Goal: Task Accomplishment & Management: Manage account settings

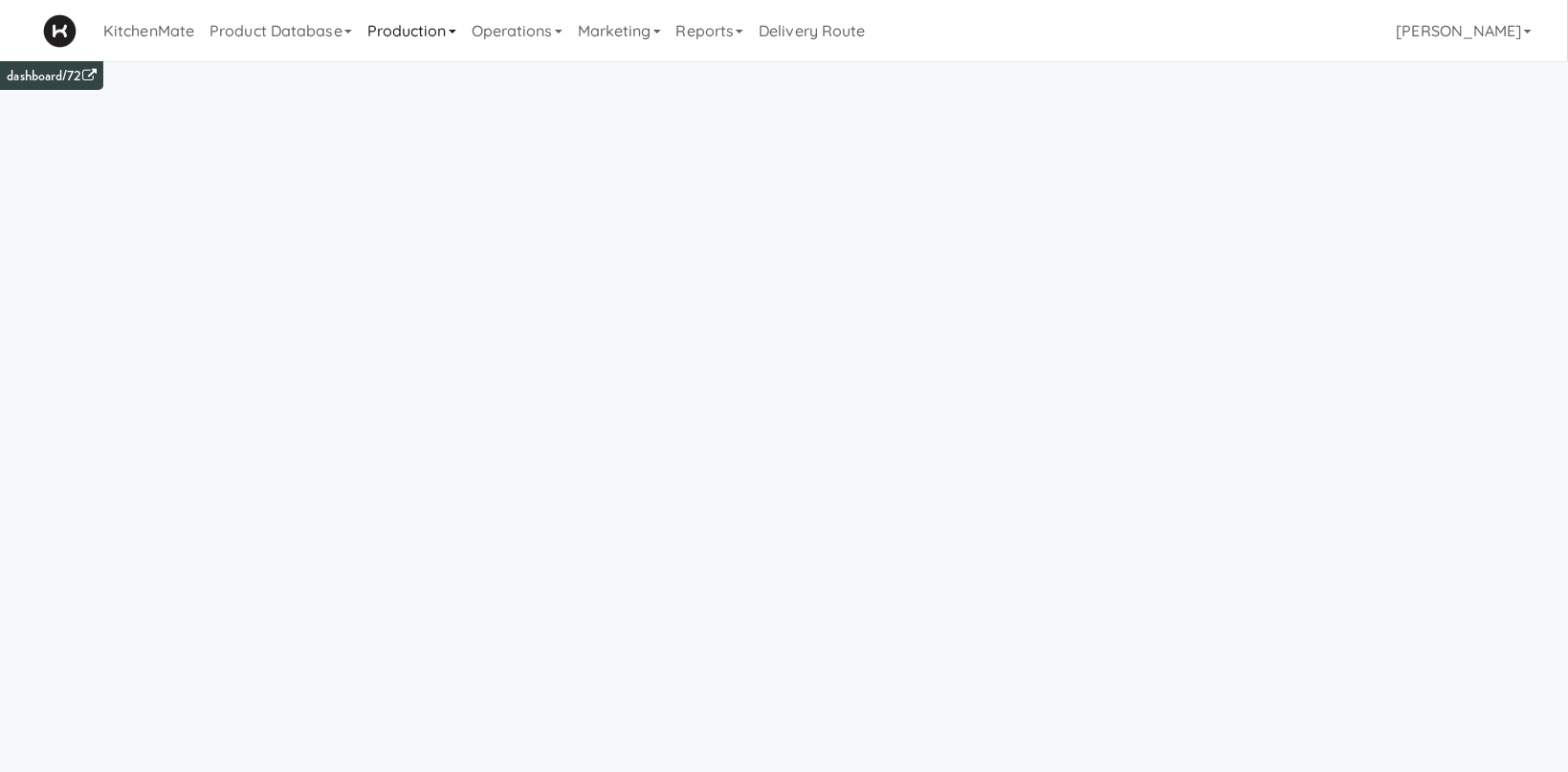
click at [427, 35] on link "Production" at bounding box center [412, 31] width 104 height 62
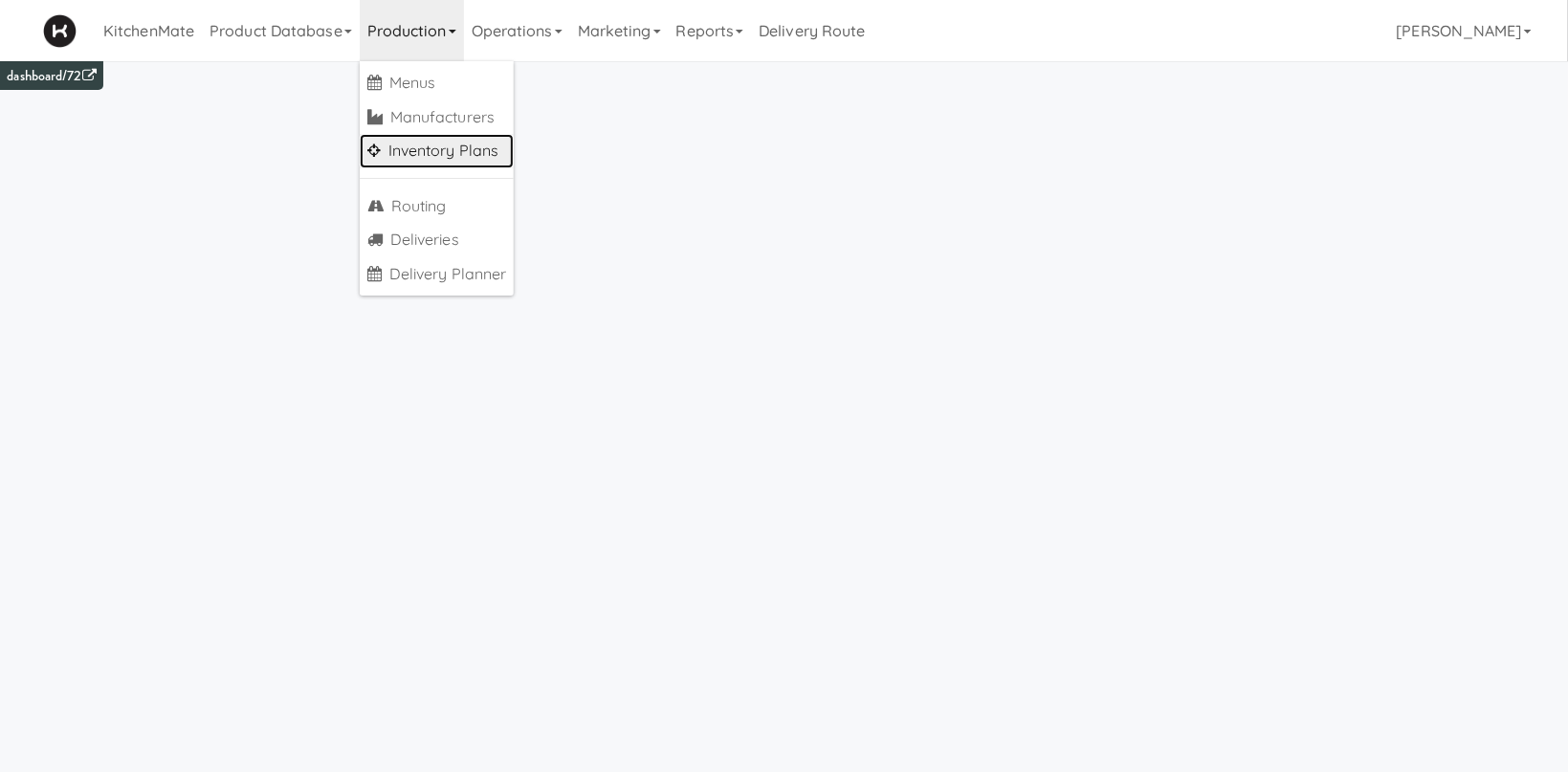
click at [453, 153] on link "Inventory Plans" at bounding box center [437, 151] width 155 height 35
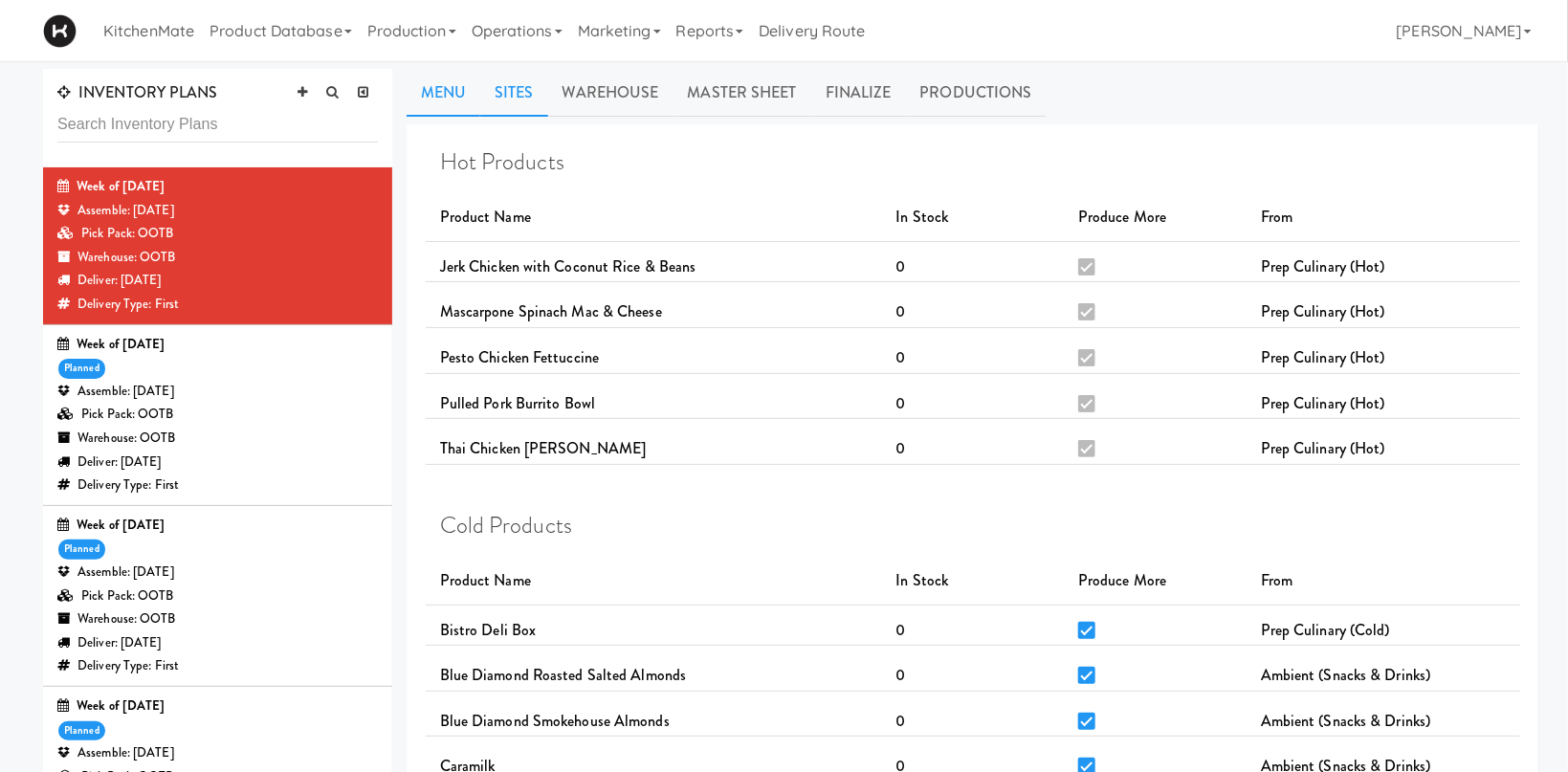
click at [522, 99] on link "Sites" at bounding box center [514, 93] width 68 height 48
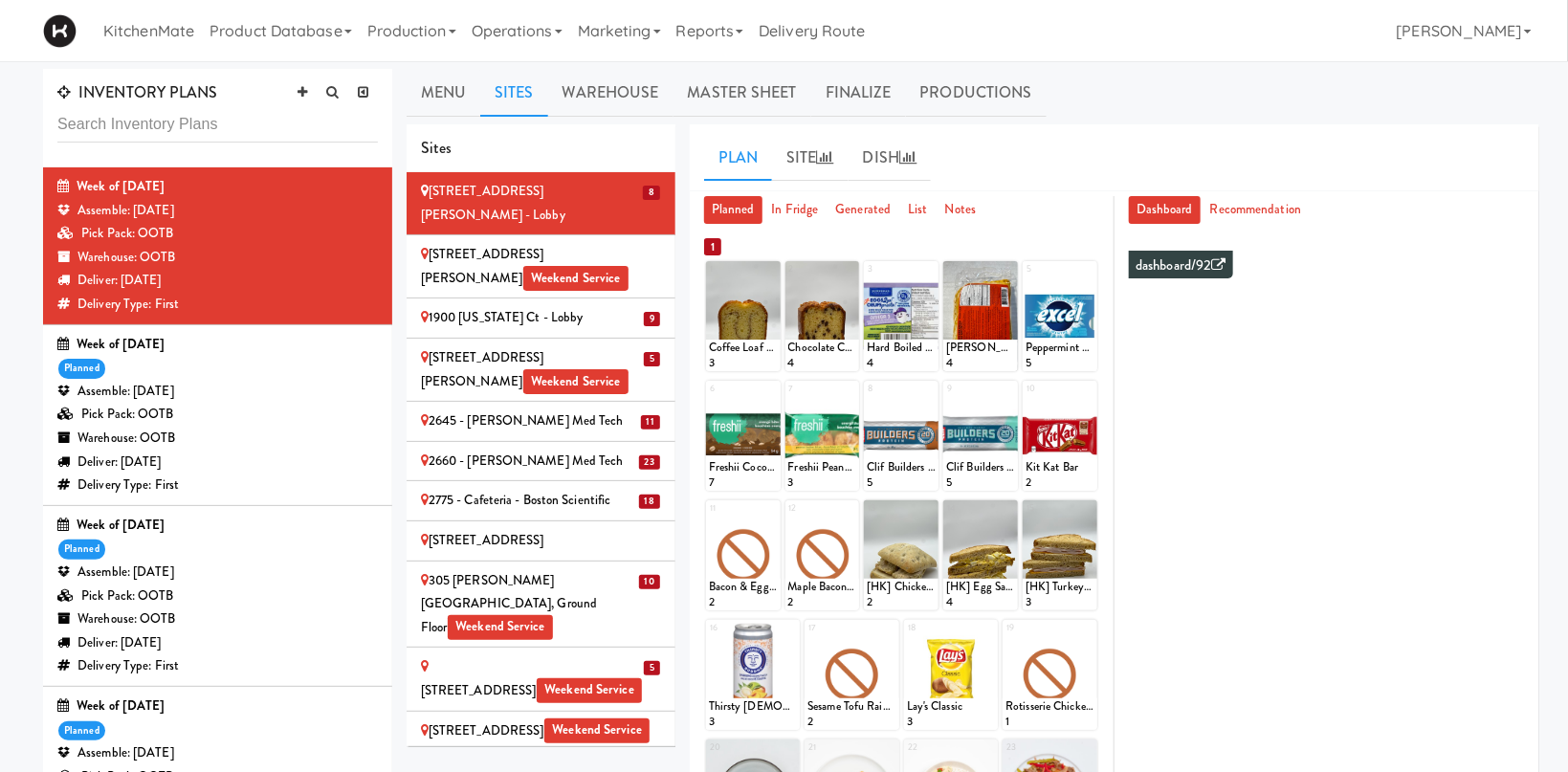
click at [252, 590] on div "Pick Pack: OOTB" at bounding box center [218, 596] width 321 height 24
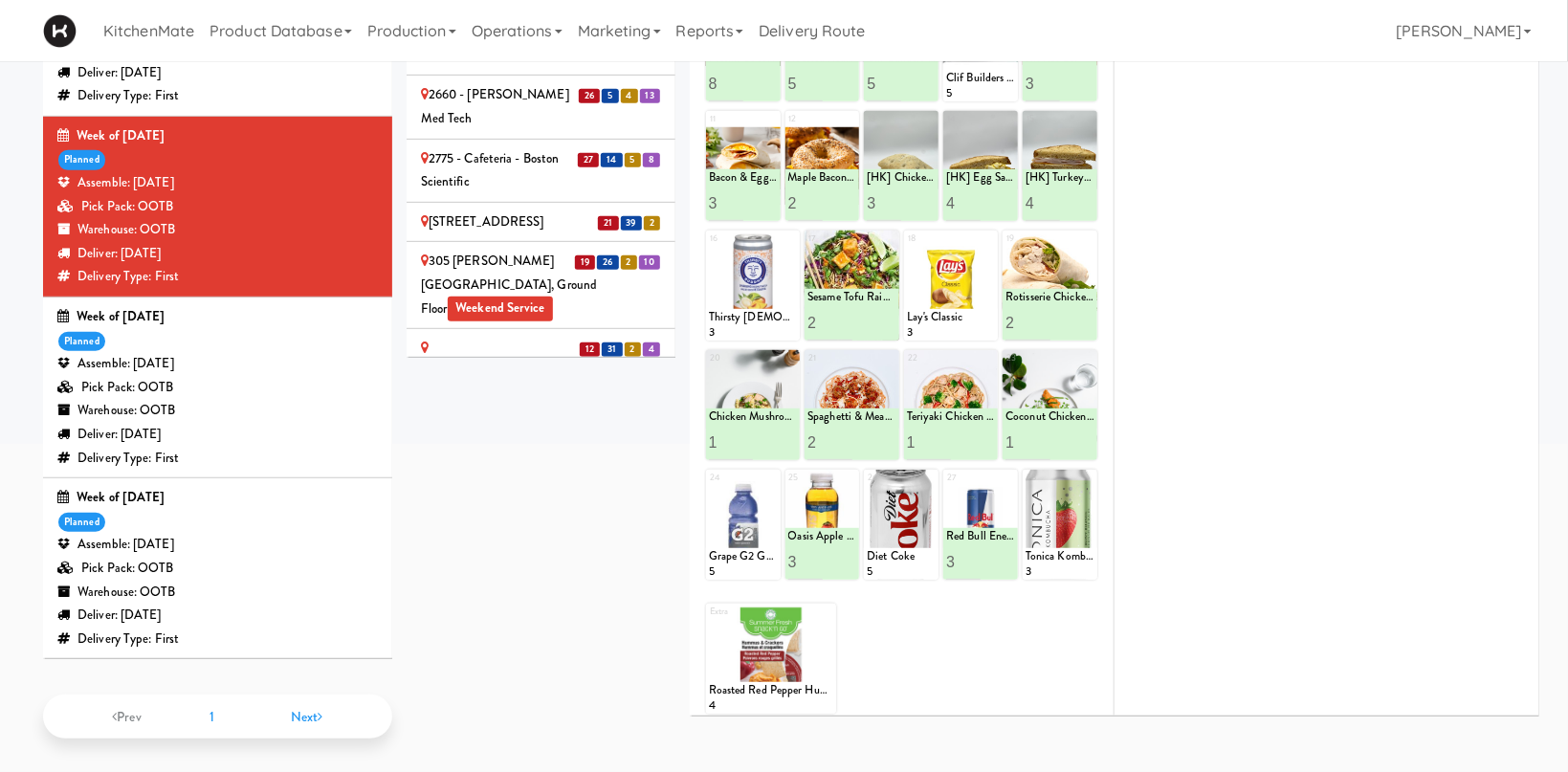
scroll to position [87, 0]
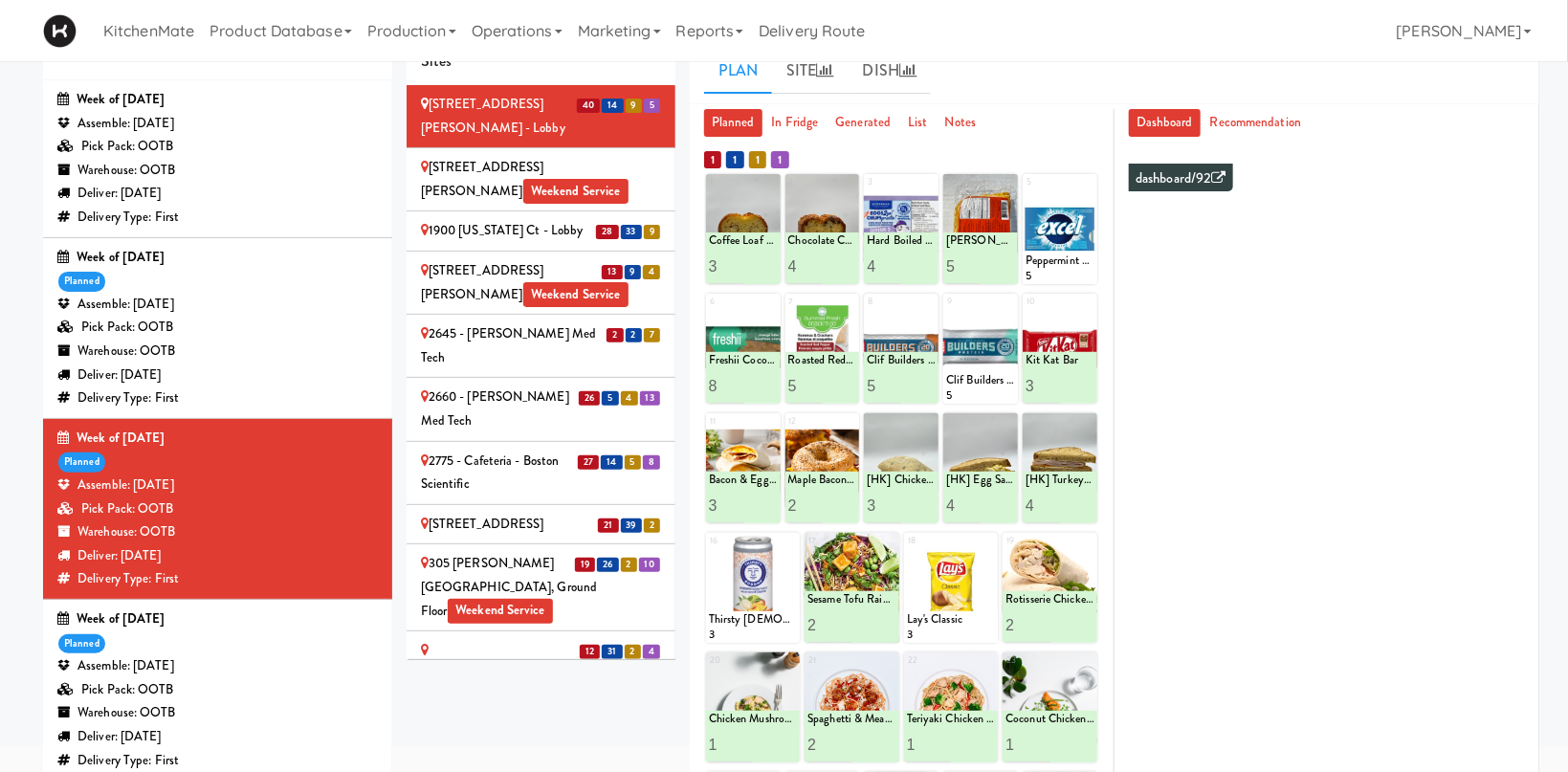
click at [610, 212] on li "28 33 9 1900 [US_STATE] Ct - Lobby" at bounding box center [540, 232] width 269 height 40
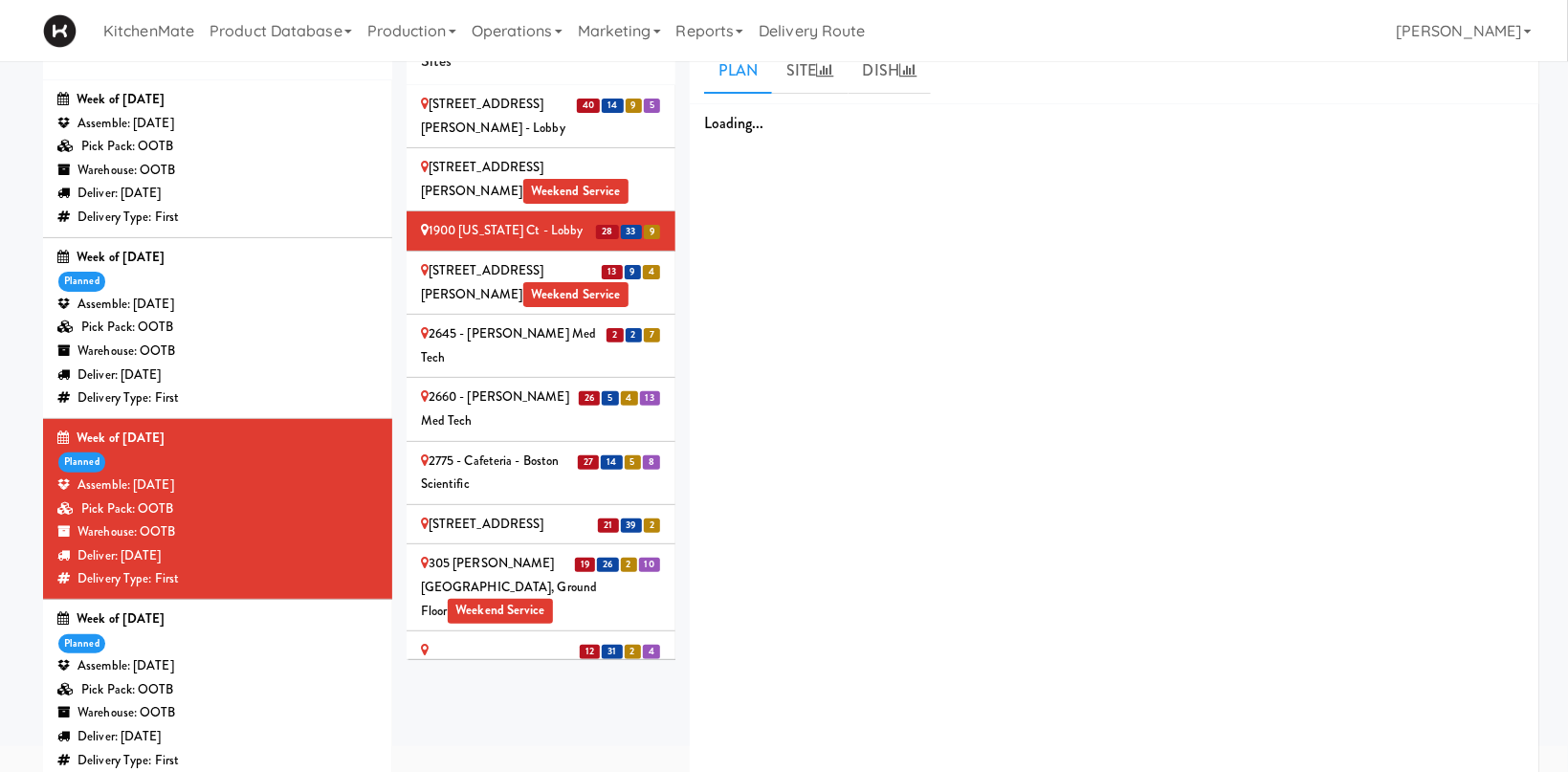
click at [614, 224] on span "28" at bounding box center [607, 231] width 22 height 14
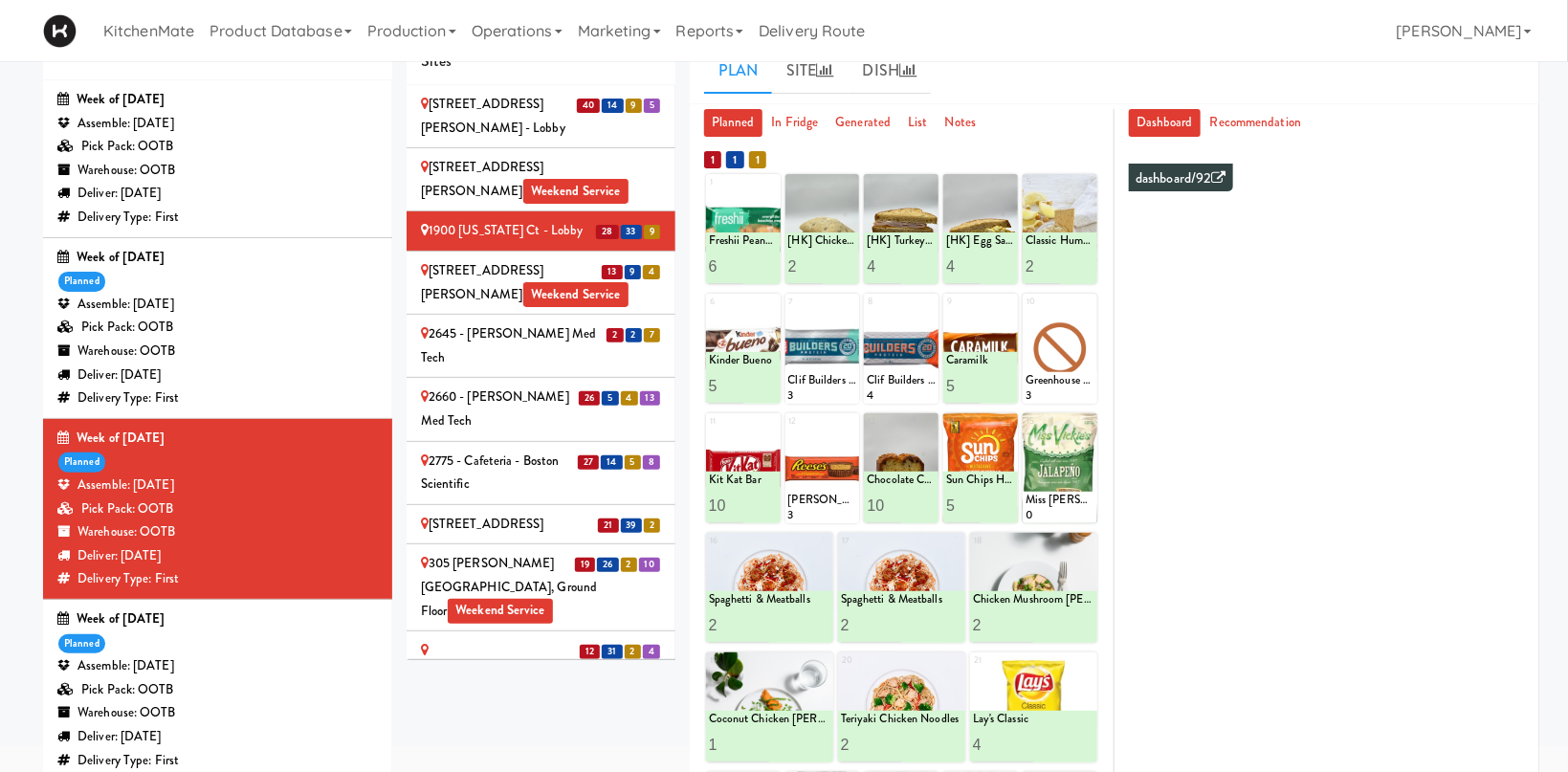
click at [546, 259] on div "[STREET_ADDRESS][PERSON_NAME] Weekend Service" at bounding box center [540, 282] width 240 height 47
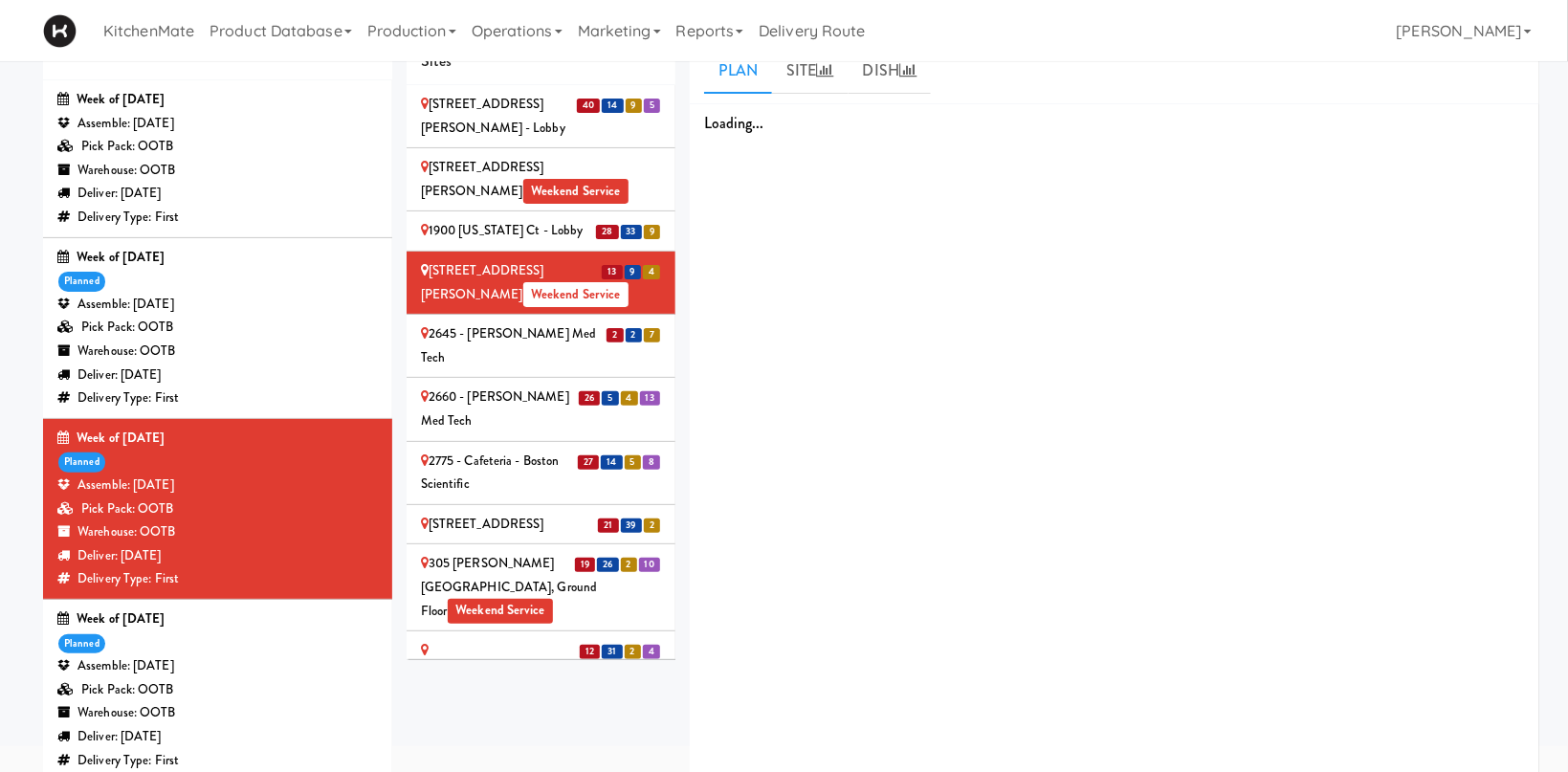
click at [554, 259] on div "[STREET_ADDRESS][PERSON_NAME] Weekend Service" at bounding box center [540, 282] width 240 height 47
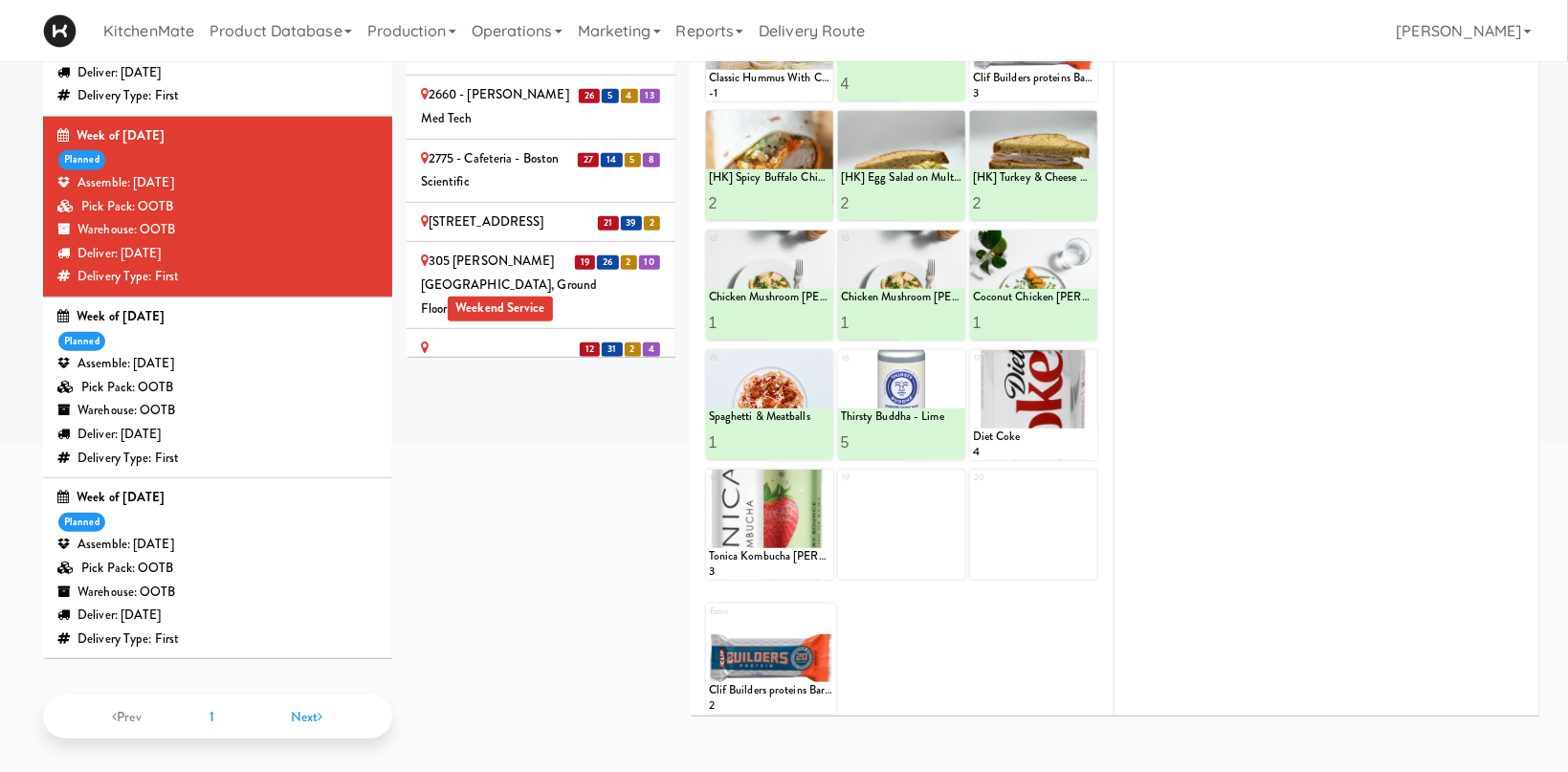
scroll to position [0, 0]
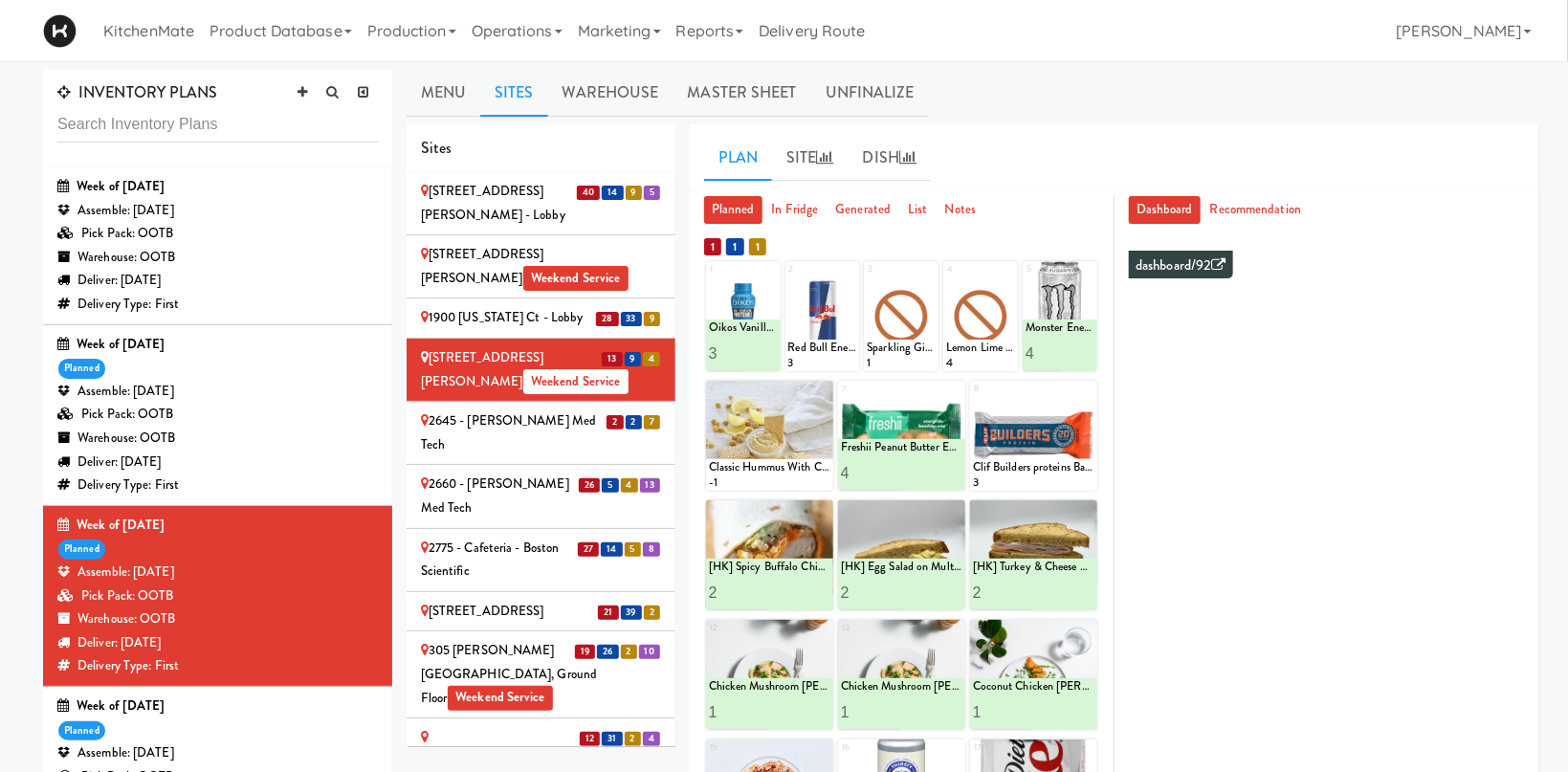
click at [483, 409] on div "2645 - [PERSON_NAME] Med Tech" at bounding box center [540, 432] width 240 height 47
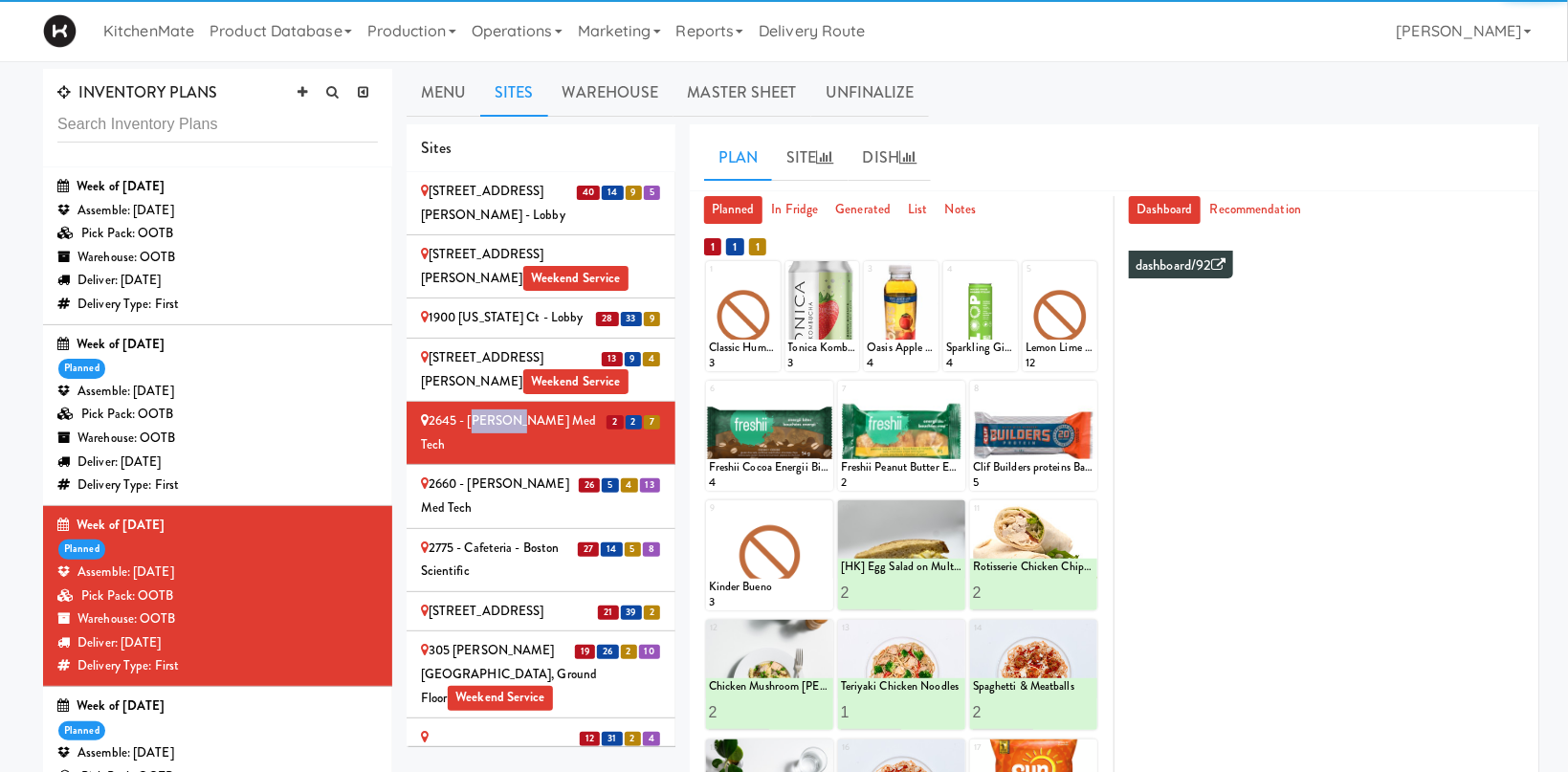
click at [522, 473] on div "2660 - [PERSON_NAME] Med Tech" at bounding box center [540, 496] width 240 height 47
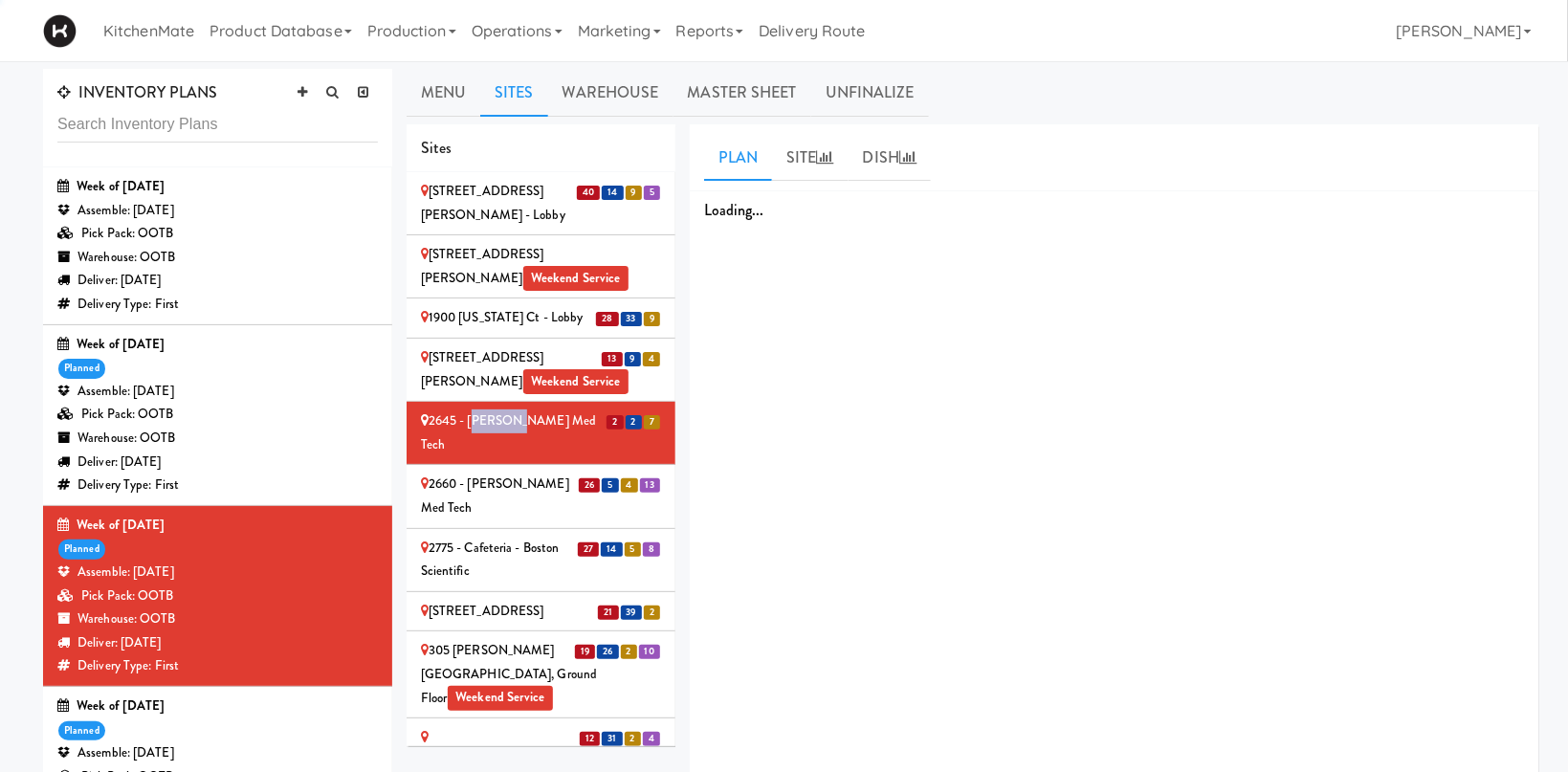
click at [529, 473] on div "2660 - [PERSON_NAME] Med Tech" at bounding box center [540, 496] width 240 height 47
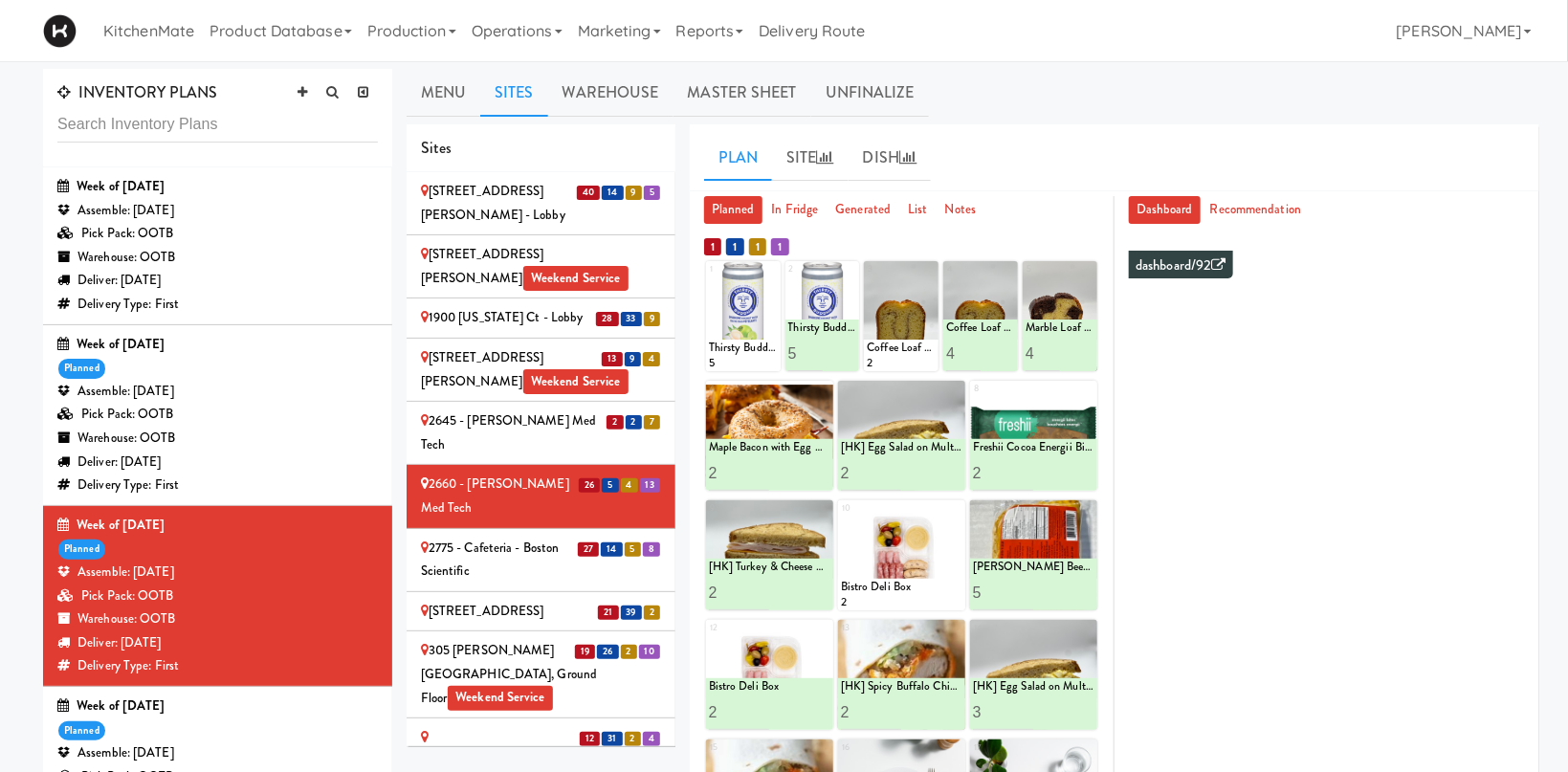
click at [535, 536] on div "2775 - Cafeteria - Boston Scientific" at bounding box center [540, 559] width 240 height 47
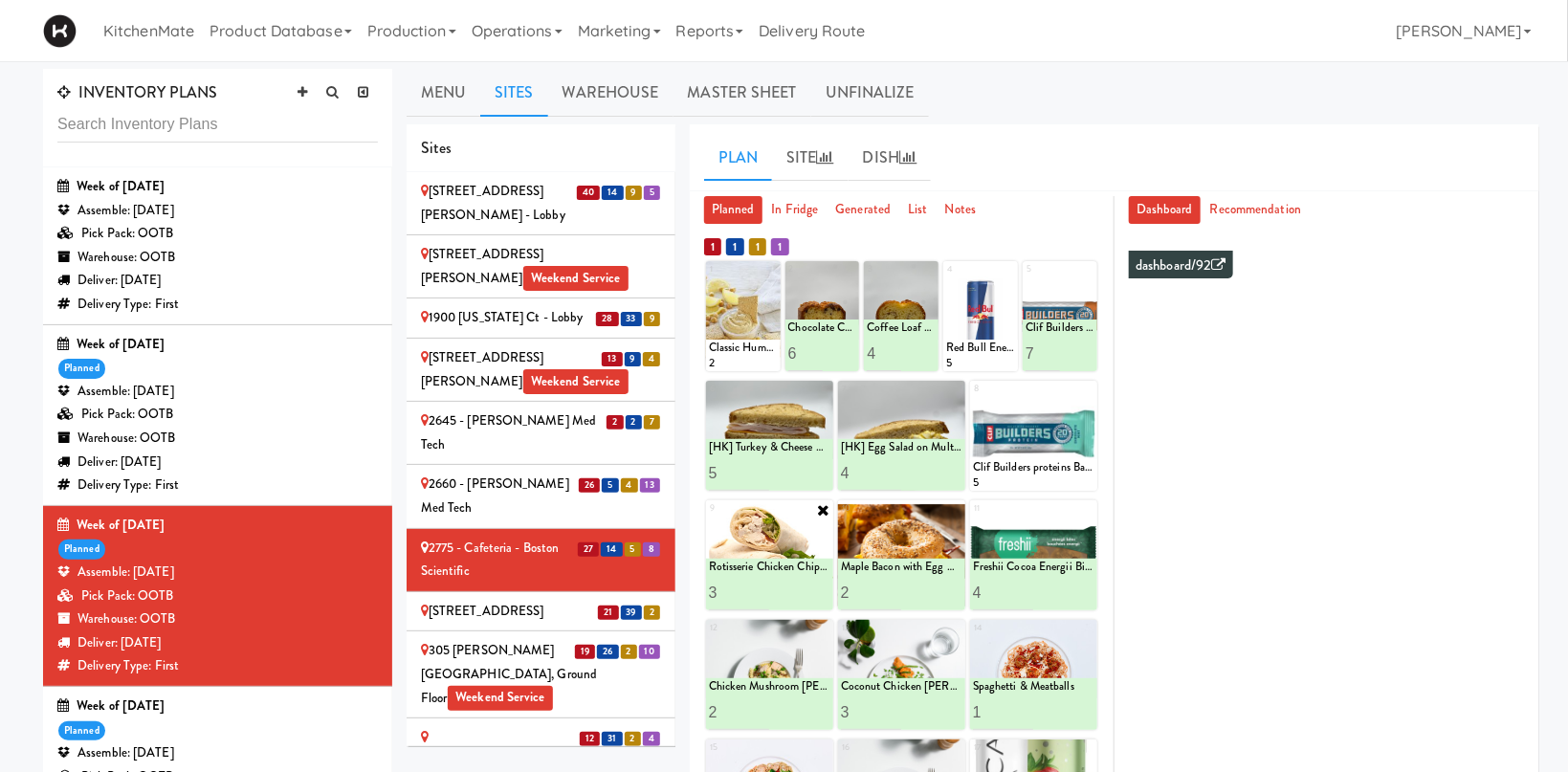
scroll to position [101, 0]
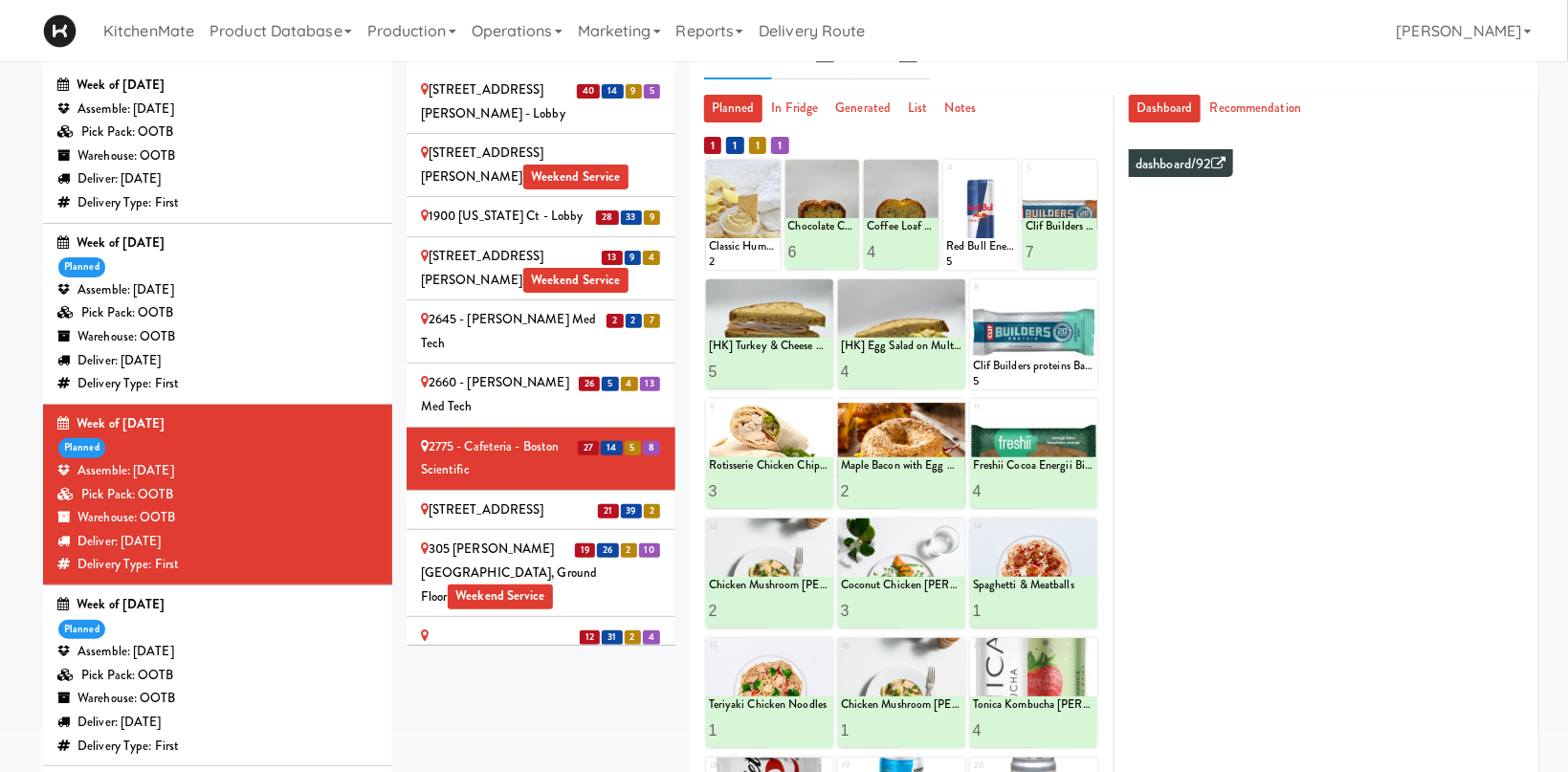
click at [501, 499] on div "[STREET_ADDRESS]" at bounding box center [540, 510] width 240 height 24
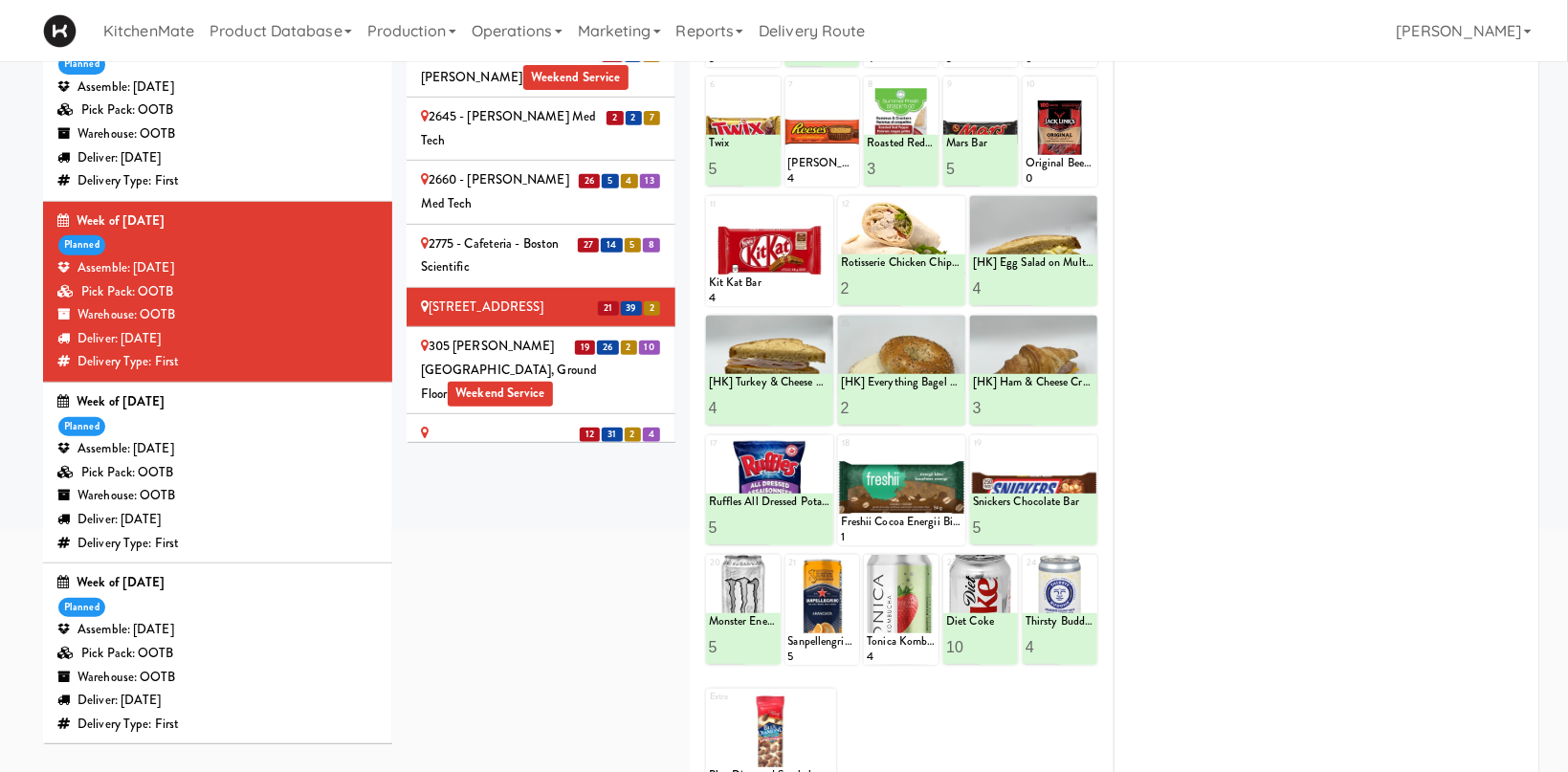
scroll to position [391, 0]
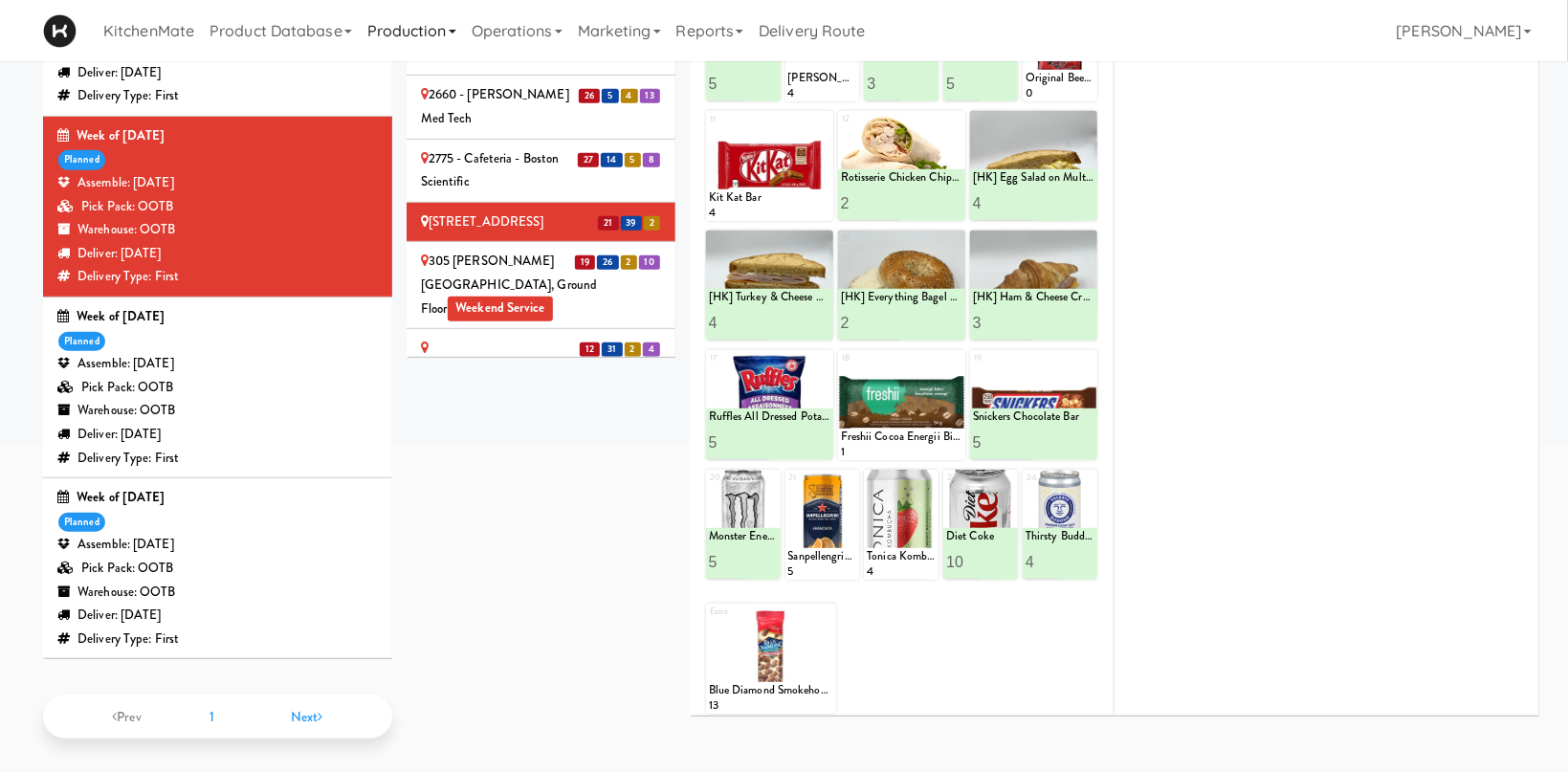
click at [466, 249] on div "305 [PERSON_NAME][GEOGRAPHIC_DATA], Ground Floor Weekend Service" at bounding box center [540, 285] width 240 height 71
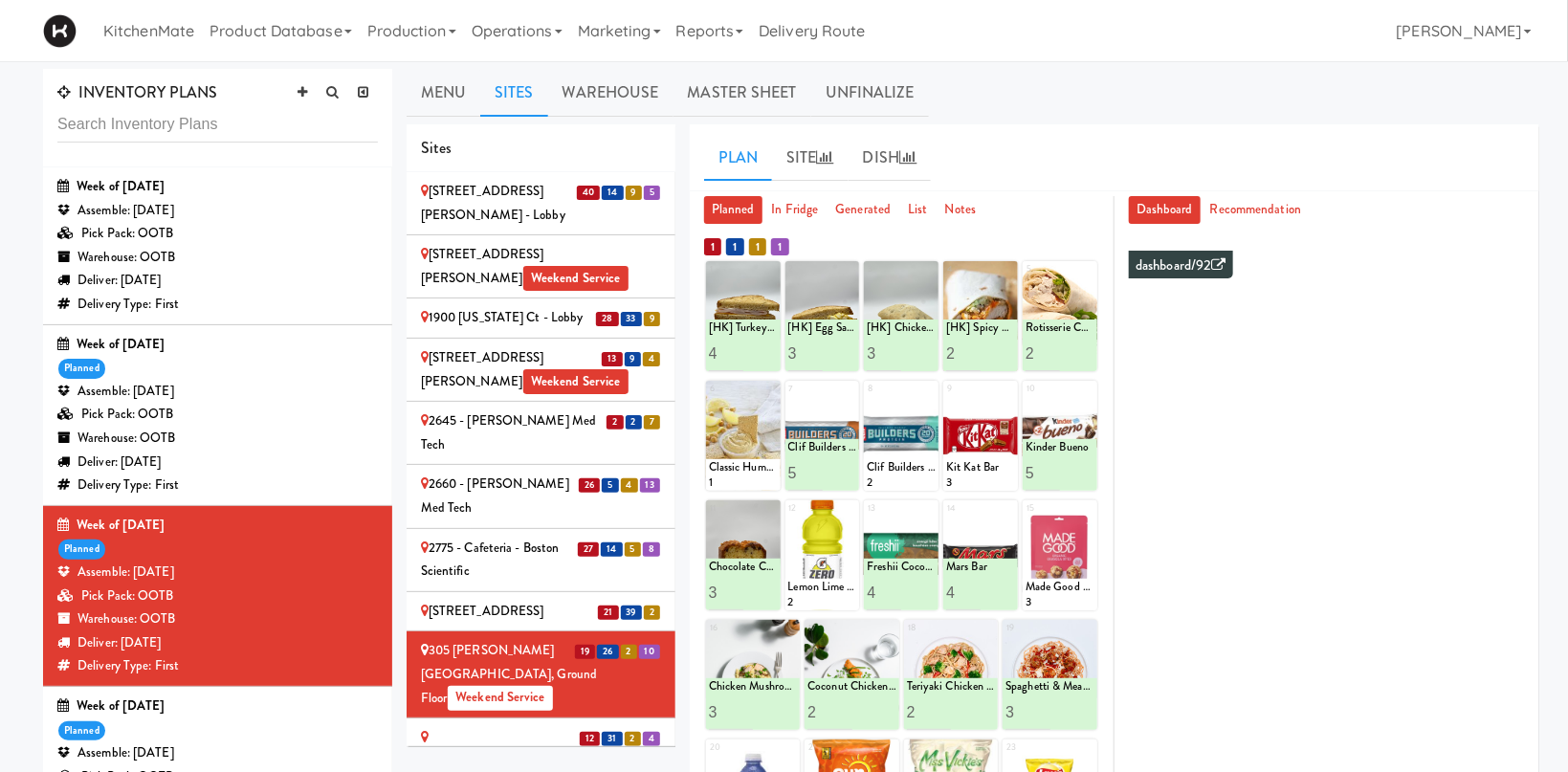
scroll to position [304, 0]
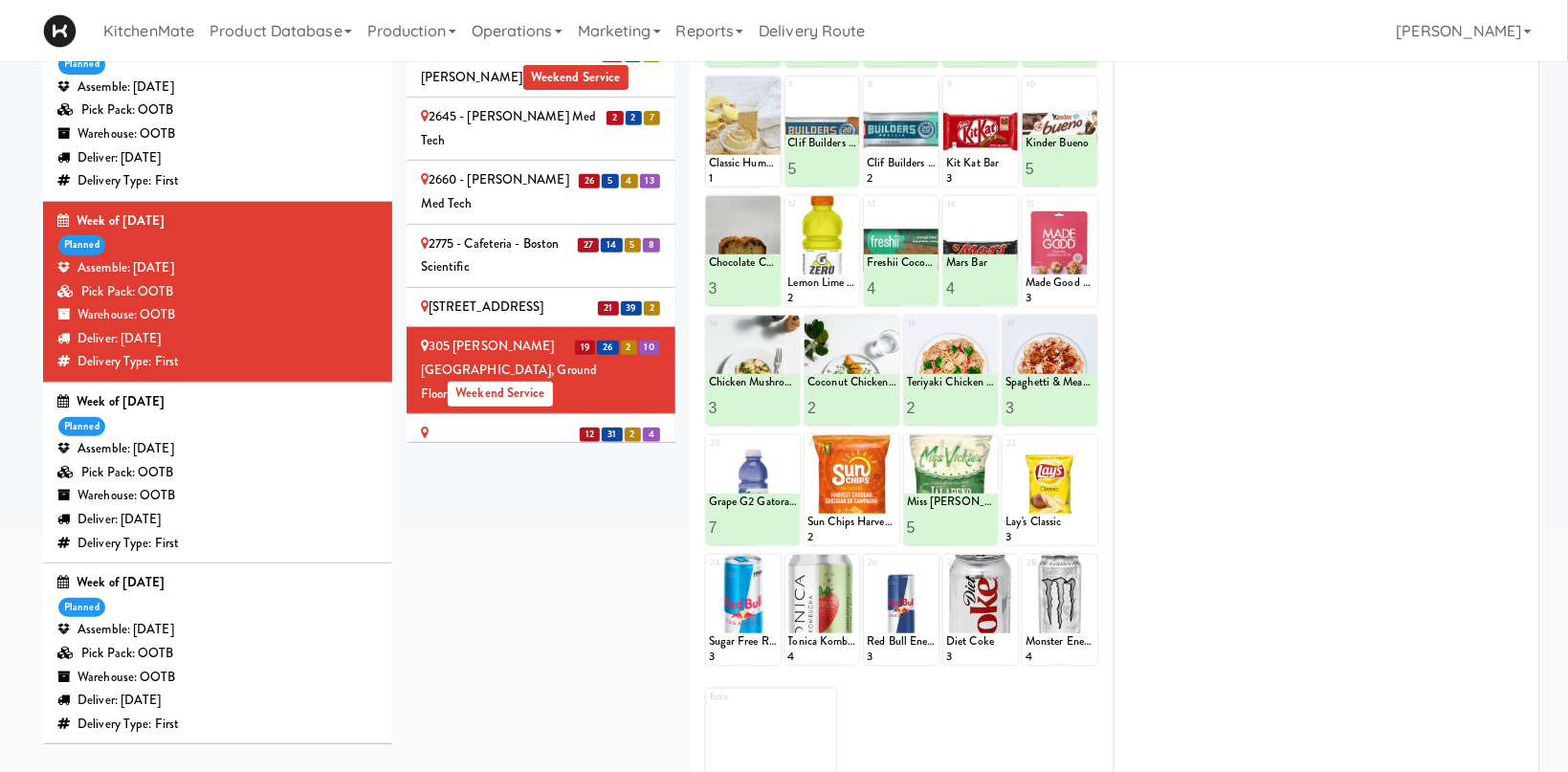
drag, startPoint x: 583, startPoint y: 321, endPoint x: 544, endPoint y: 349, distance: 48.0
click at [583, 427] on span "12" at bounding box center [589, 434] width 20 height 14
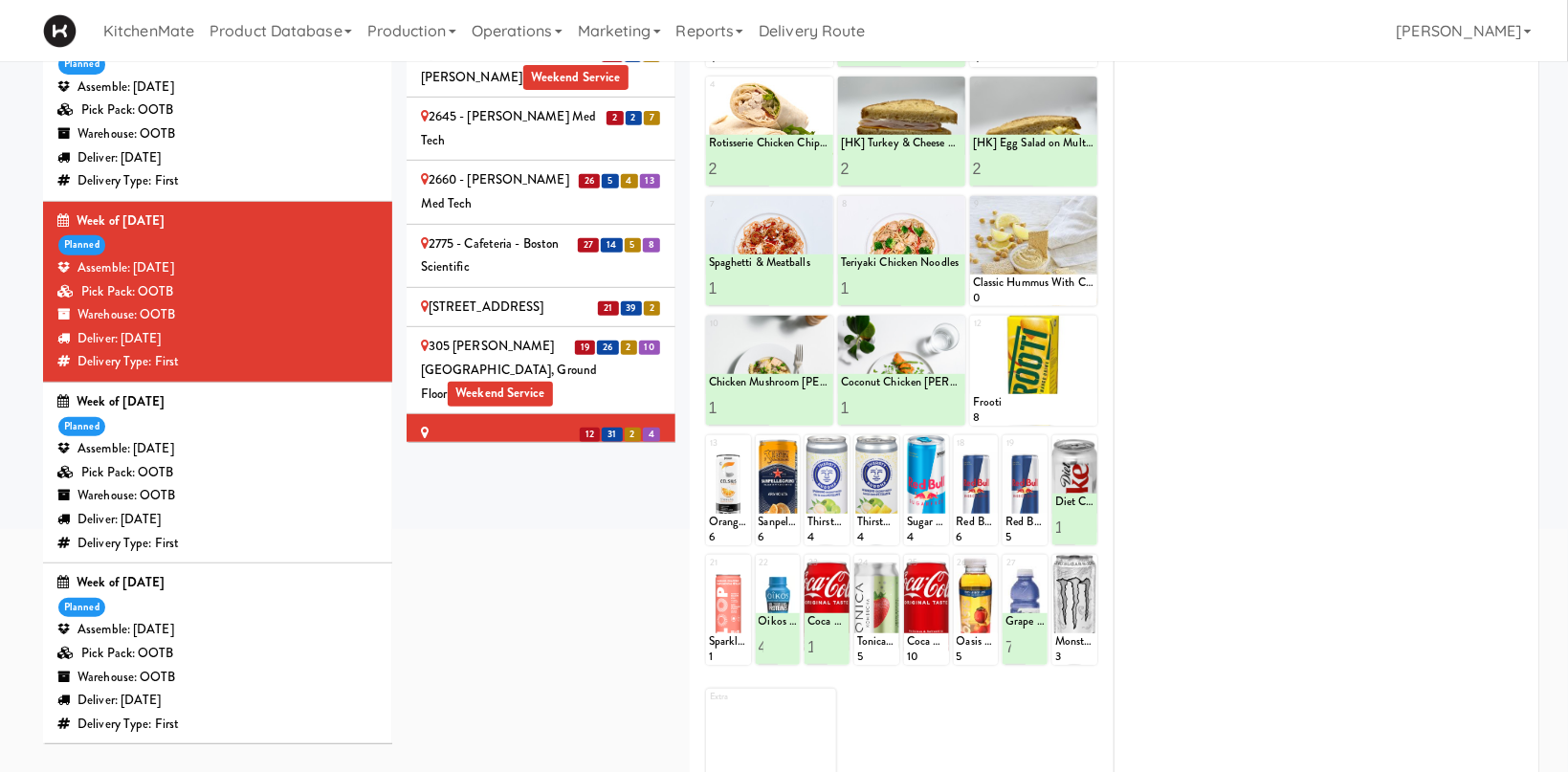
click at [574, 485] on div "[STREET_ADDRESS] Weekend Service" at bounding box center [540, 508] width 240 height 47
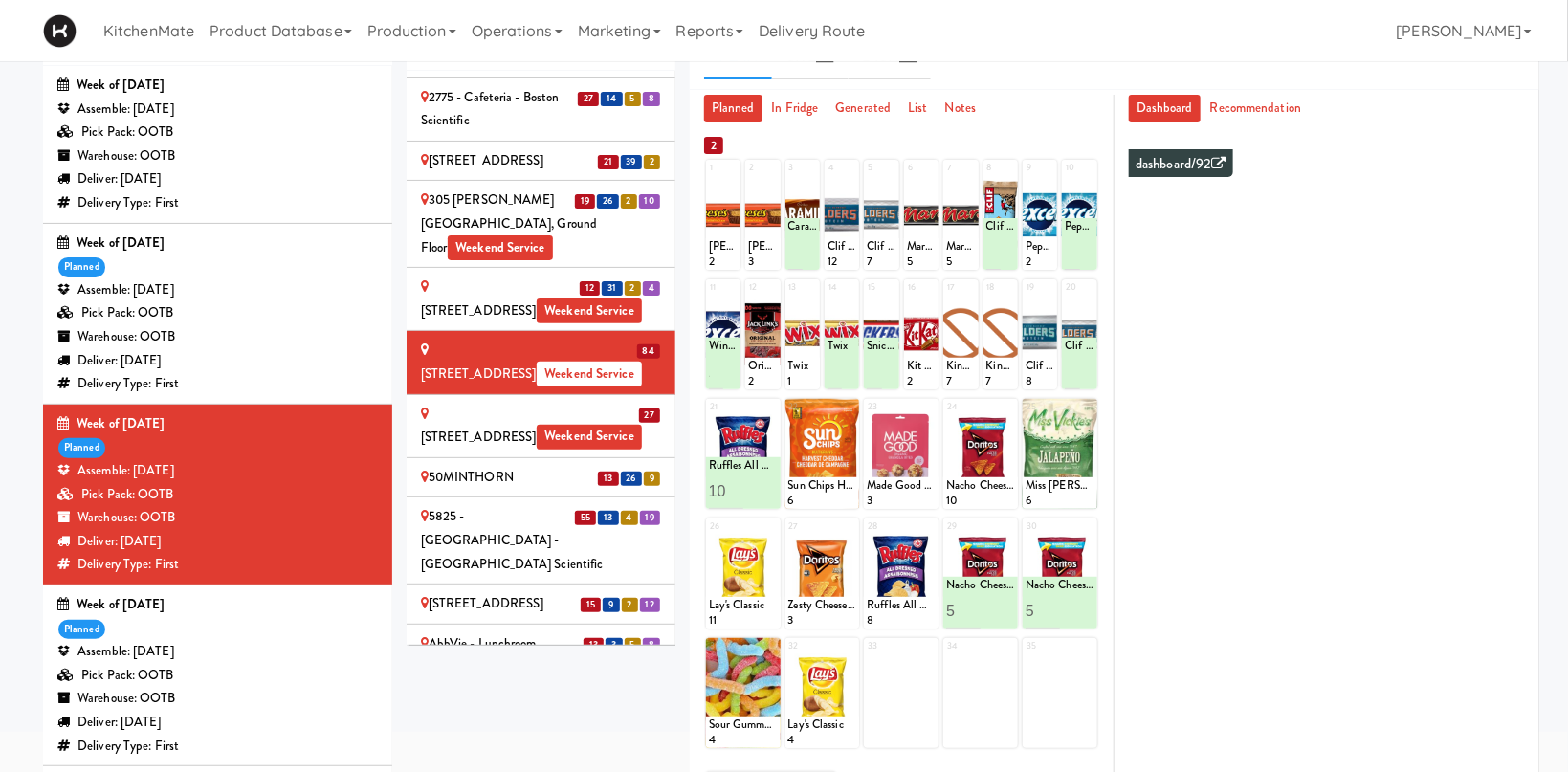
scroll to position [395, 0]
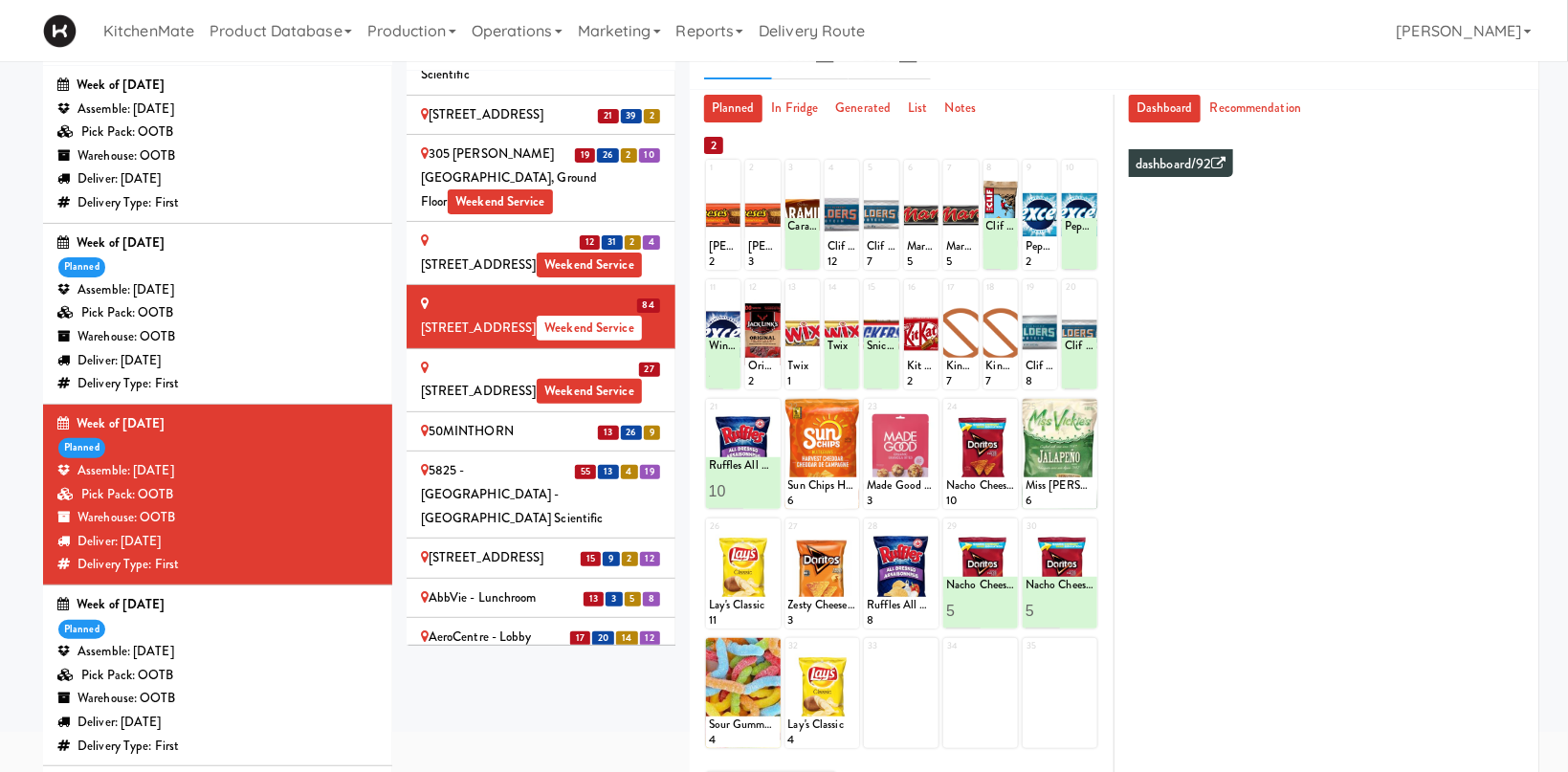
click at [518, 357] on div "[STREET_ADDRESS] - Lobby Weekend Service" at bounding box center [540, 380] width 240 height 47
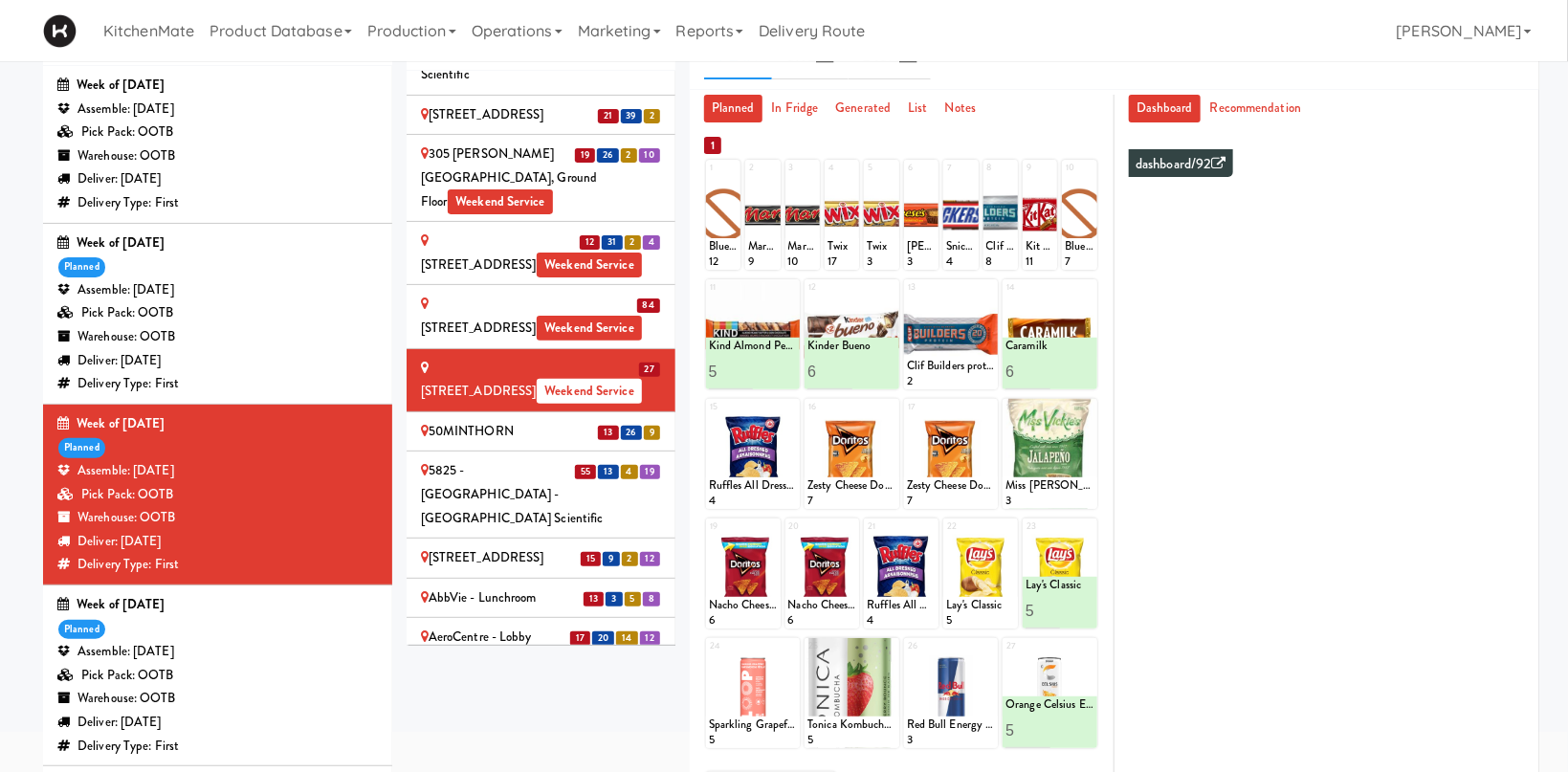
scroll to position [189, 0]
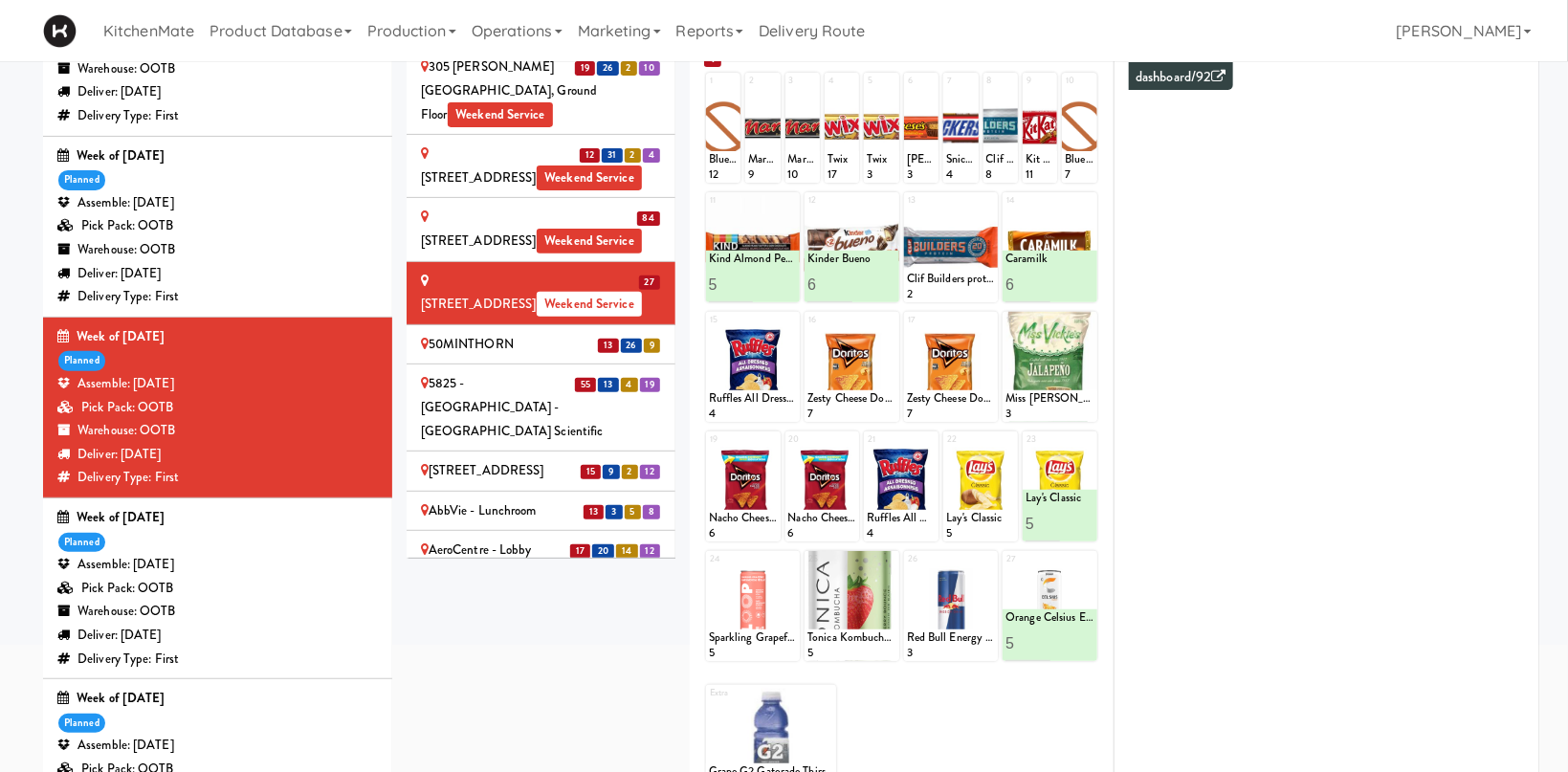
click at [548, 333] on div "50MINTHORN" at bounding box center [540, 345] width 240 height 24
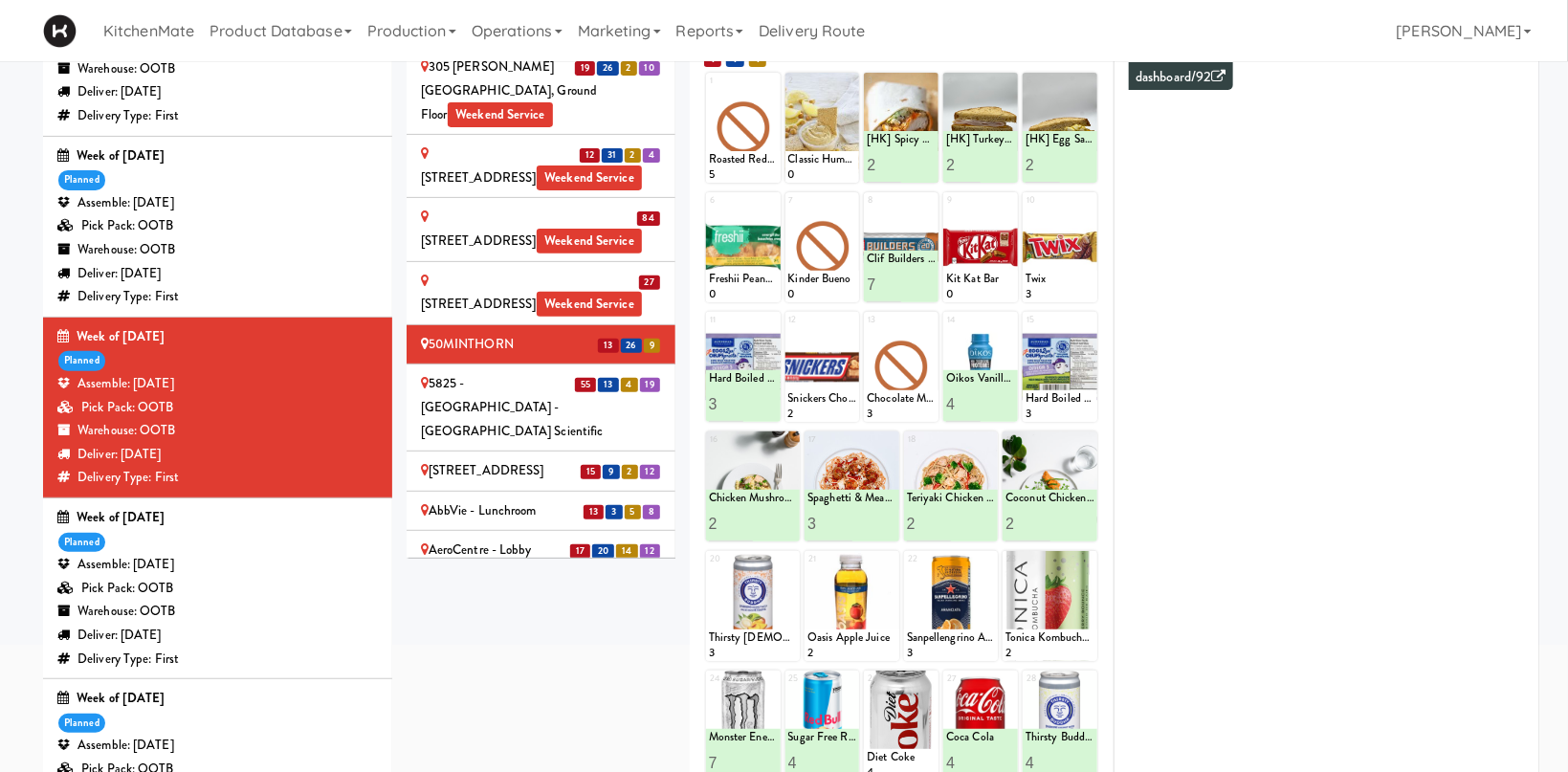
click at [556, 372] on div "5825 - [GEOGRAPHIC_DATA] - [GEOGRAPHIC_DATA] Scientific" at bounding box center [540, 407] width 240 height 71
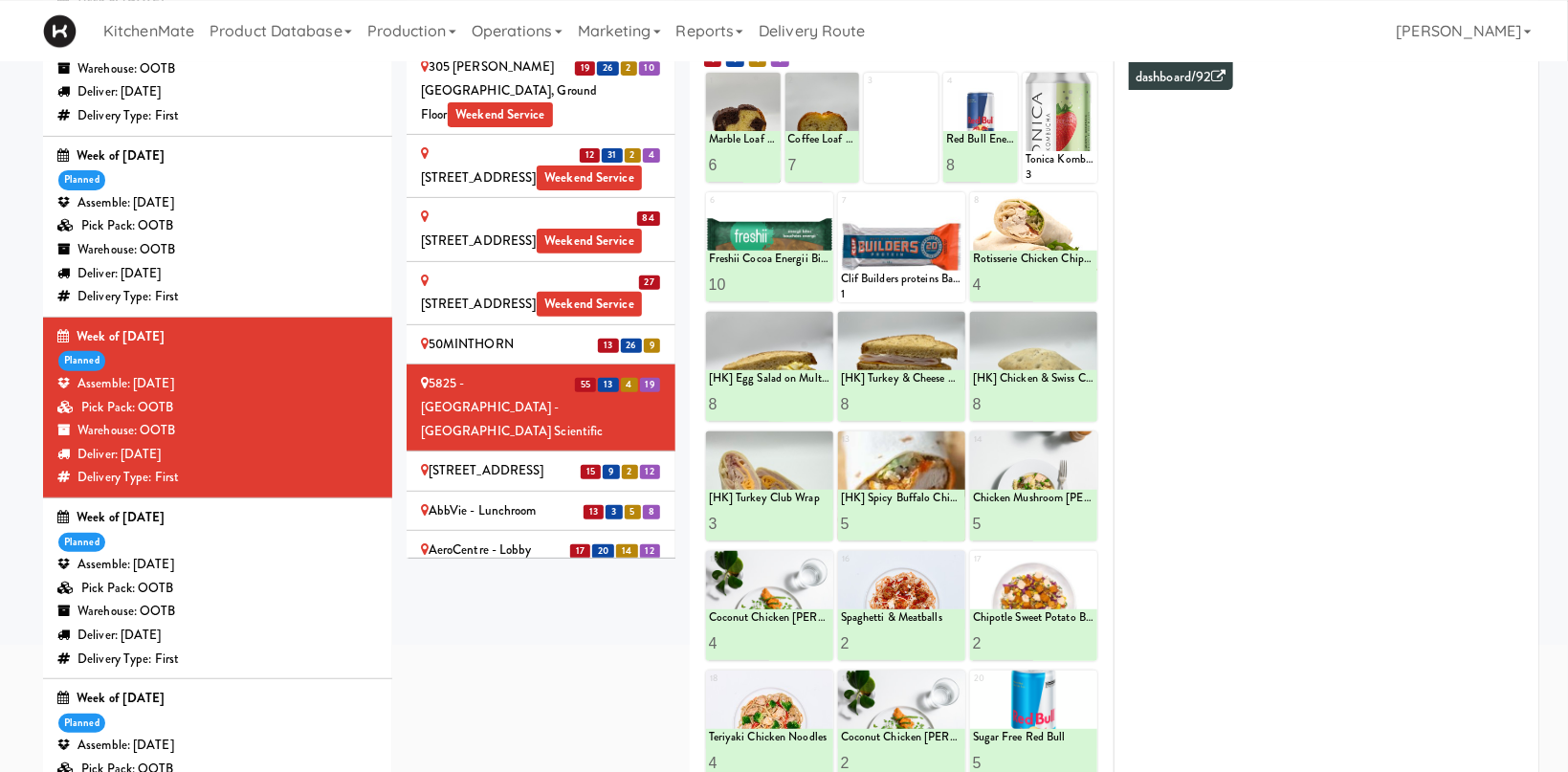
scroll to position [0, 0]
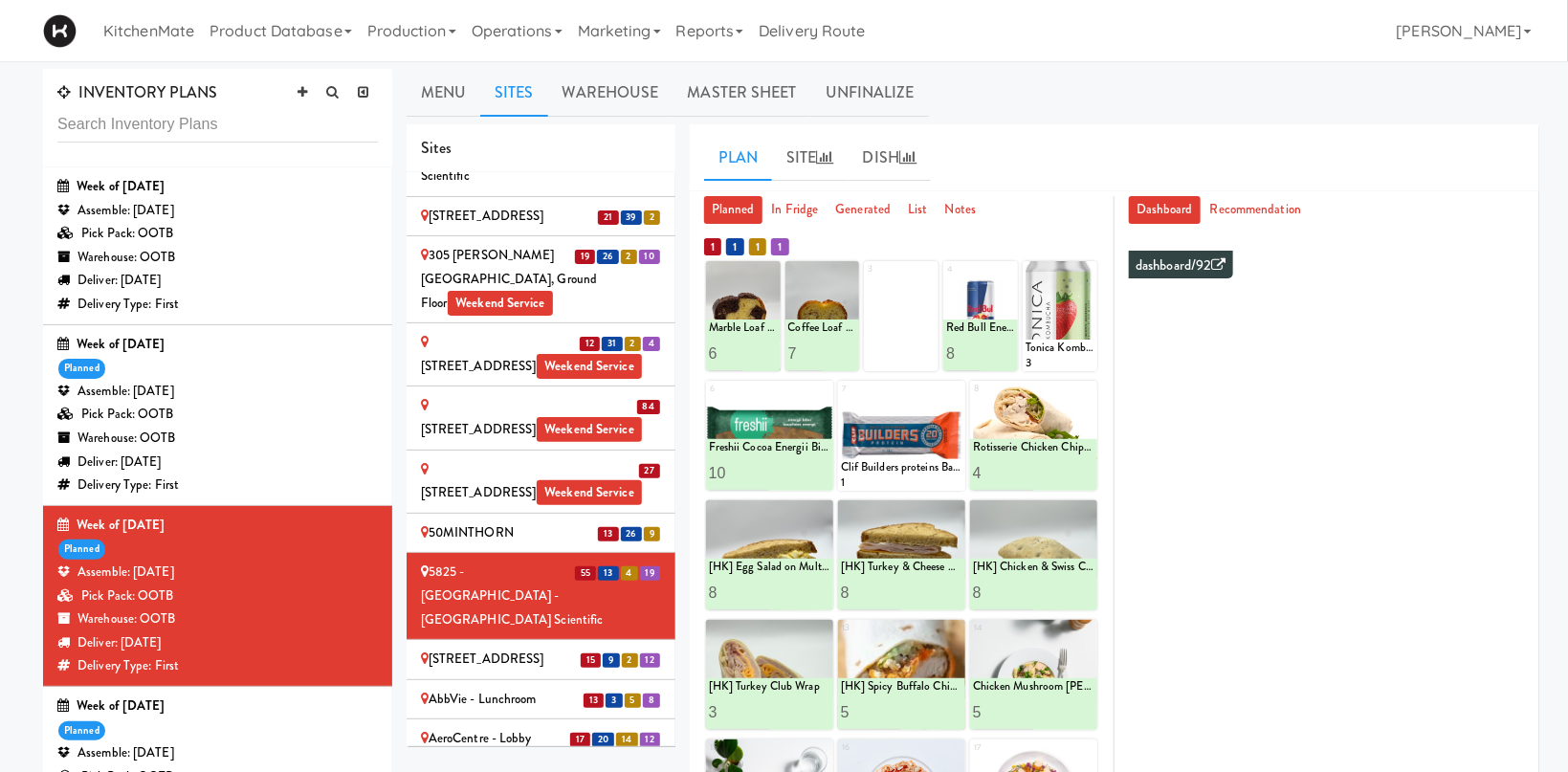
click at [493, 648] on div "[STREET_ADDRESS]" at bounding box center [540, 659] width 240 height 24
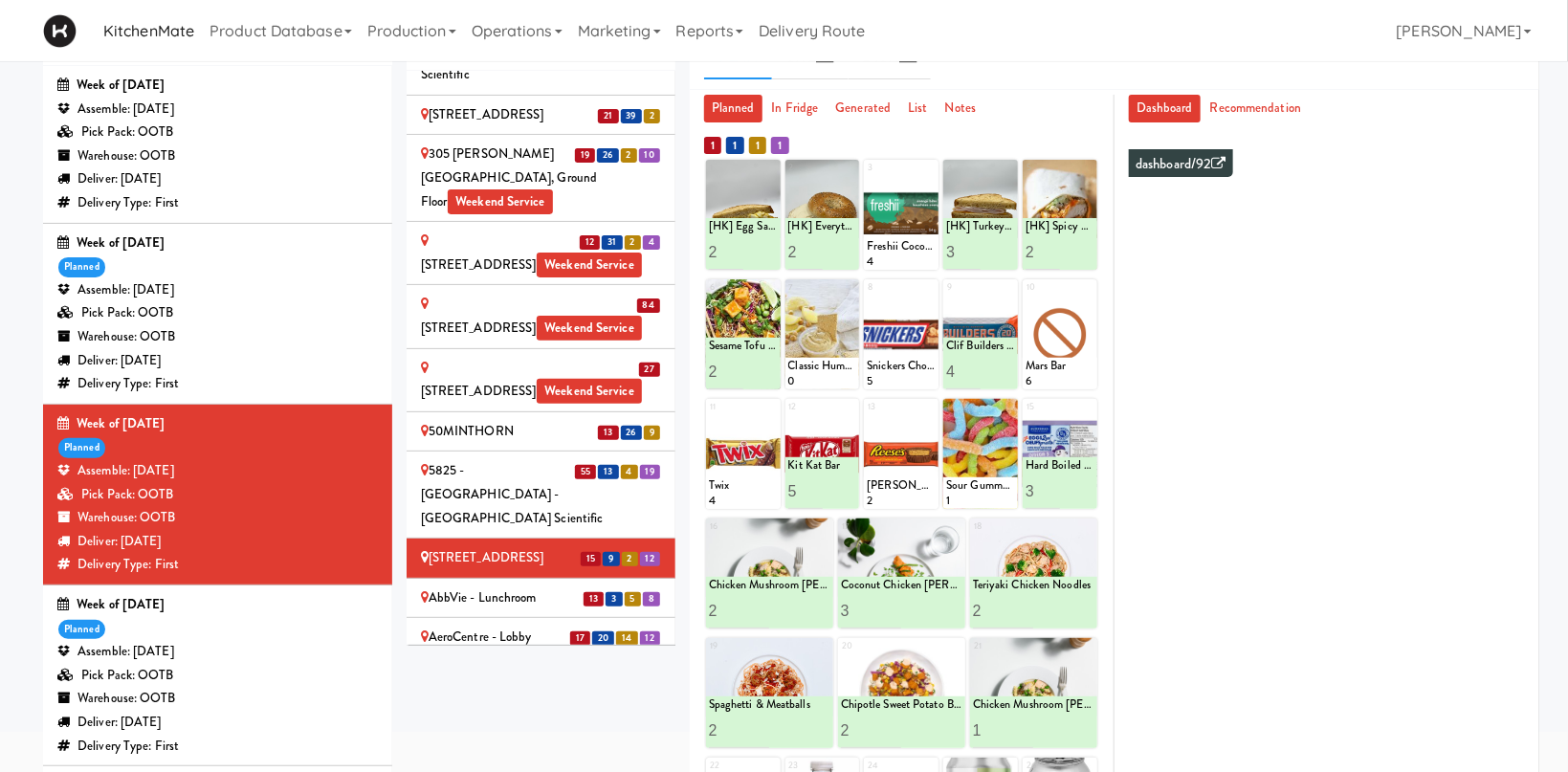
scroll to position [189, 0]
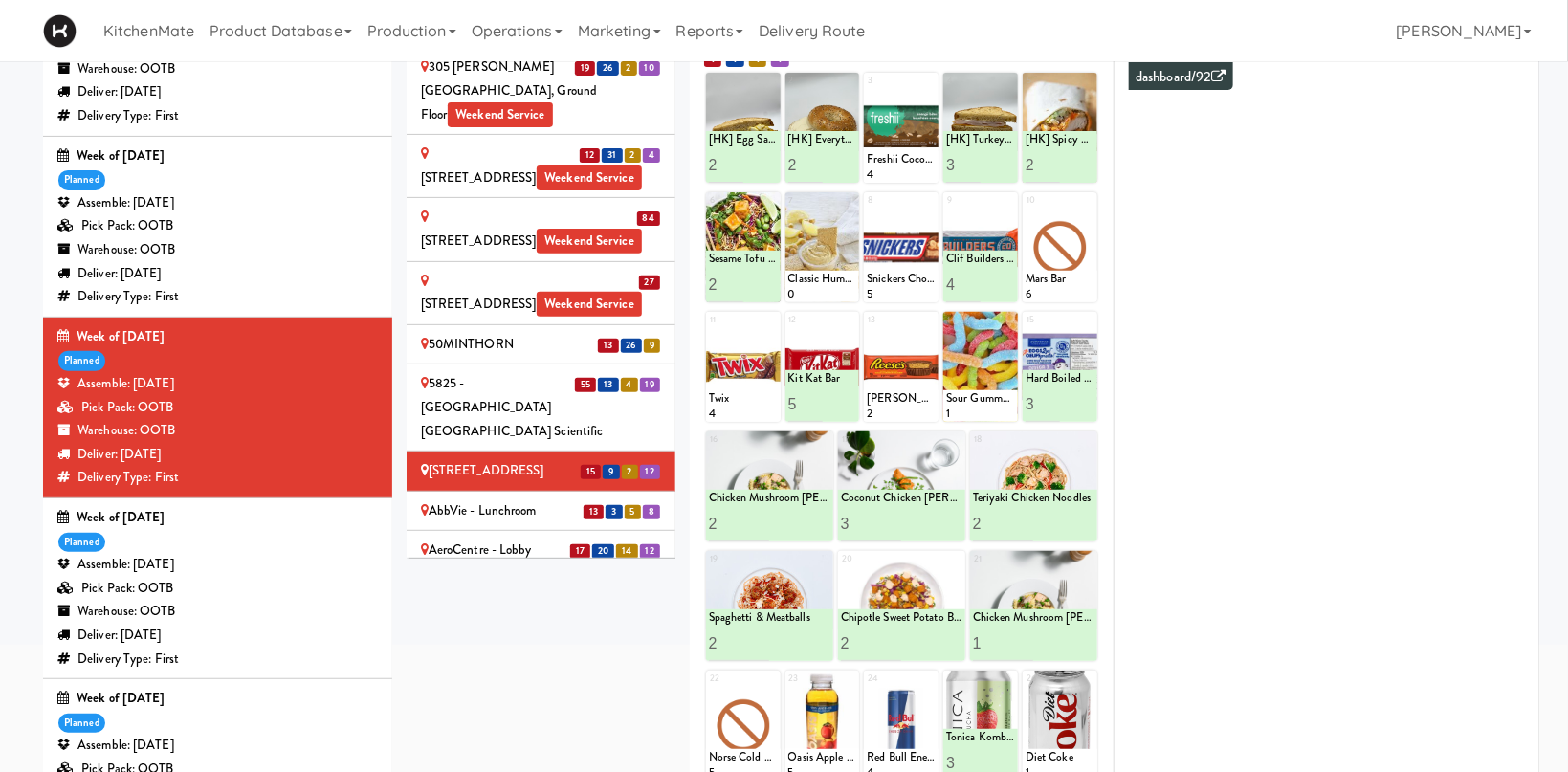
click at [551, 500] on div "AbbVie - Lunchroom" at bounding box center [540, 511] width 240 height 24
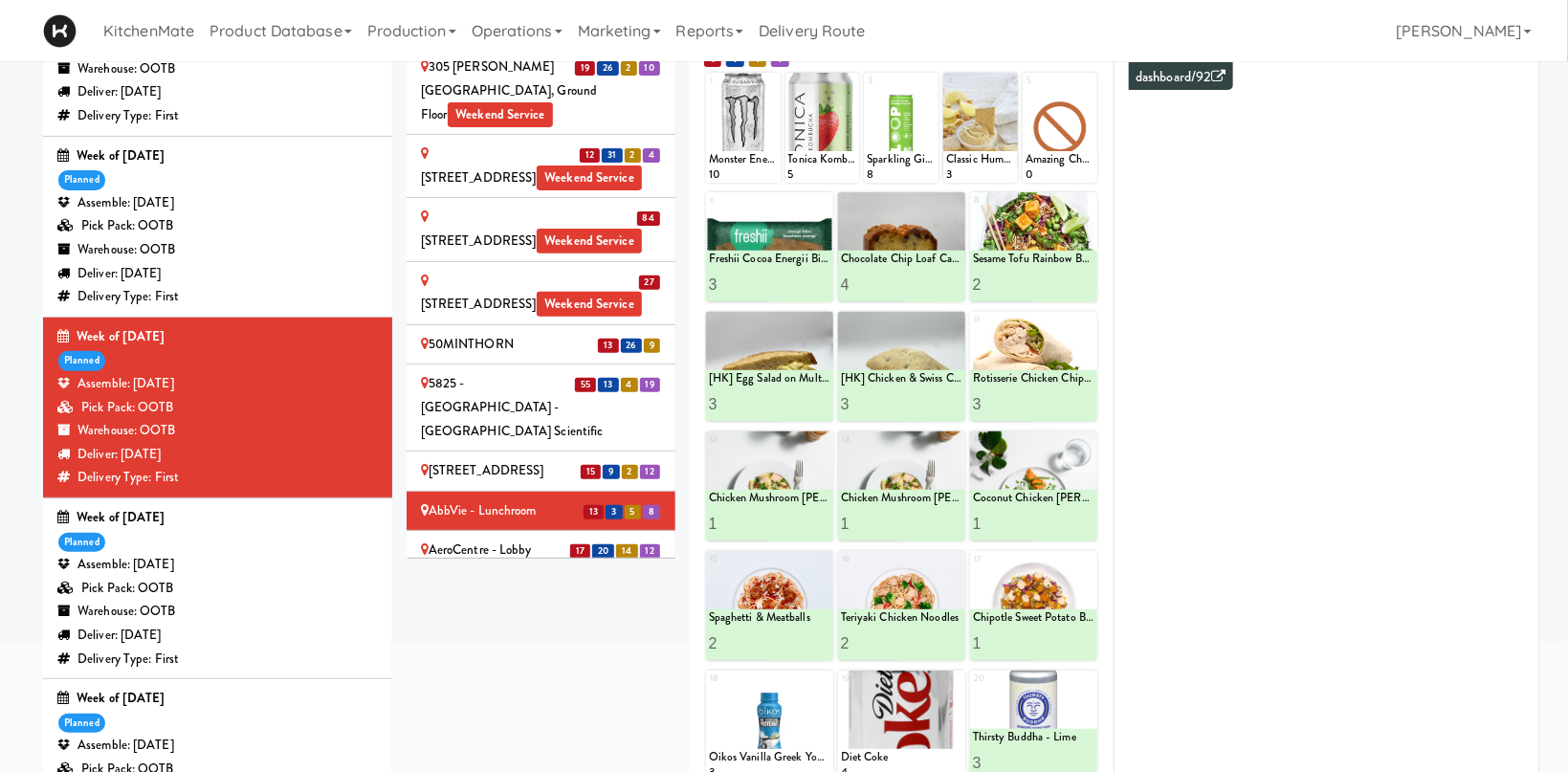
scroll to position [87, 0]
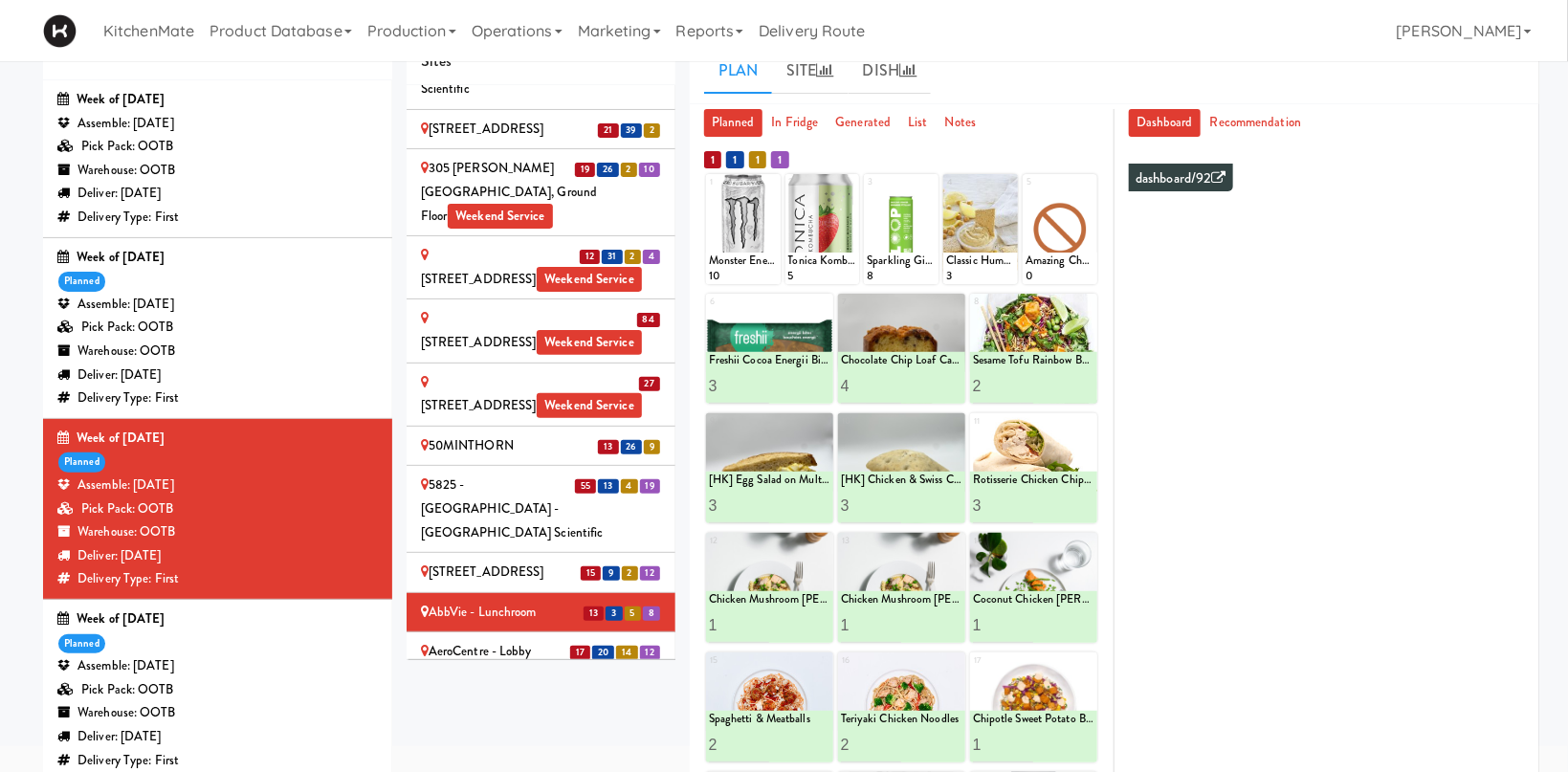
click at [472, 640] on div "AeroCentre - Lobby" at bounding box center [540, 652] width 240 height 24
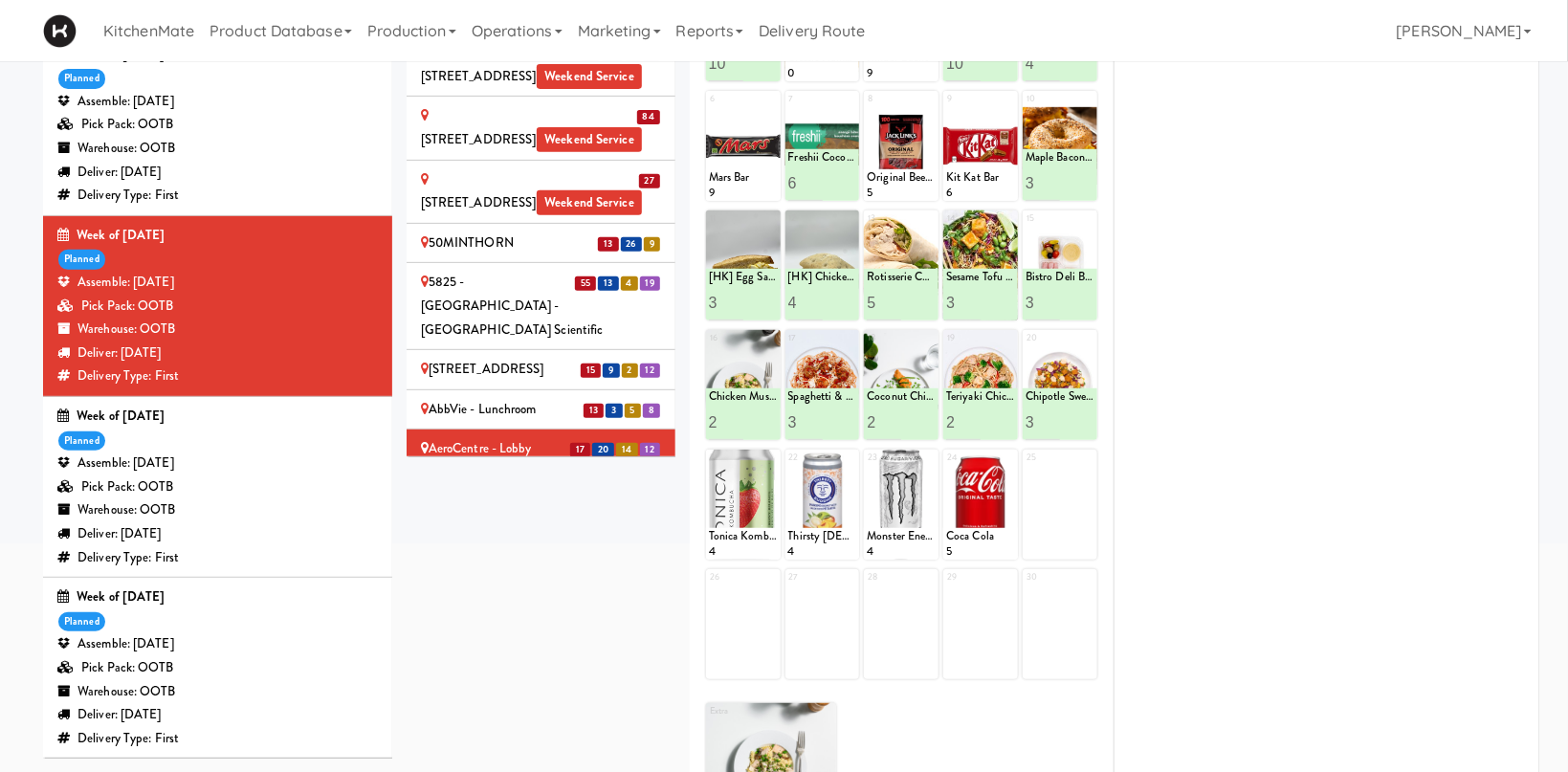
scroll to position [0, 0]
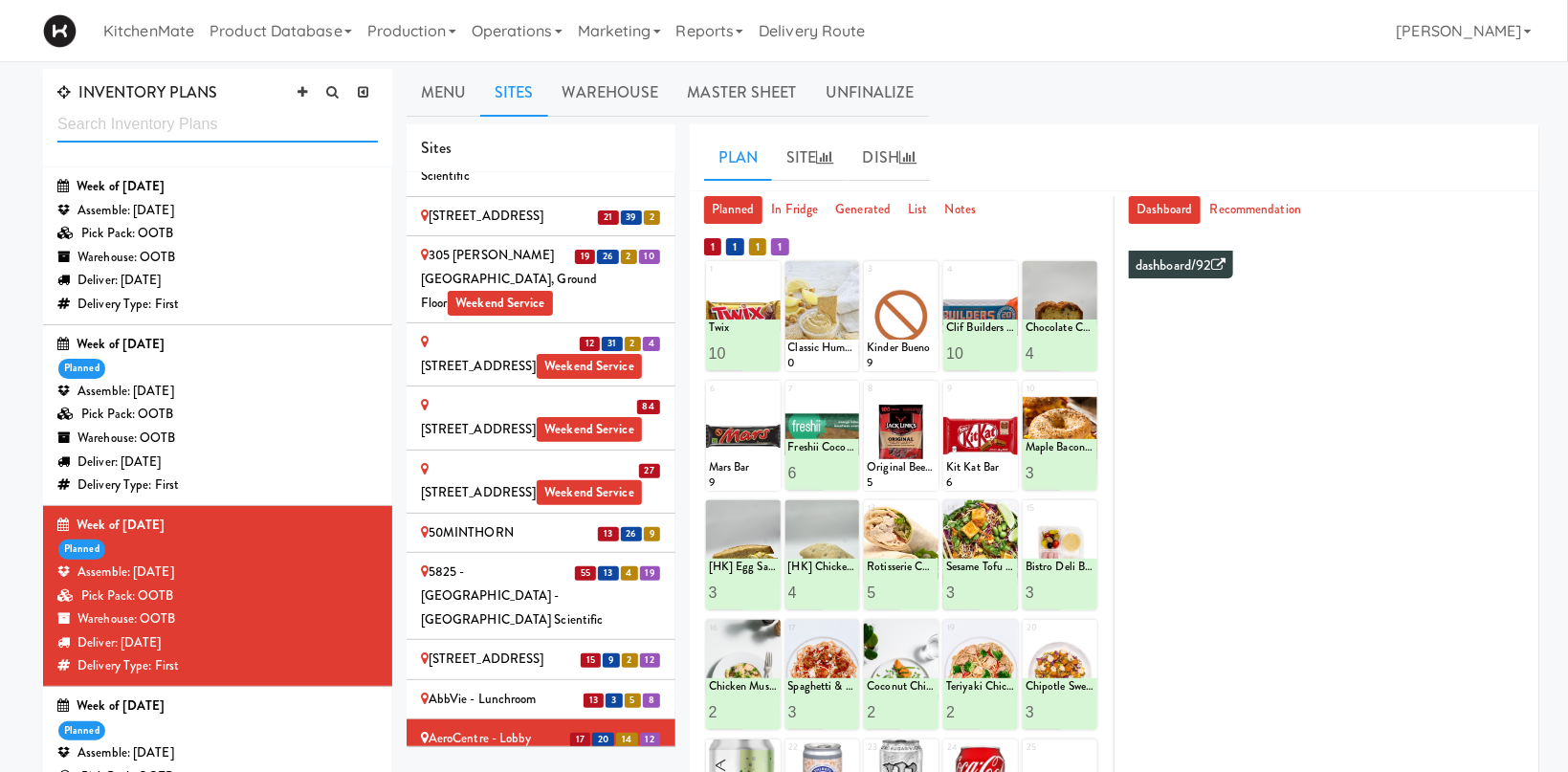
click at [152, 122] on input "text" at bounding box center [218, 124] width 321 height 36
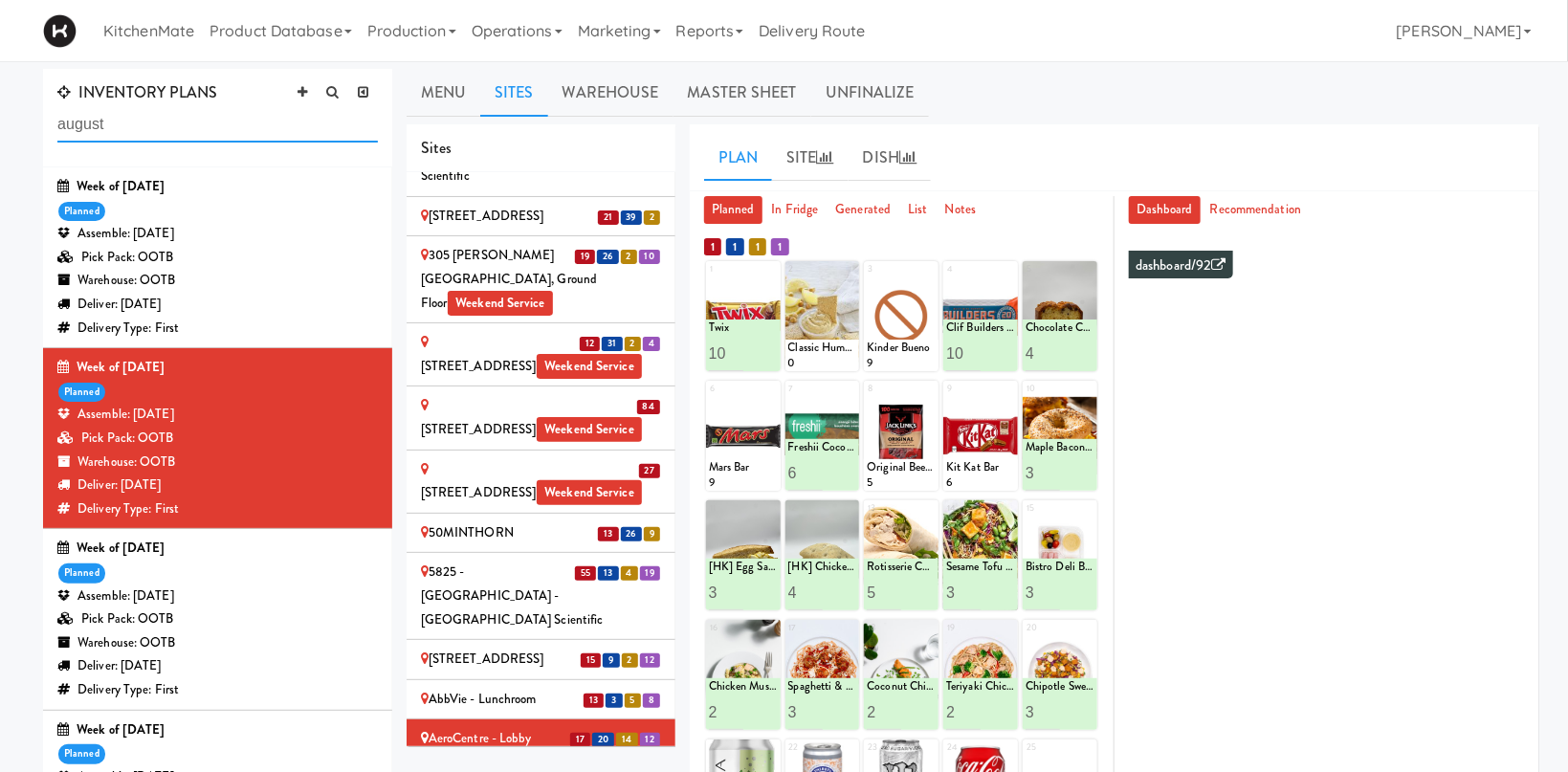
type input "august"
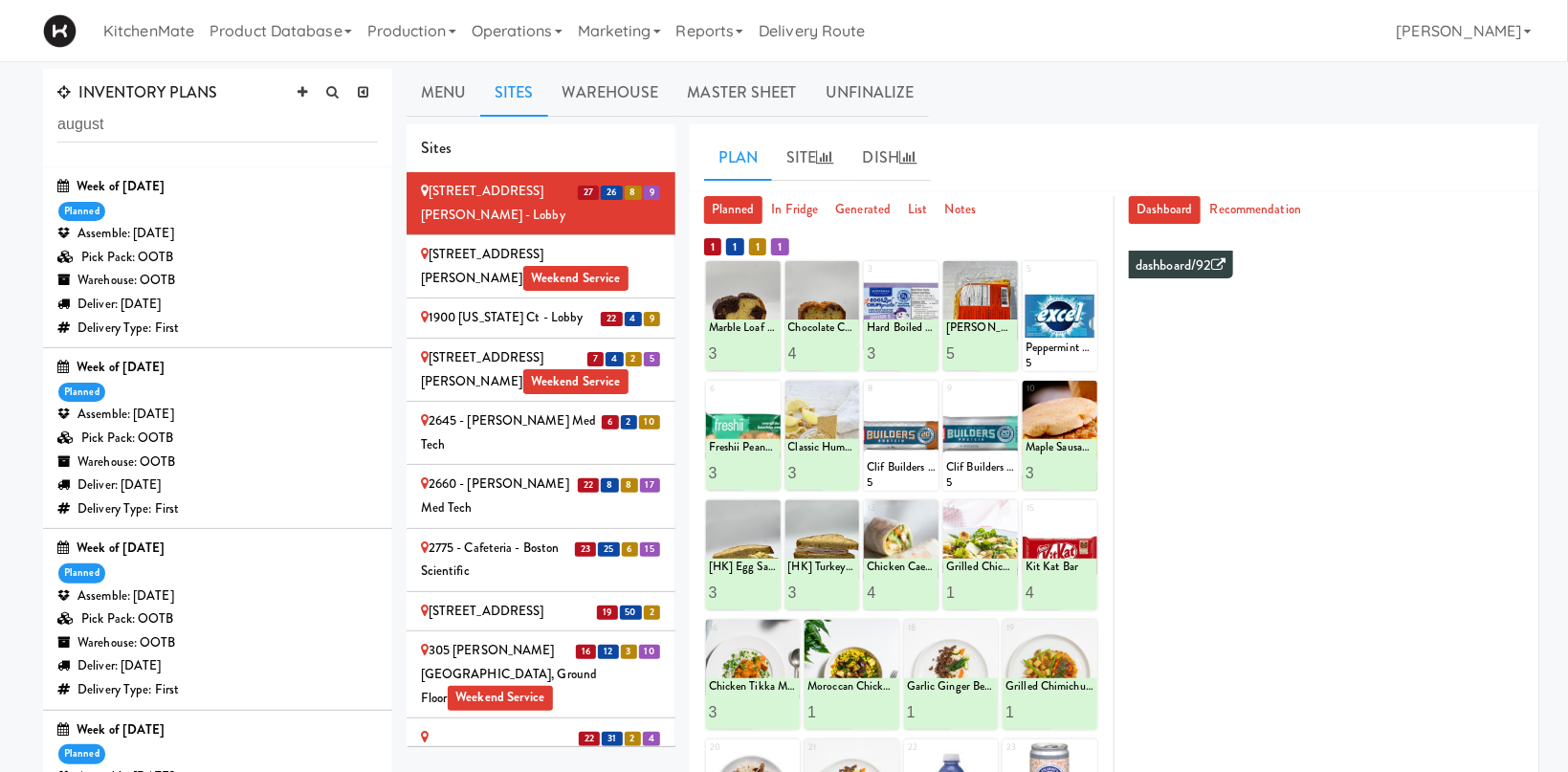
scroll to position [790, 0]
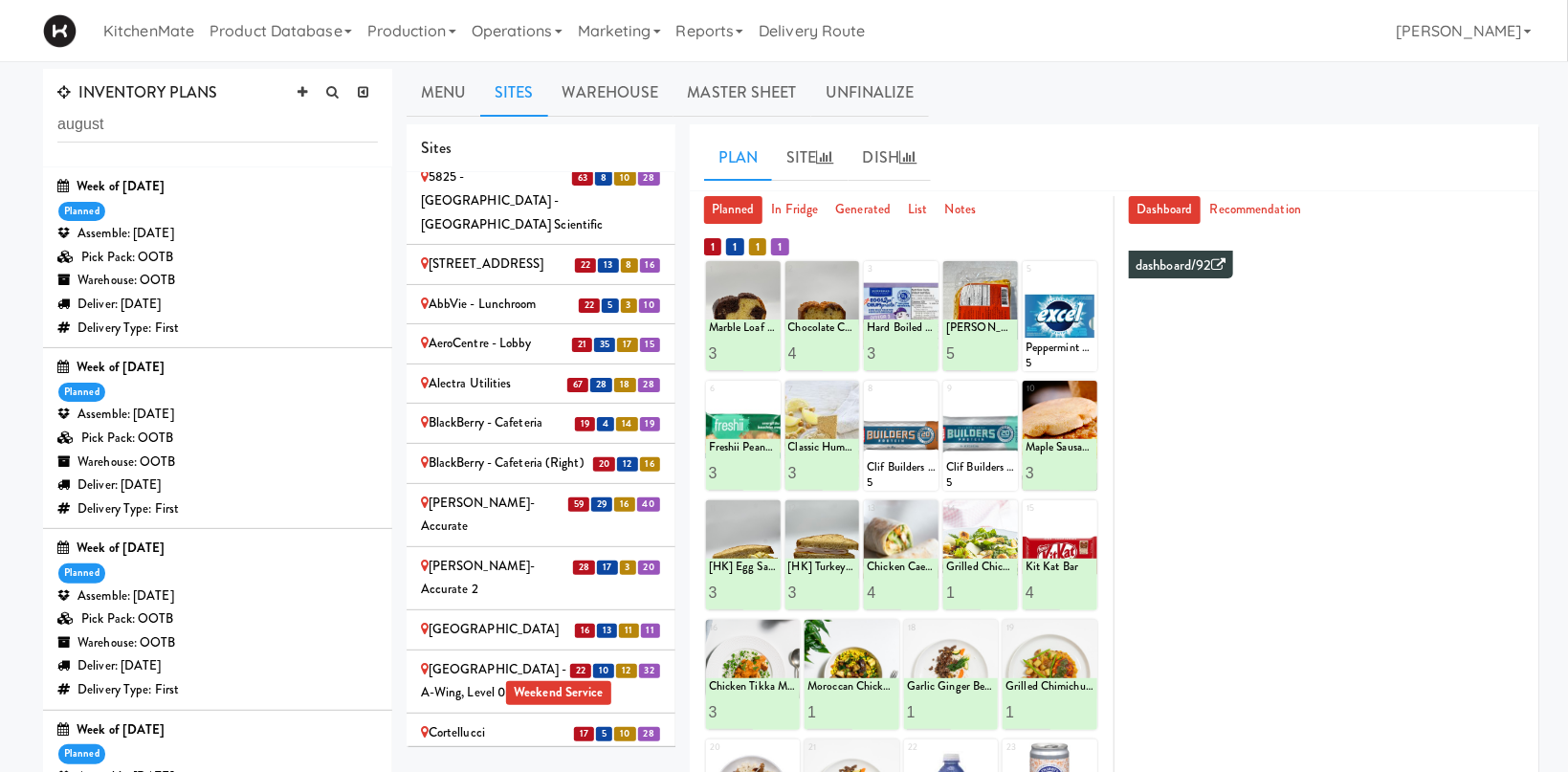
click at [493, 372] on div "Alectra Utilities" at bounding box center [540, 383] width 240 height 24
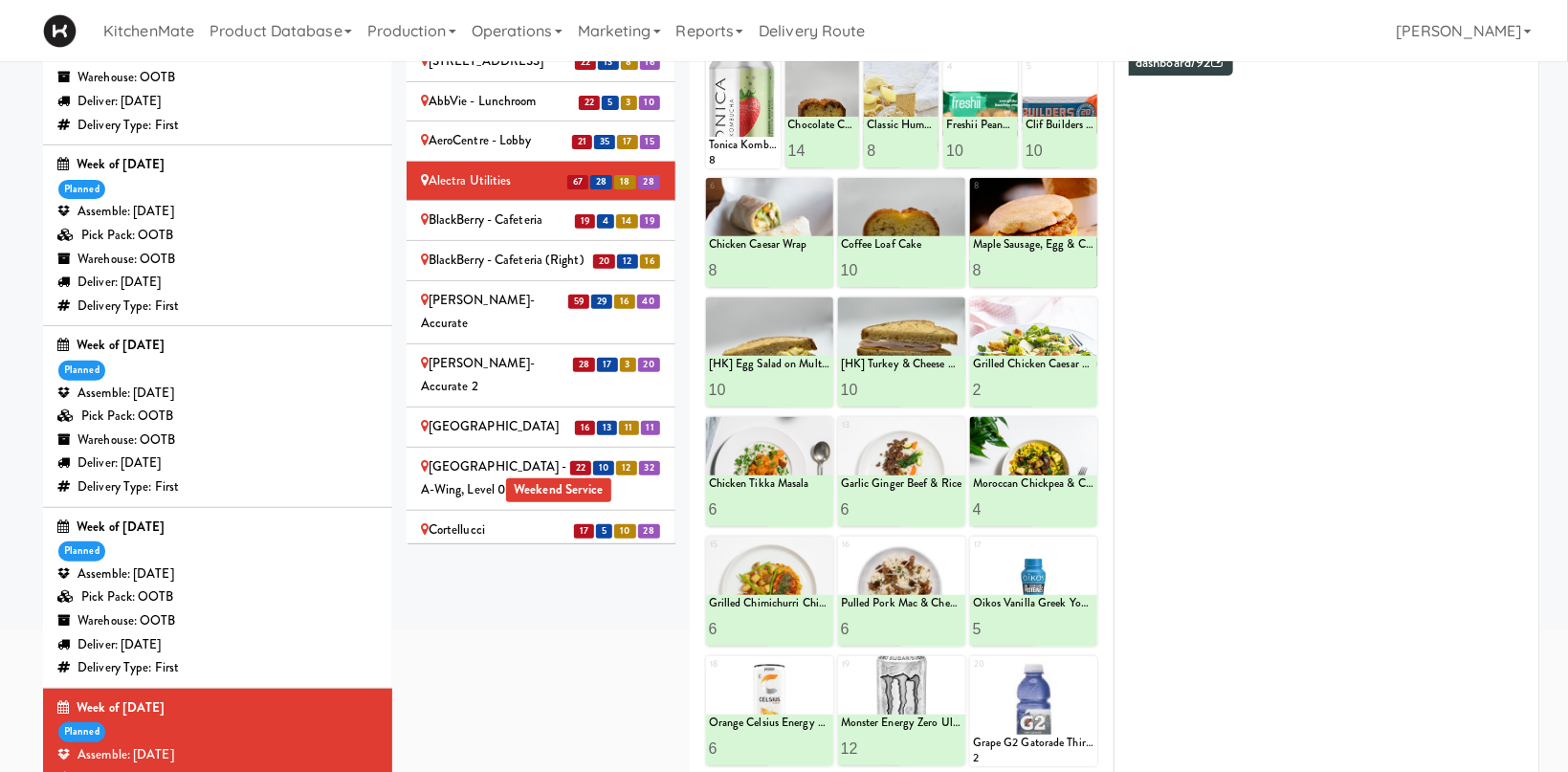
scroll to position [0, 0]
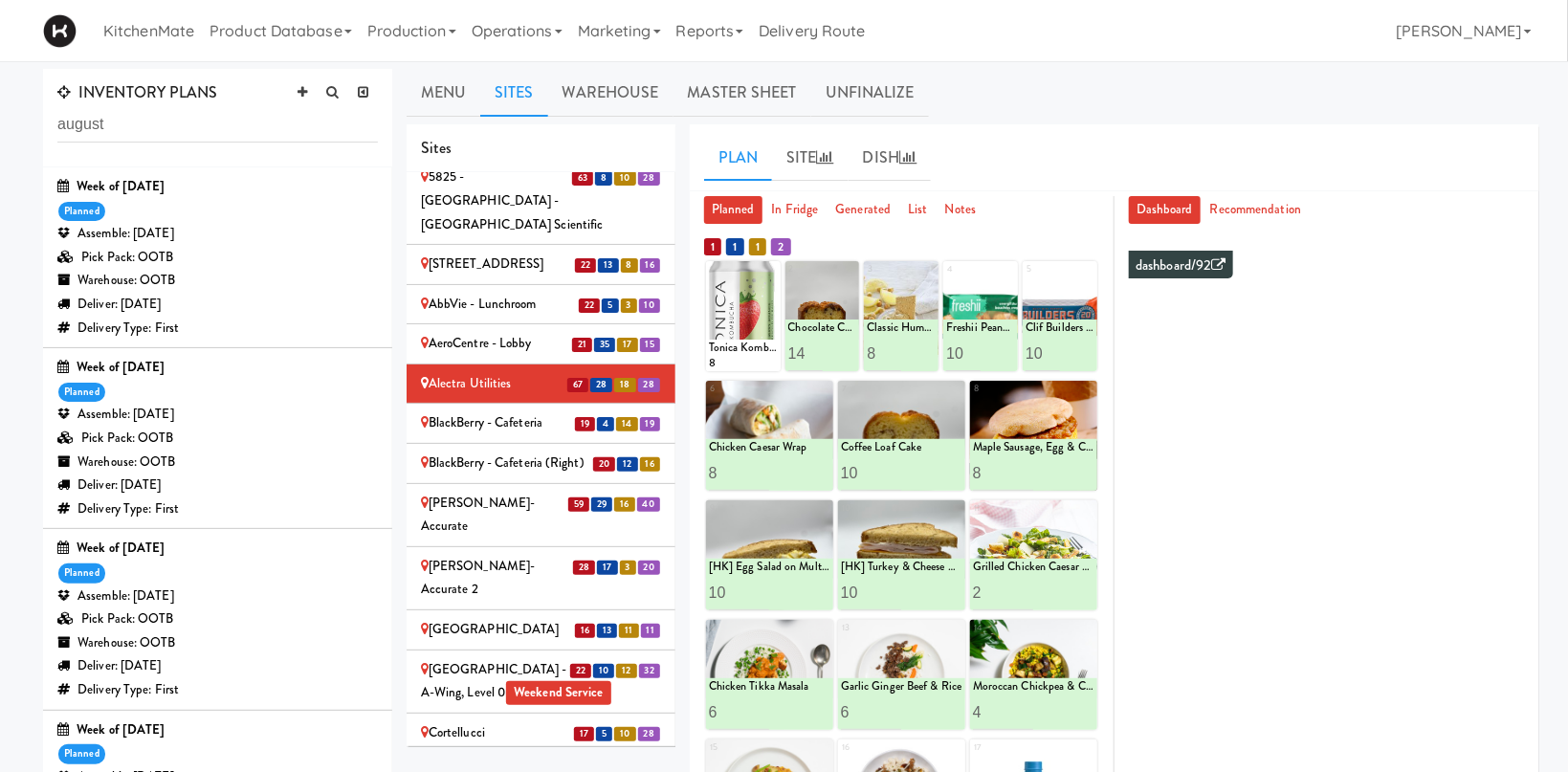
click at [547, 403] on li "19 4 14 19 BlackBerry - Cafeteria" at bounding box center [540, 424] width 269 height 40
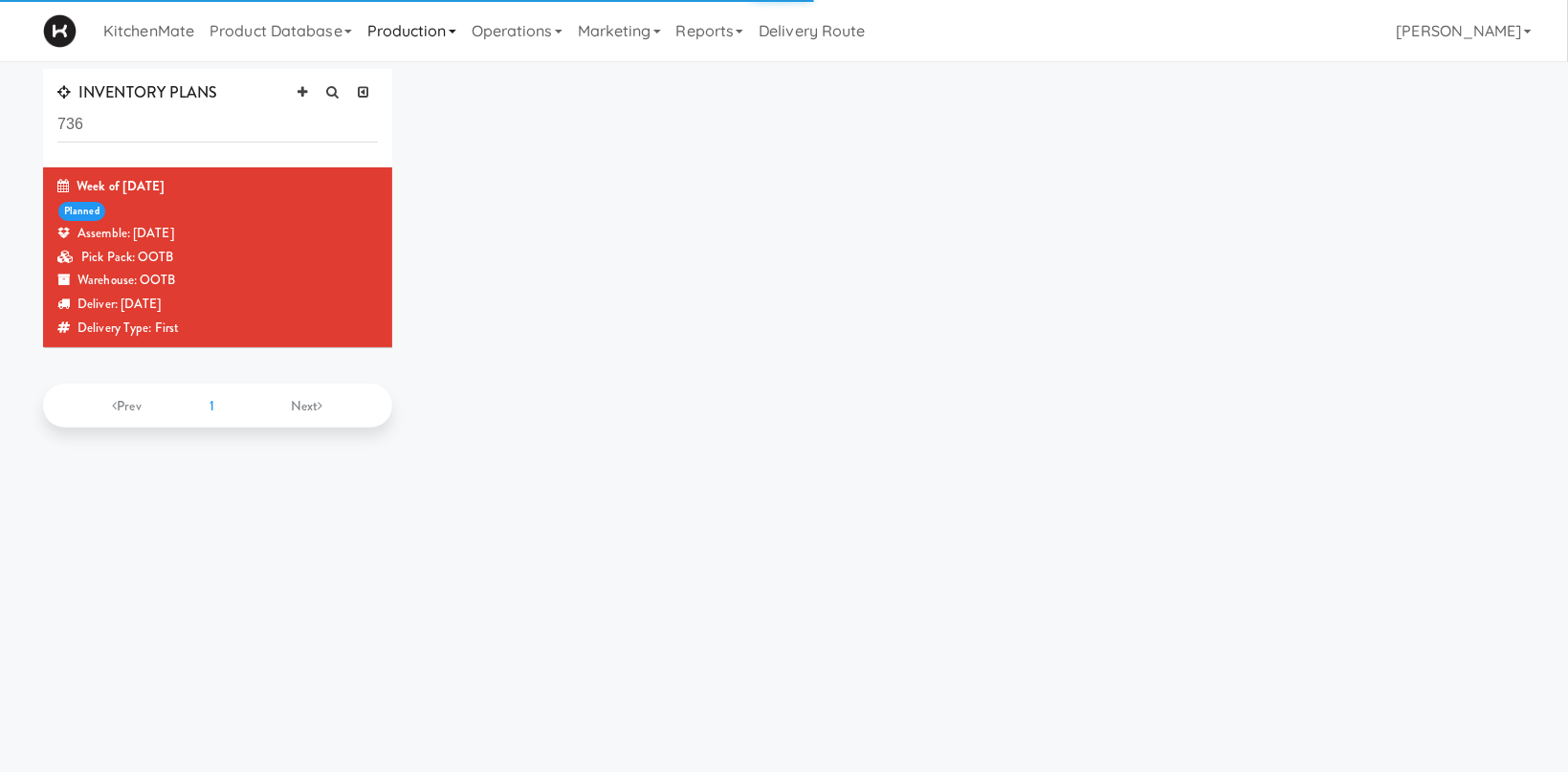
click at [445, 33] on link "Production" at bounding box center [412, 31] width 104 height 62
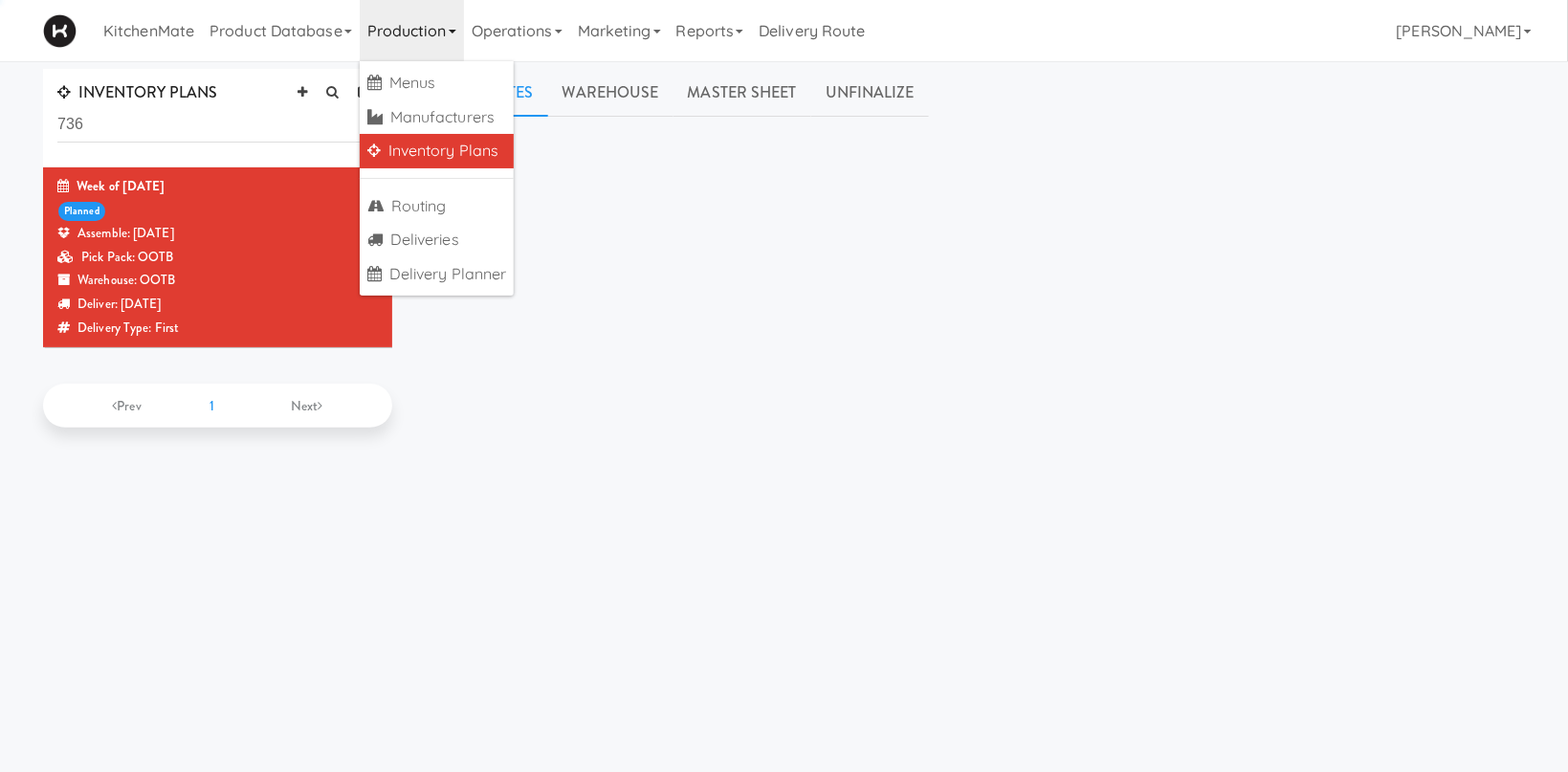
click at [443, 150] on link "Inventory Plans" at bounding box center [437, 151] width 155 height 35
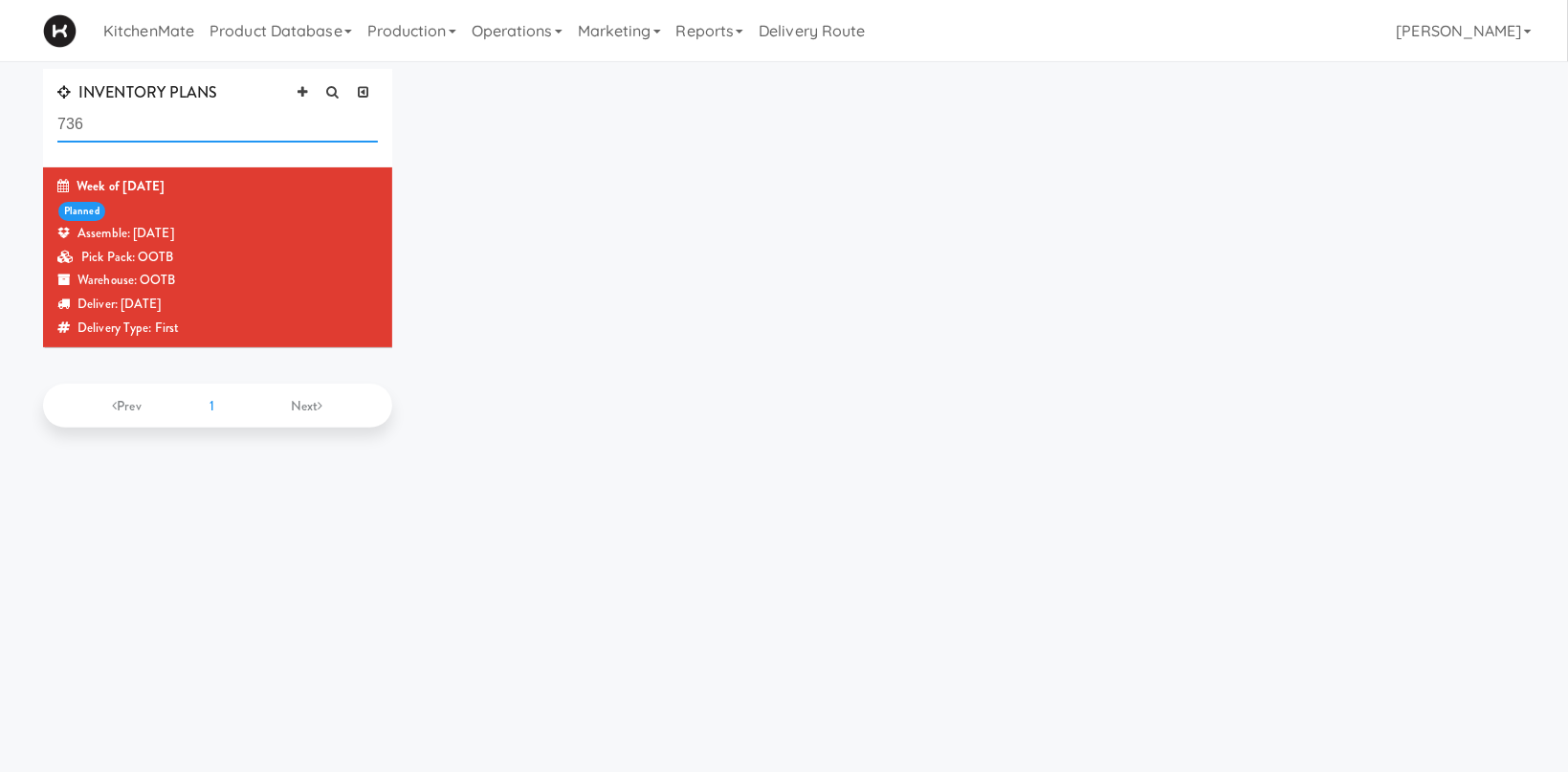
drag, startPoint x: 239, startPoint y: 126, endPoint x: -48, endPoint y: 122, distance: 287.0
click at [58, 122] on input "736" at bounding box center [218, 124] width 321 height 36
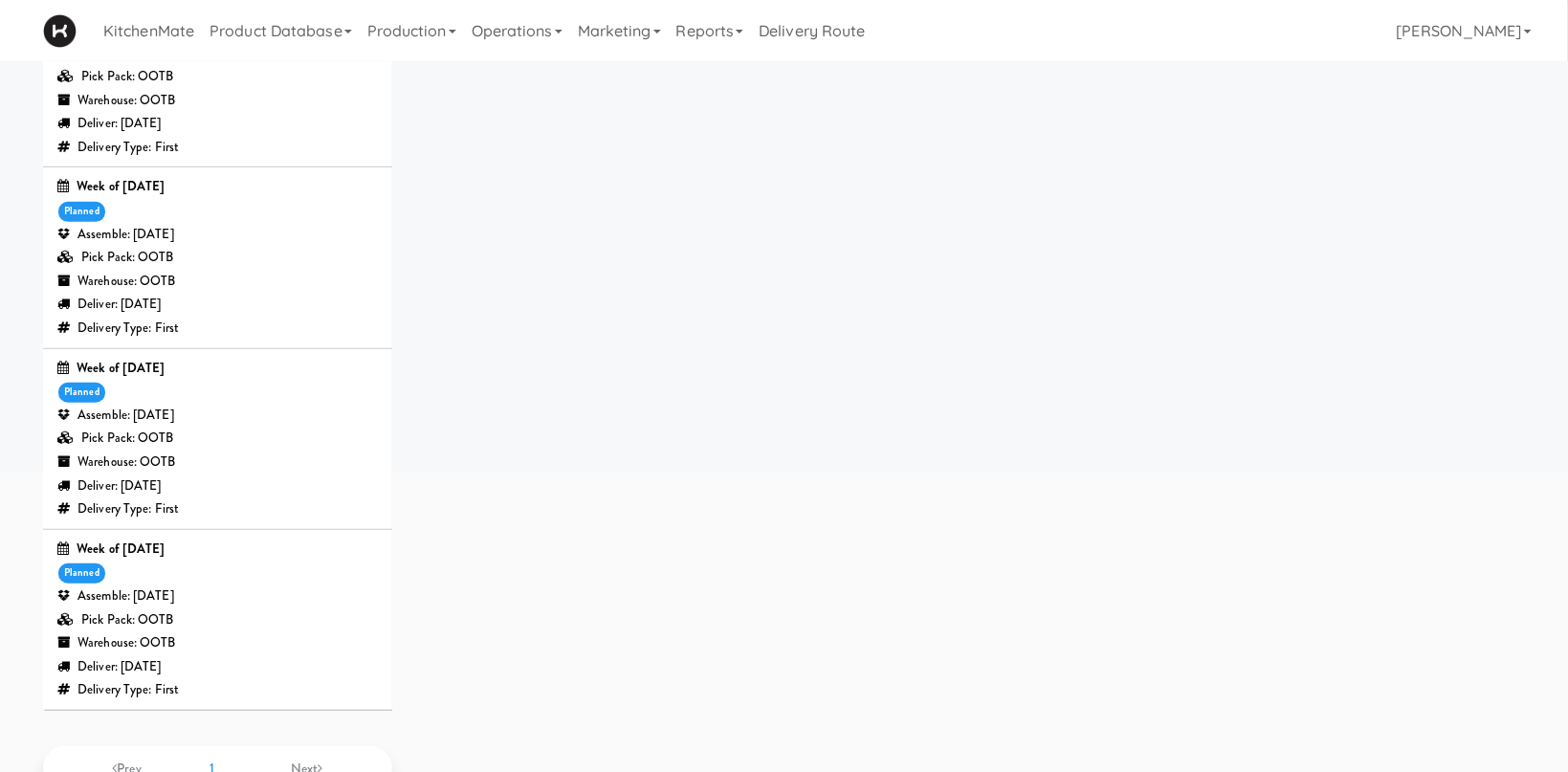
scroll to position [405, 0]
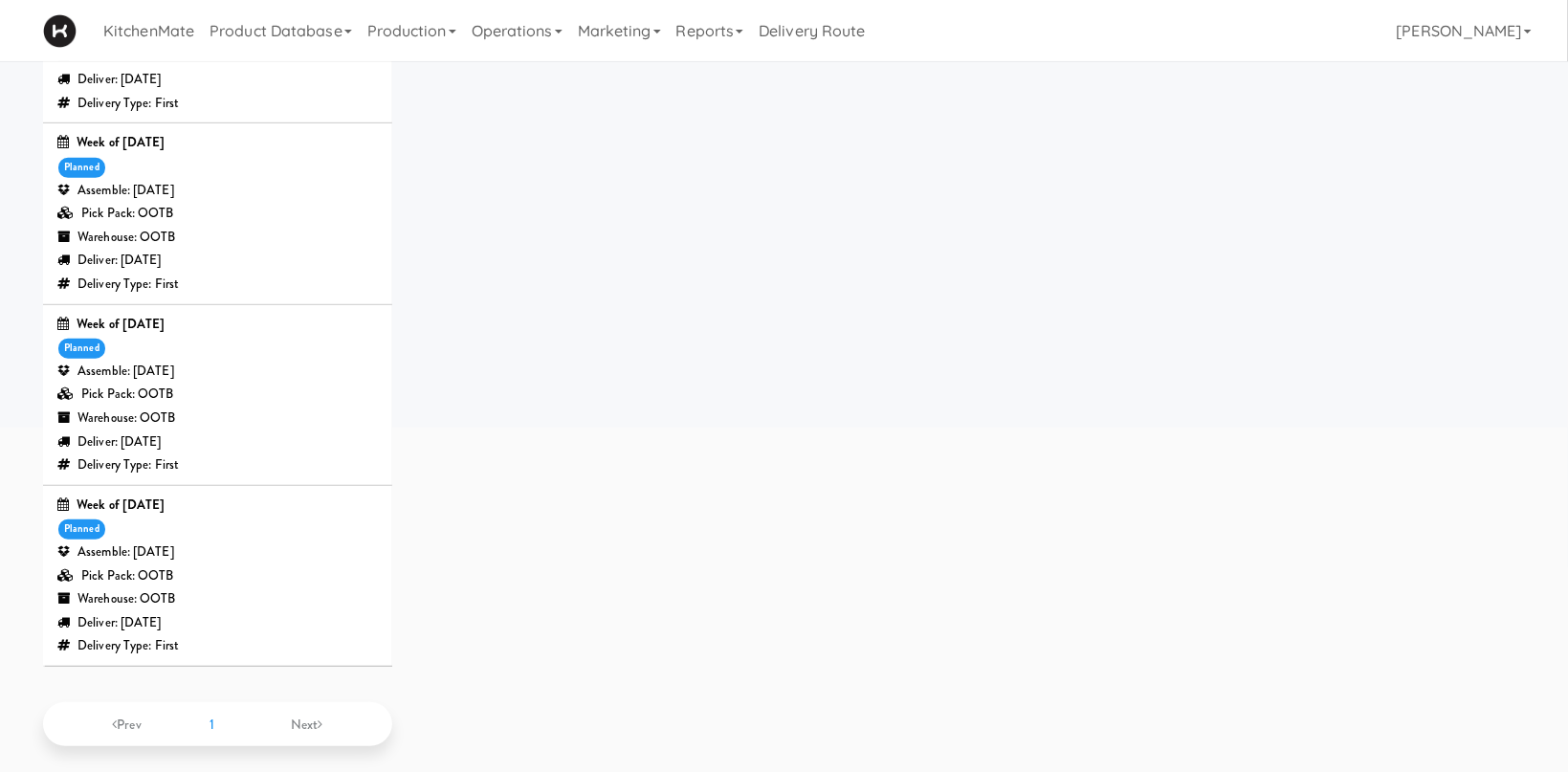
click at [270, 573] on div "Pick Pack: OOTB" at bounding box center [218, 576] width 321 height 24
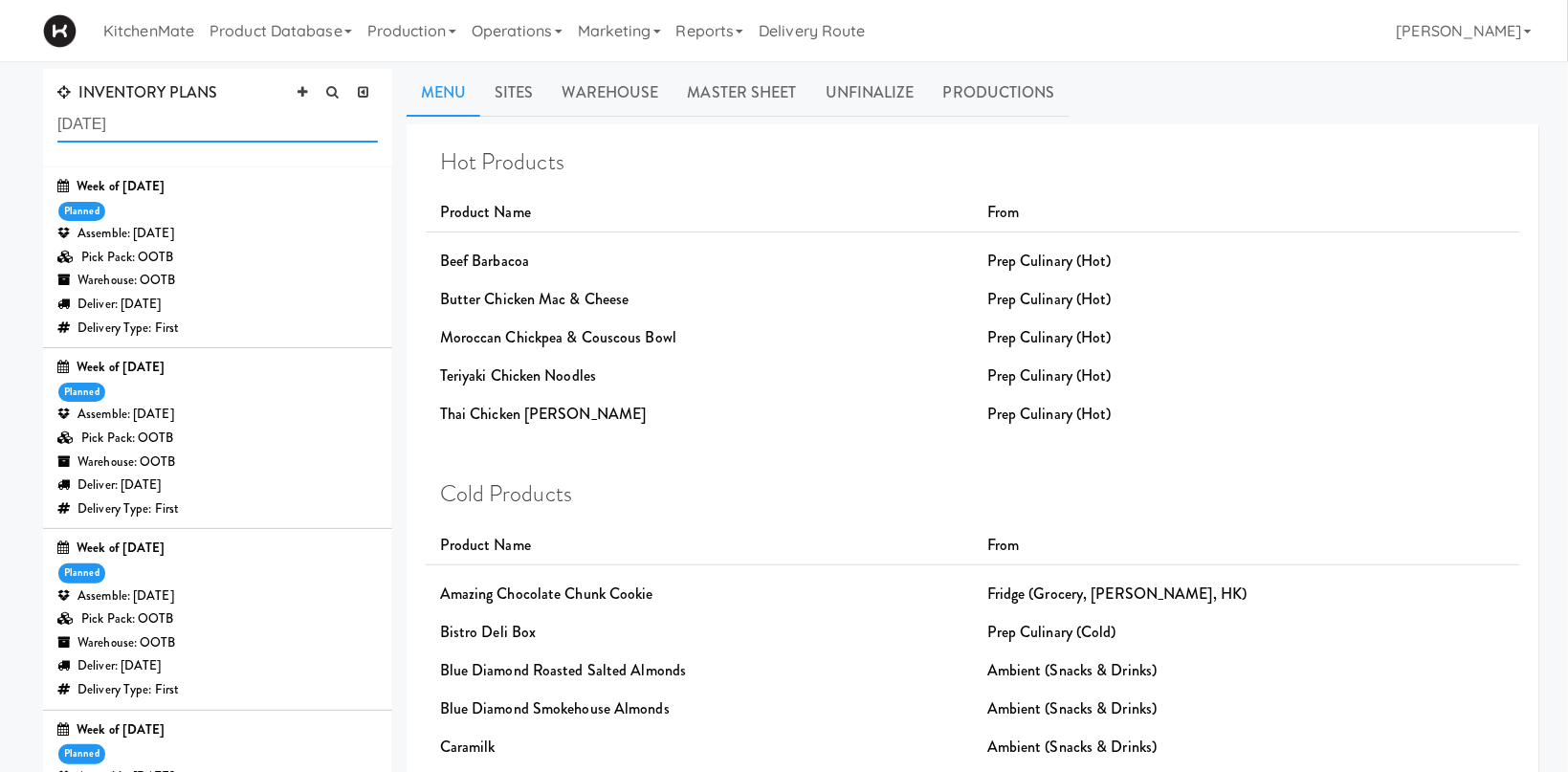
click at [170, 119] on input "august 1" at bounding box center [218, 124] width 321 height 36
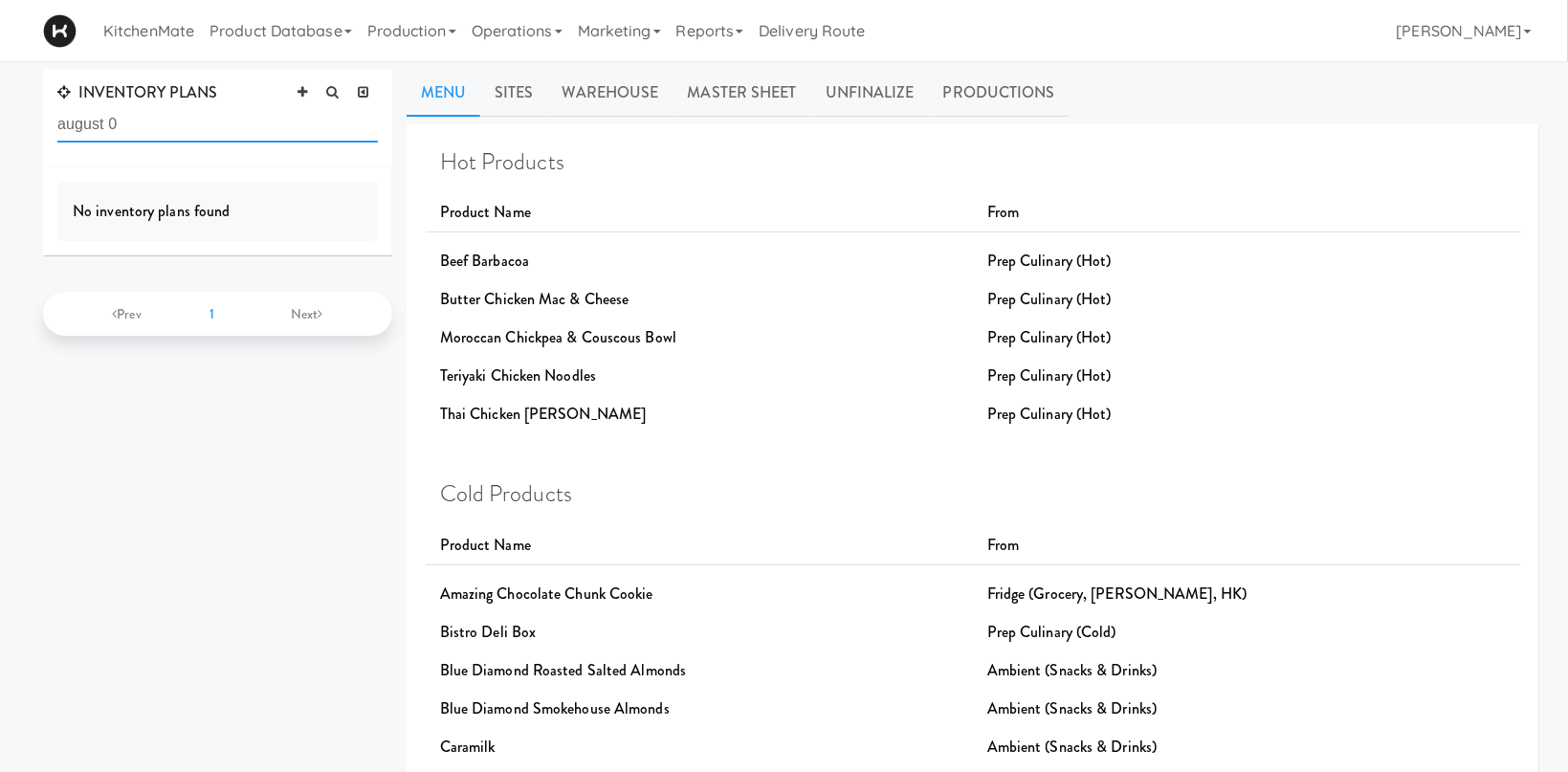
click at [109, 127] on input "august 0" at bounding box center [218, 124] width 321 height 36
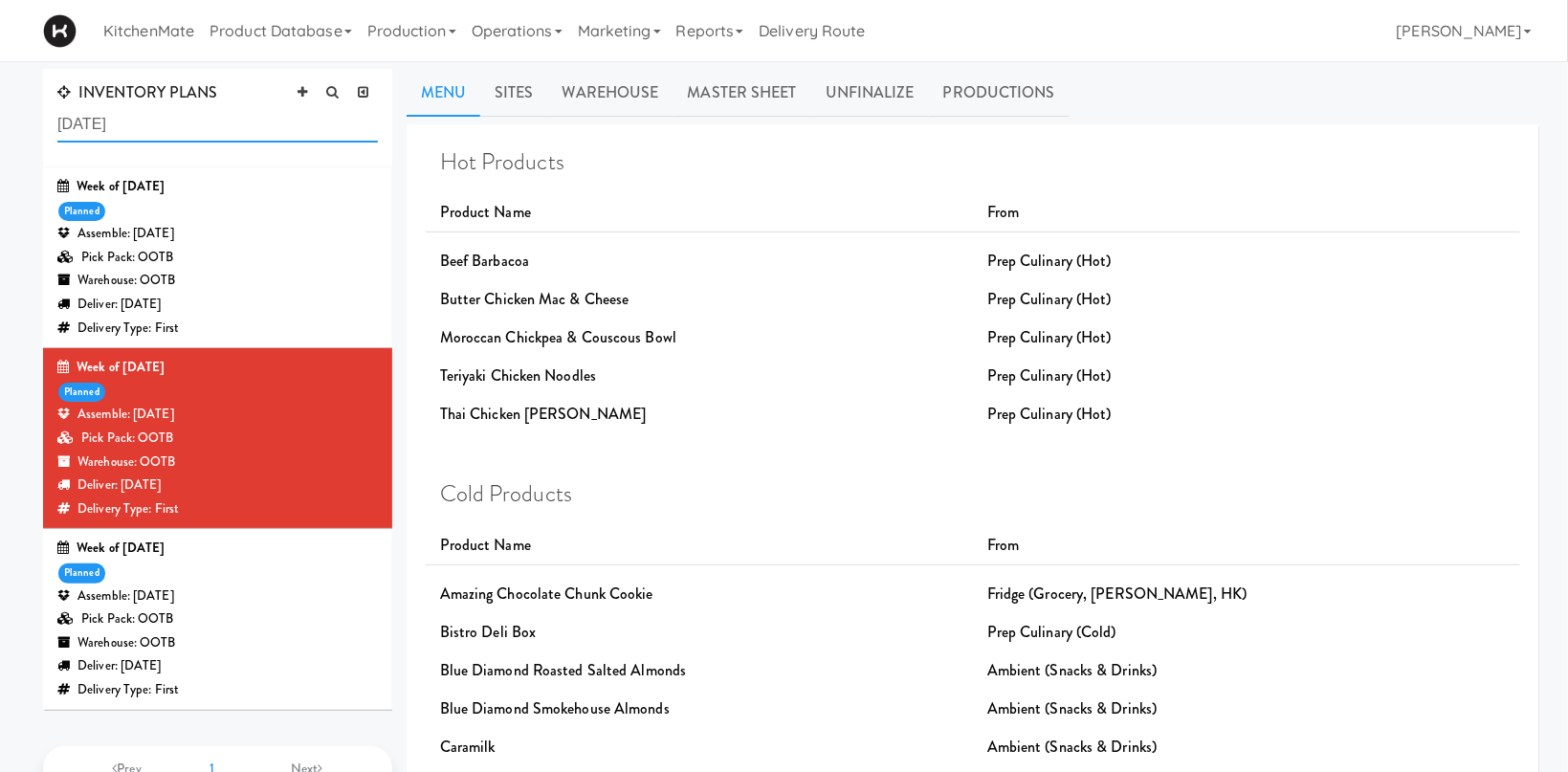
scroll to position [101, 0]
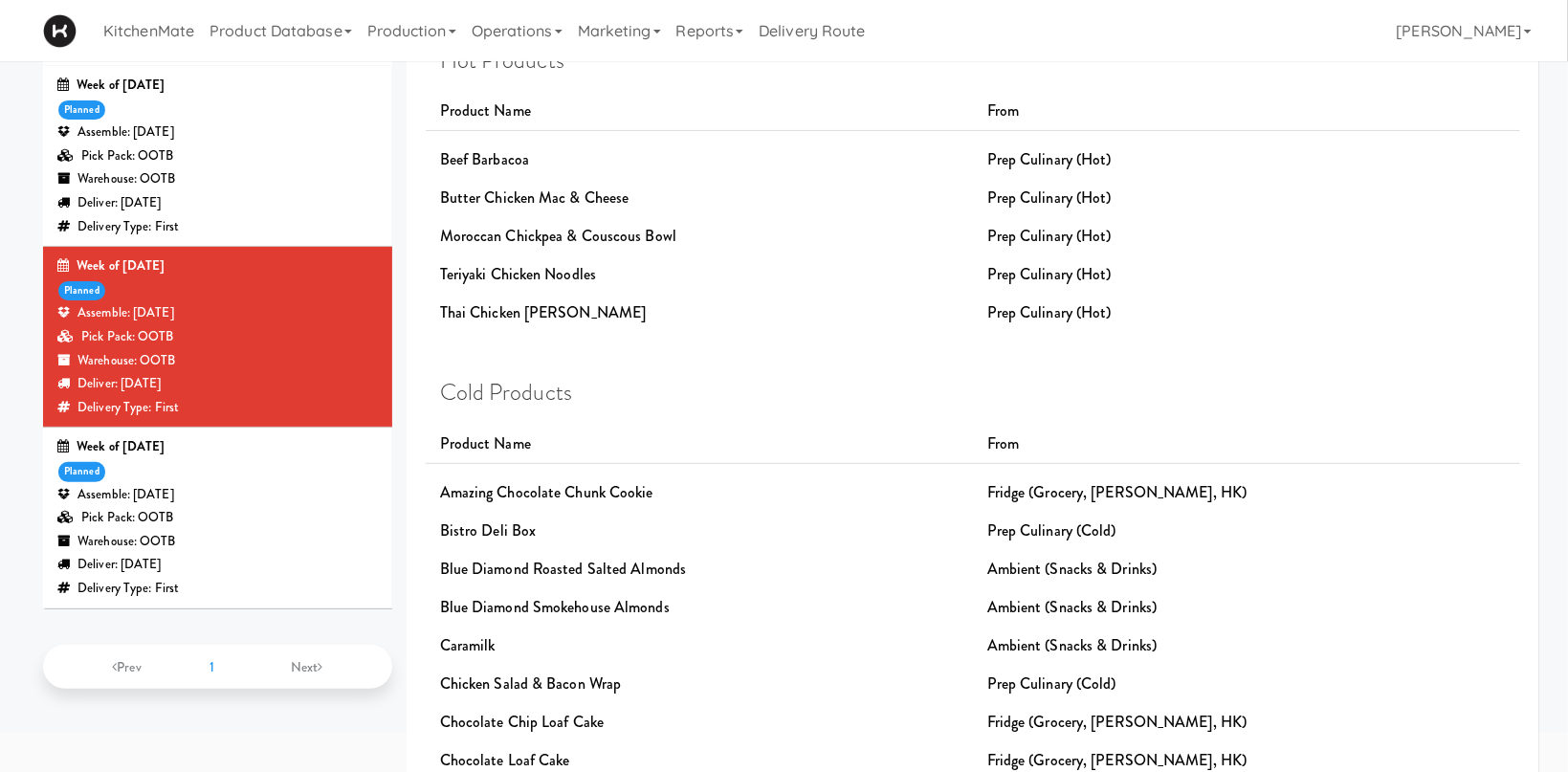
type input "august 10"
click at [247, 525] on div "Pick Pack: OOTB" at bounding box center [218, 518] width 321 height 24
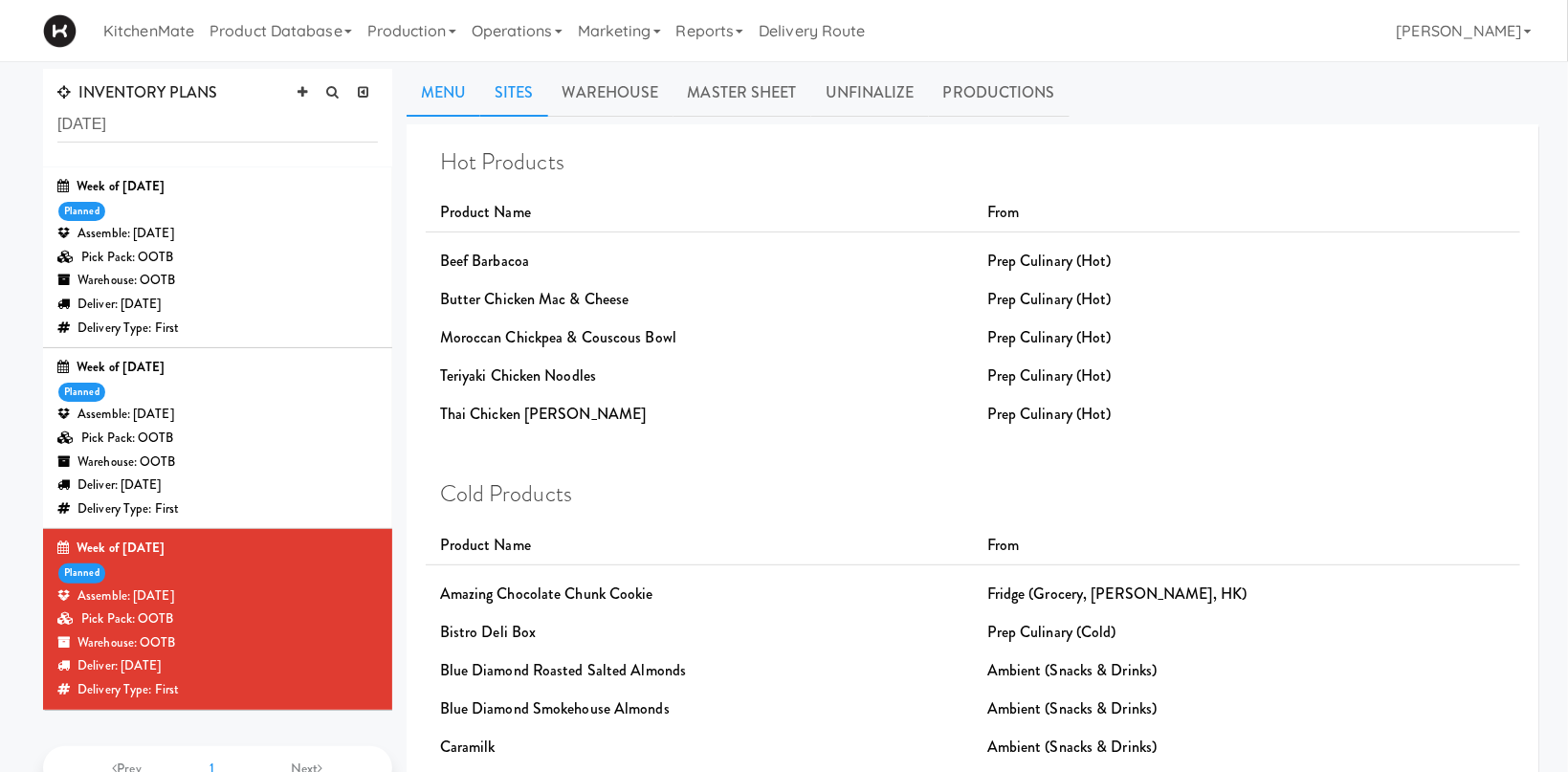
click at [513, 97] on link "Sites" at bounding box center [514, 93] width 68 height 48
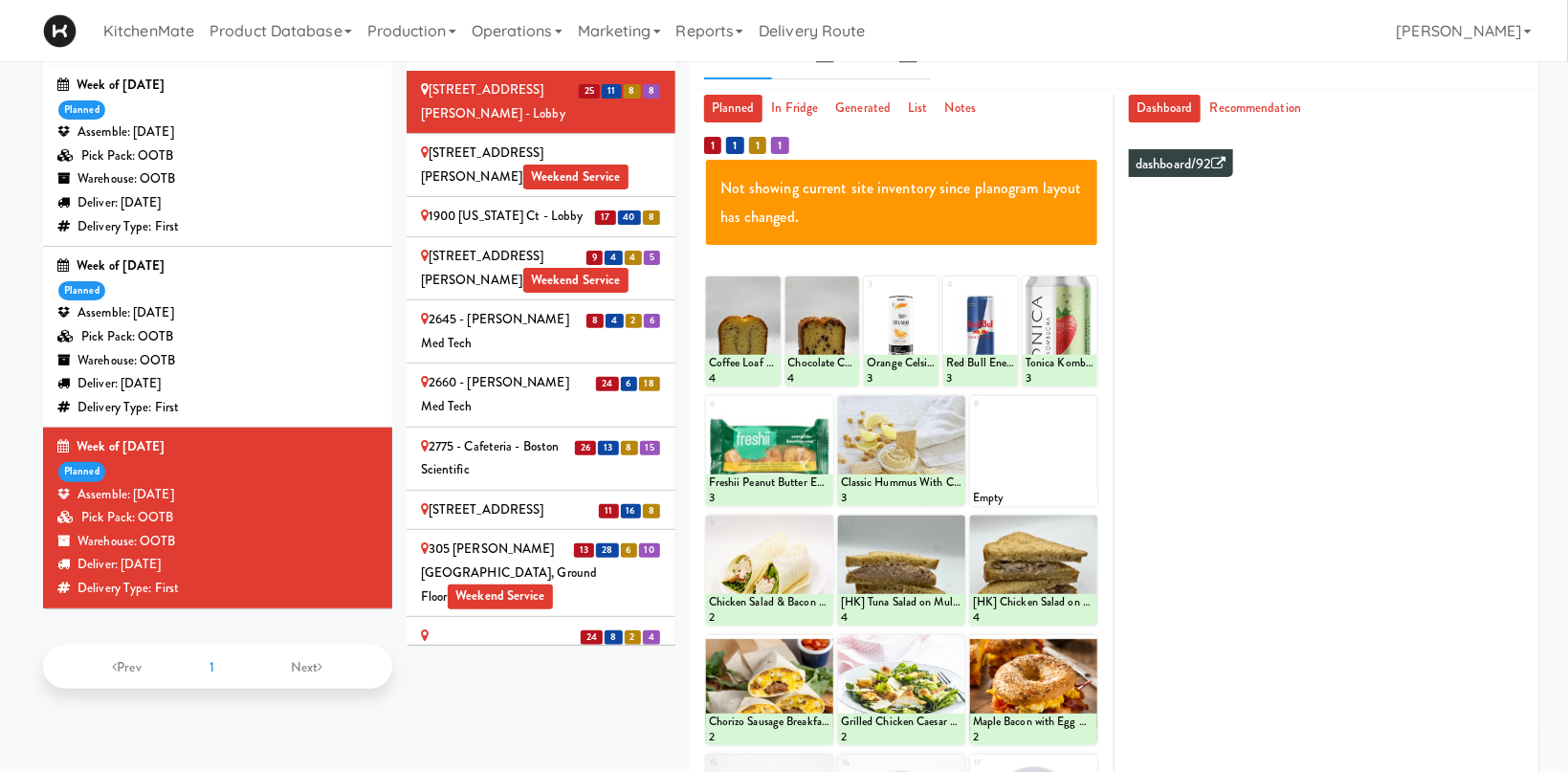
scroll to position [203, 0]
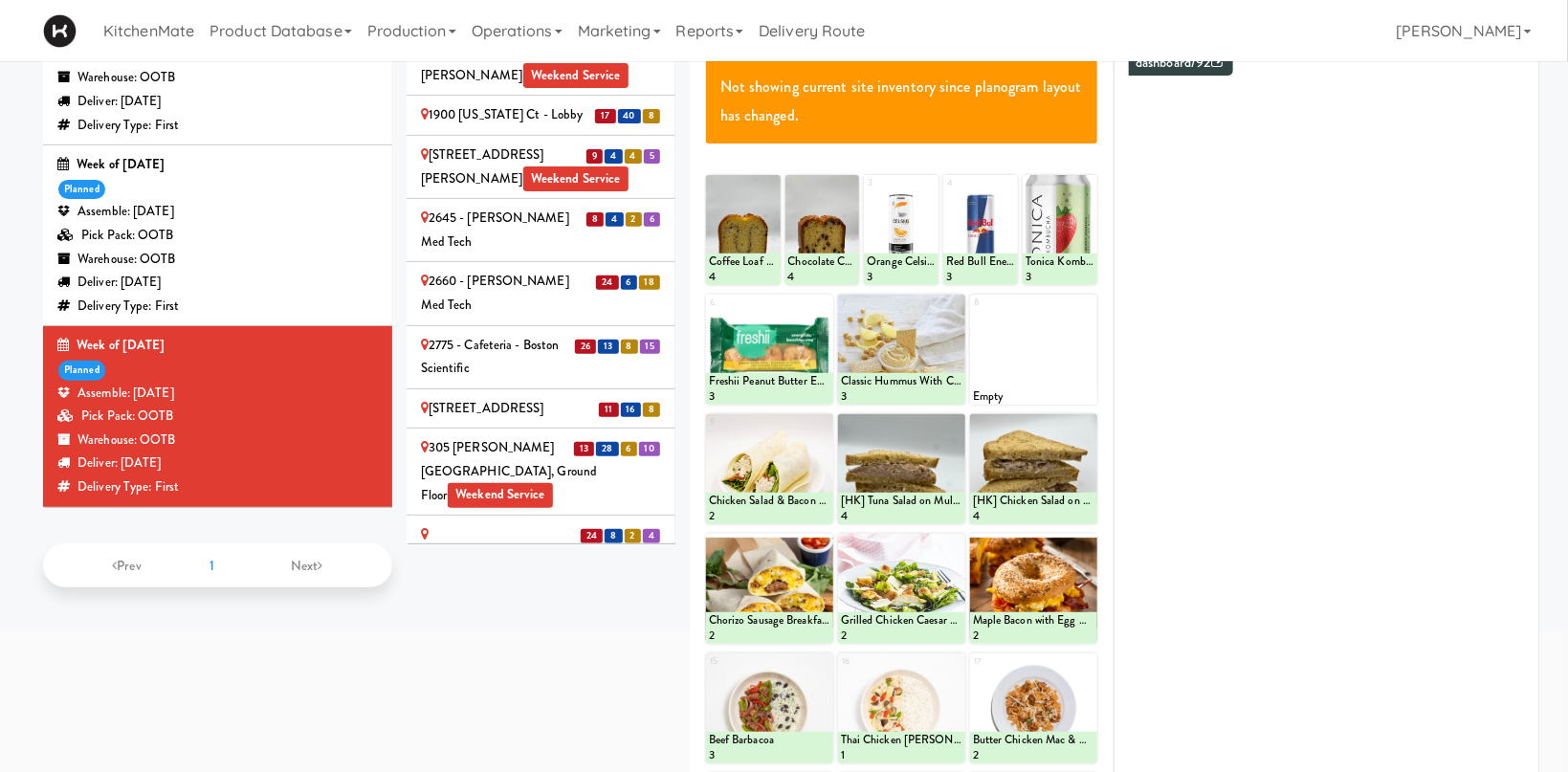
click at [539, 676] on div "Sites 25 11 8 8 100 Sheppard Ave - Lobby 110 Sheppard Ave E Weekend Service 17 …" at bounding box center [973, 477] width 1133 height 1112
click at [514, 207] on div "2645 - [PERSON_NAME] Med Tech" at bounding box center [540, 230] width 240 height 47
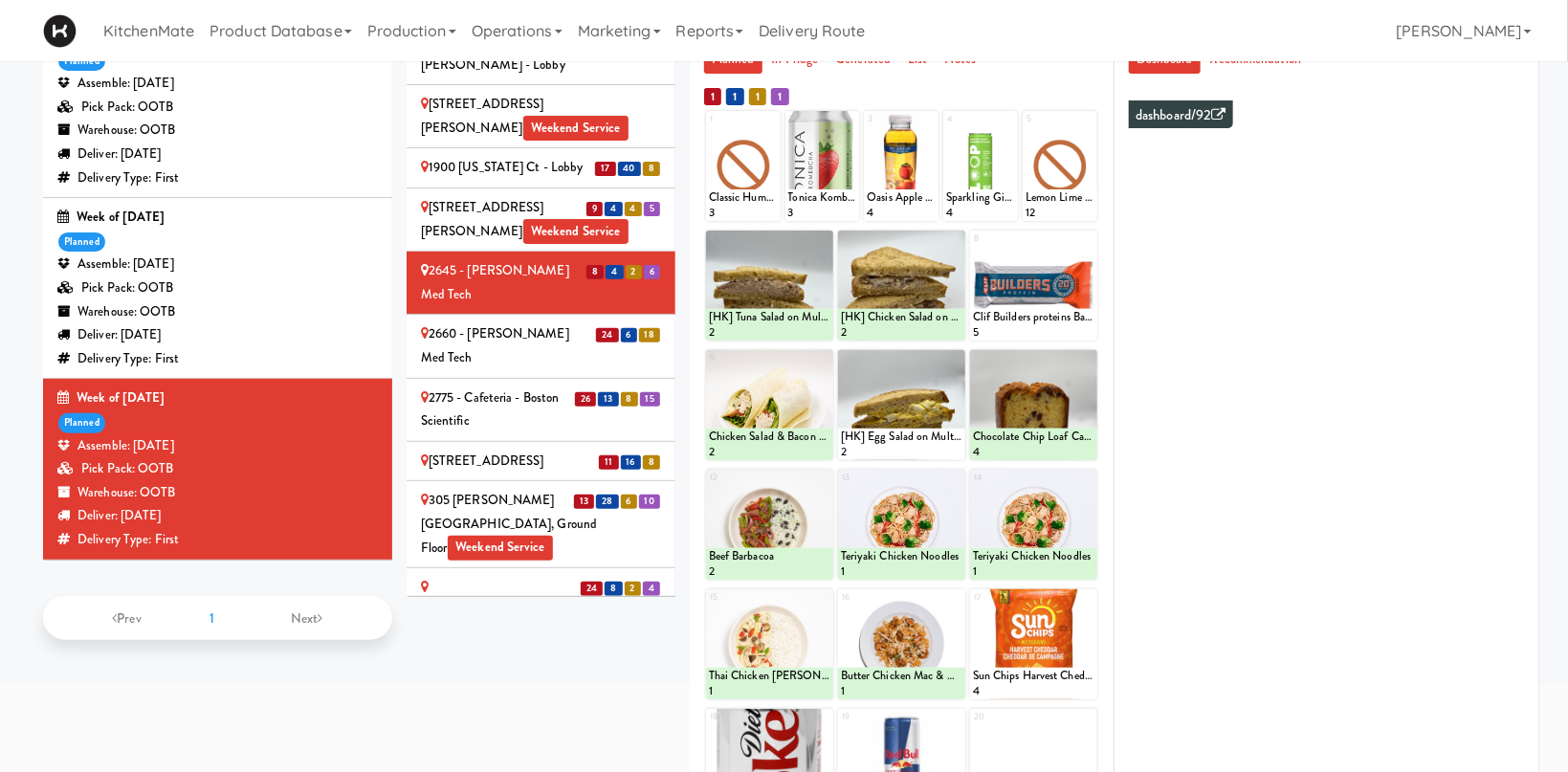
scroll to position [244, 0]
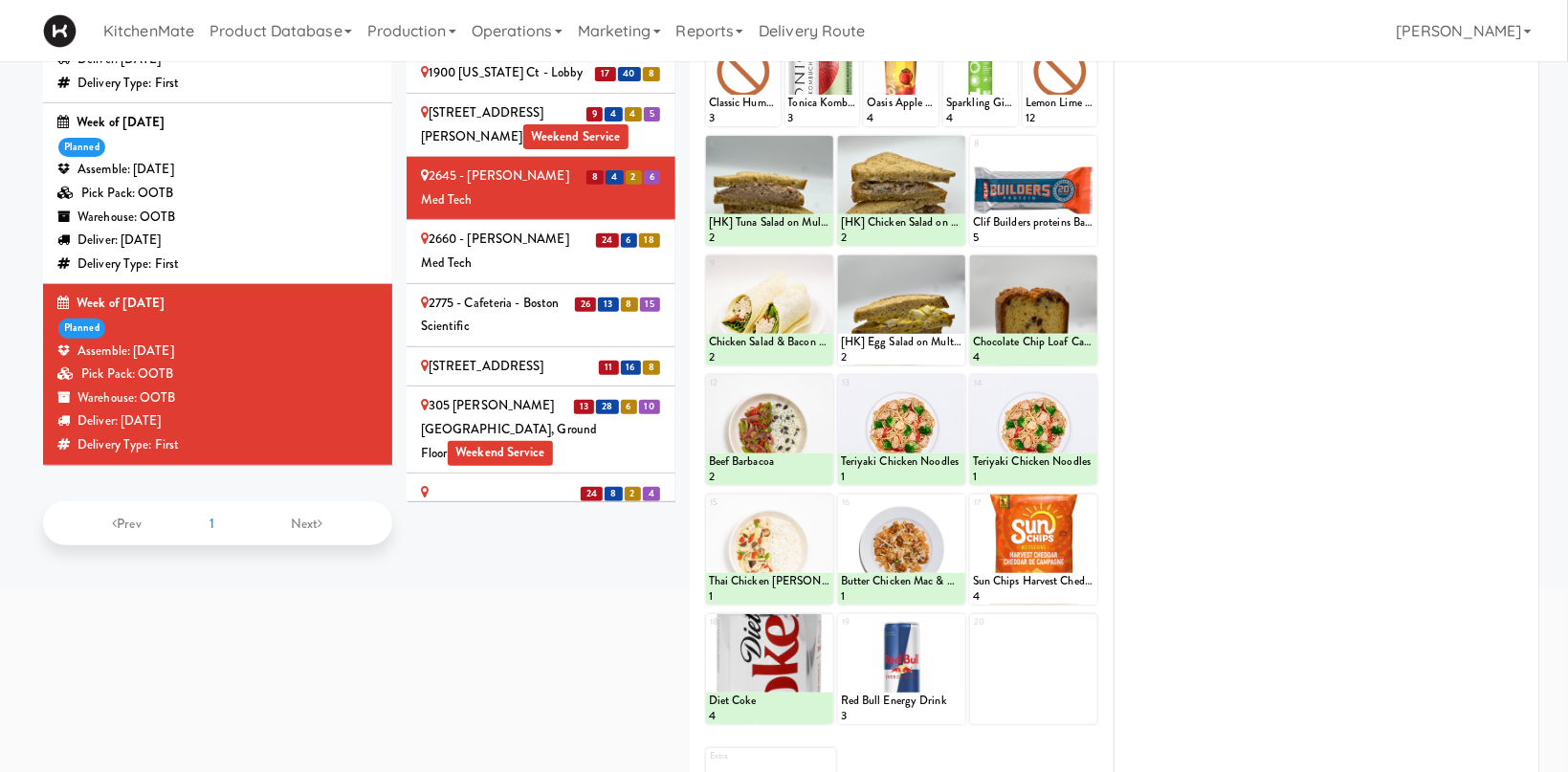
click at [493, 227] on div "2660 - [PERSON_NAME] Med Tech" at bounding box center [540, 250] width 240 height 47
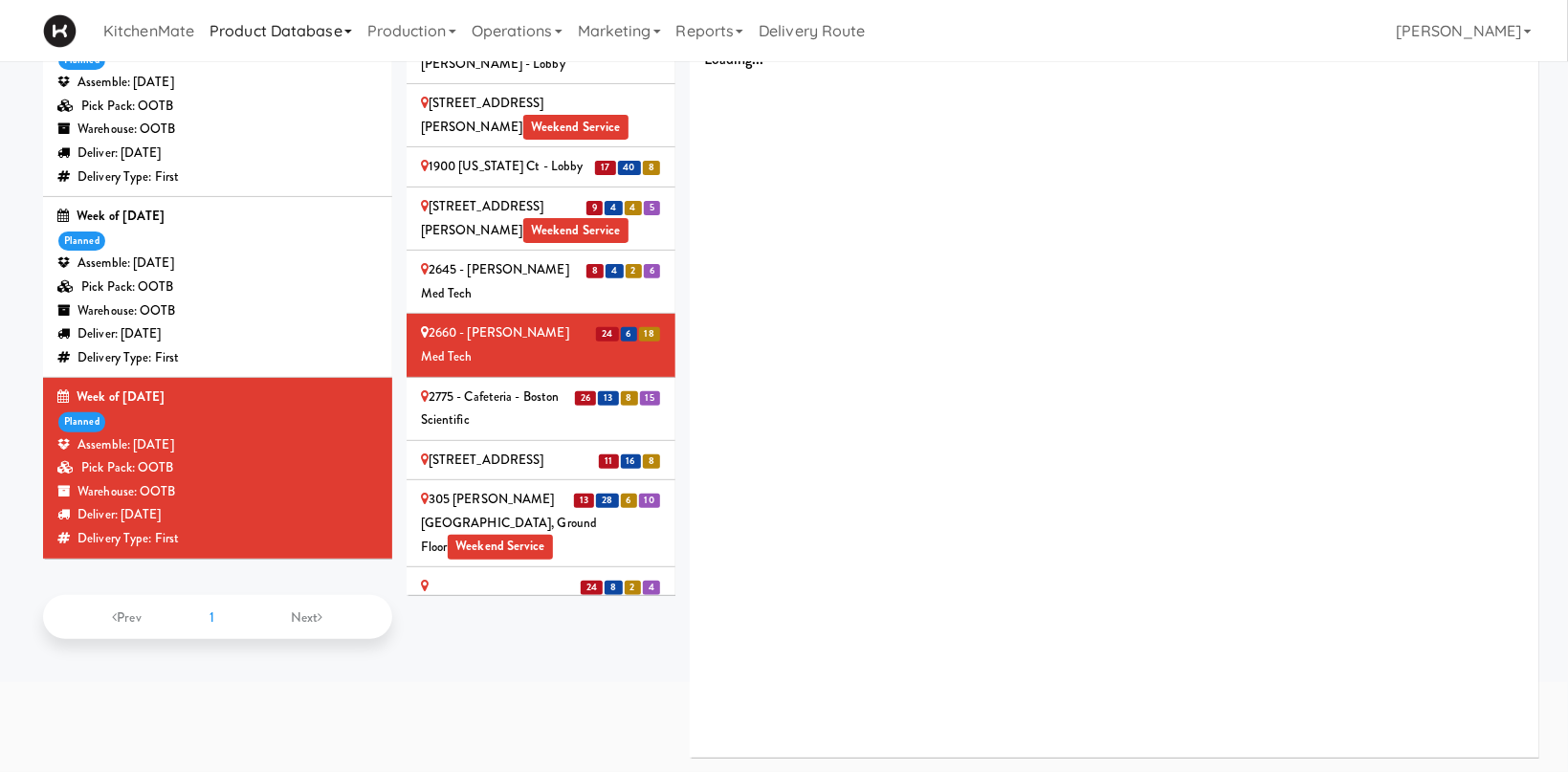
scroll to position [150, 0]
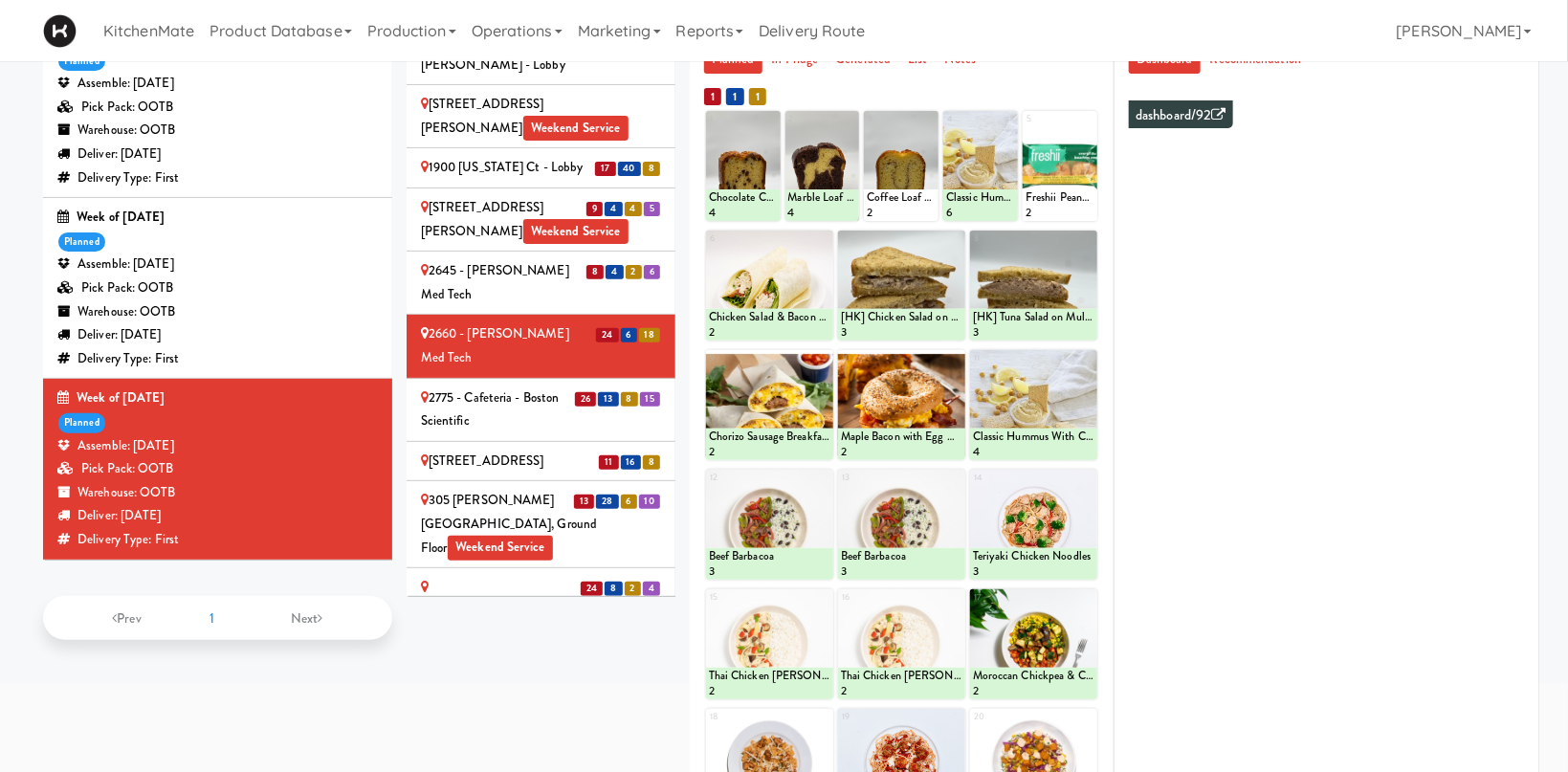
click at [504, 386] on div "2775 - Cafeteria - Boston Scientific" at bounding box center [540, 409] width 240 height 47
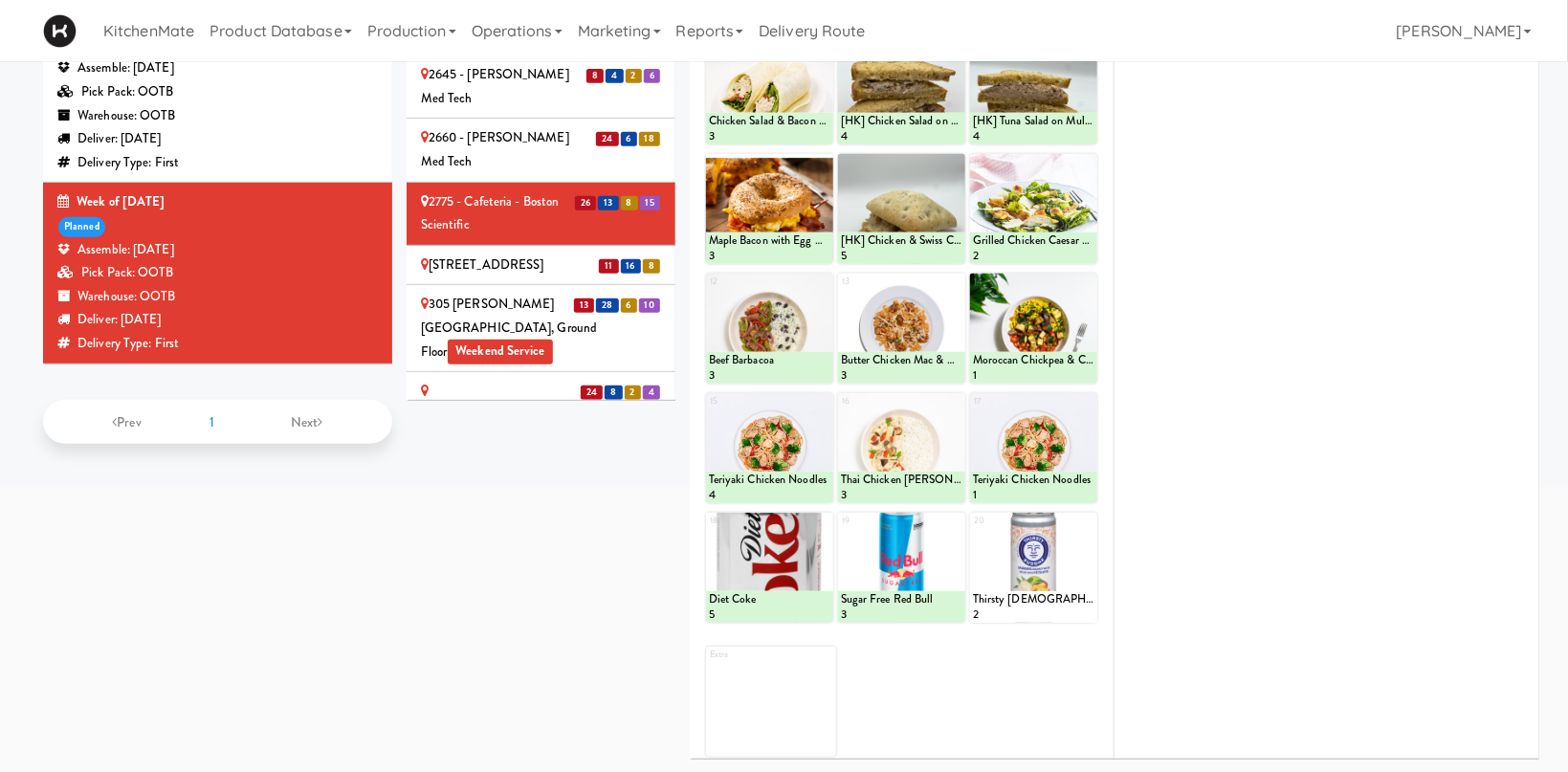
scroll to position [143, 0]
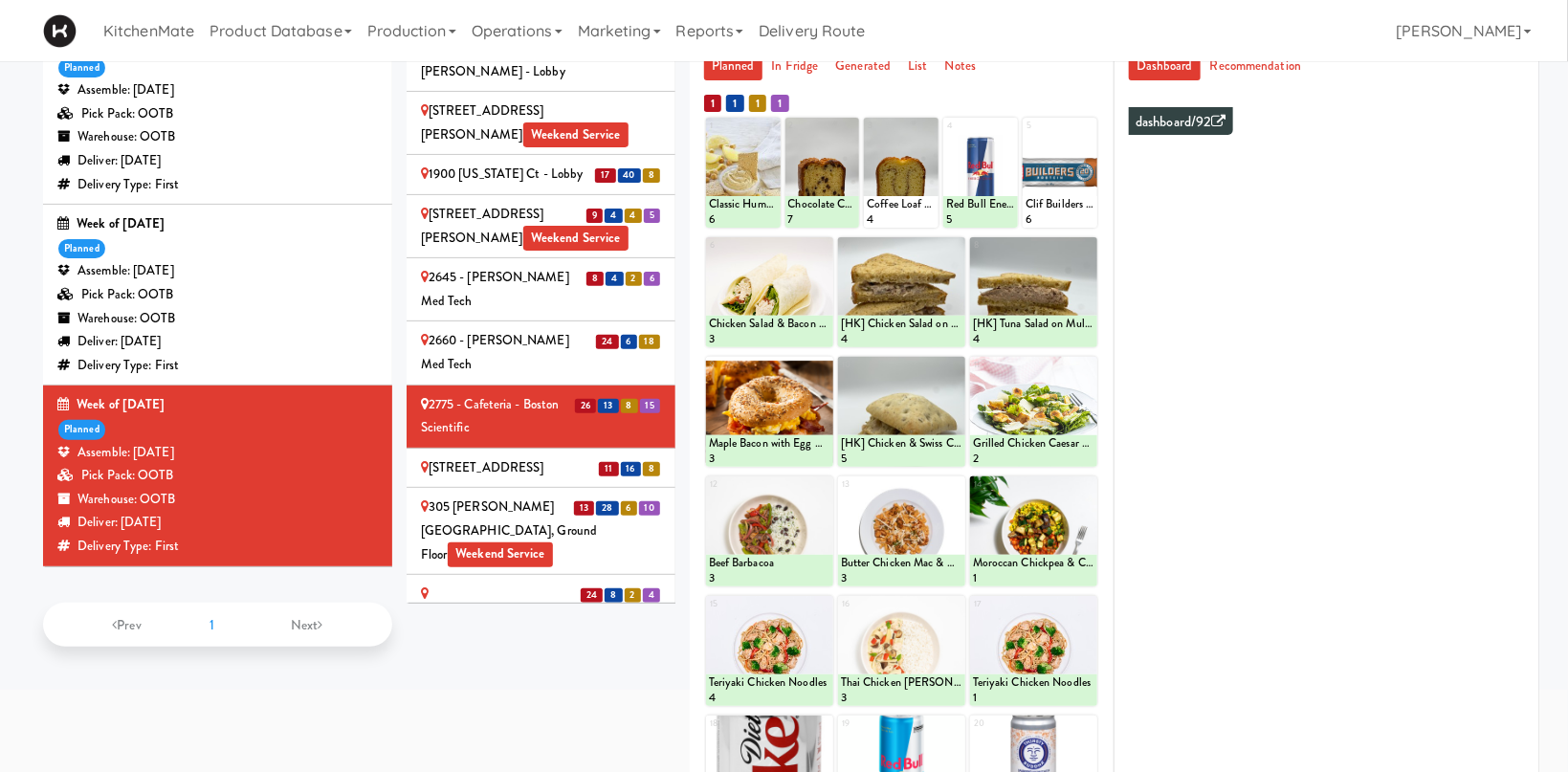
click at [503, 456] on div "[STREET_ADDRESS]" at bounding box center [540, 468] width 240 height 24
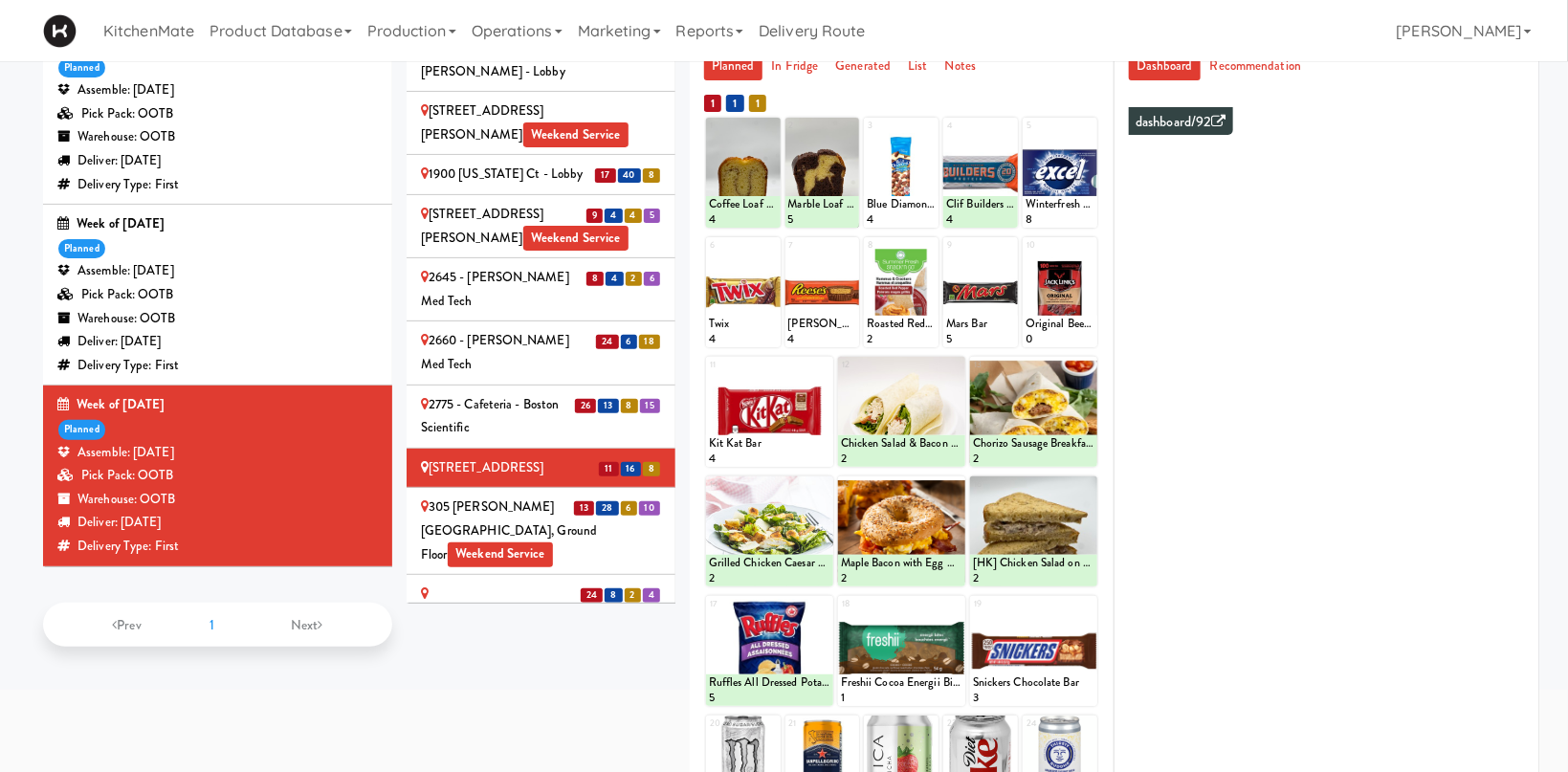
click at [511, 496] on div "305 [PERSON_NAME][GEOGRAPHIC_DATA], Ground Floor Weekend Service" at bounding box center [540, 531] width 240 height 71
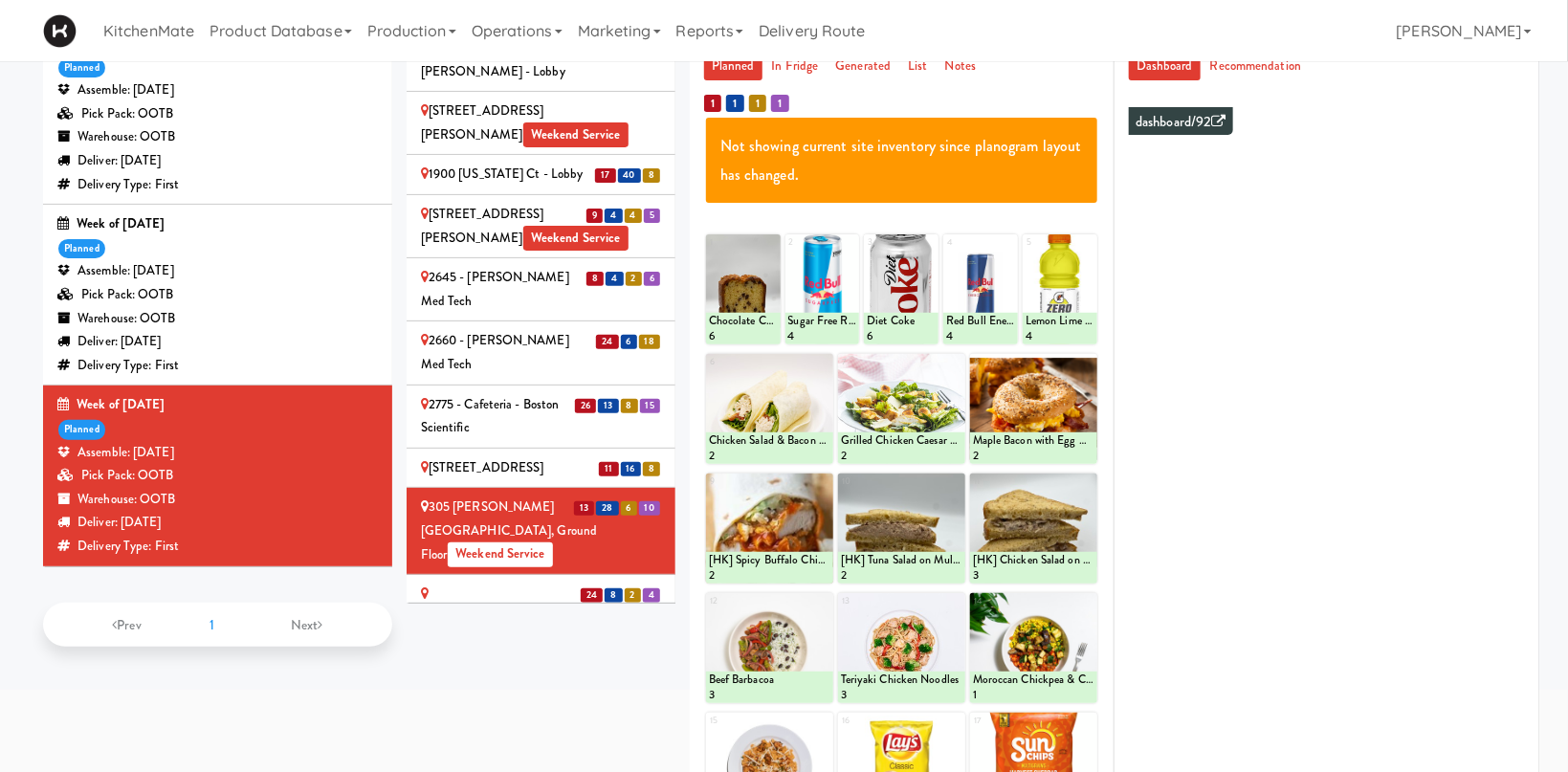
click at [502, 582] on div "315 Front St - Fridge Weekend Service" at bounding box center [540, 605] width 240 height 47
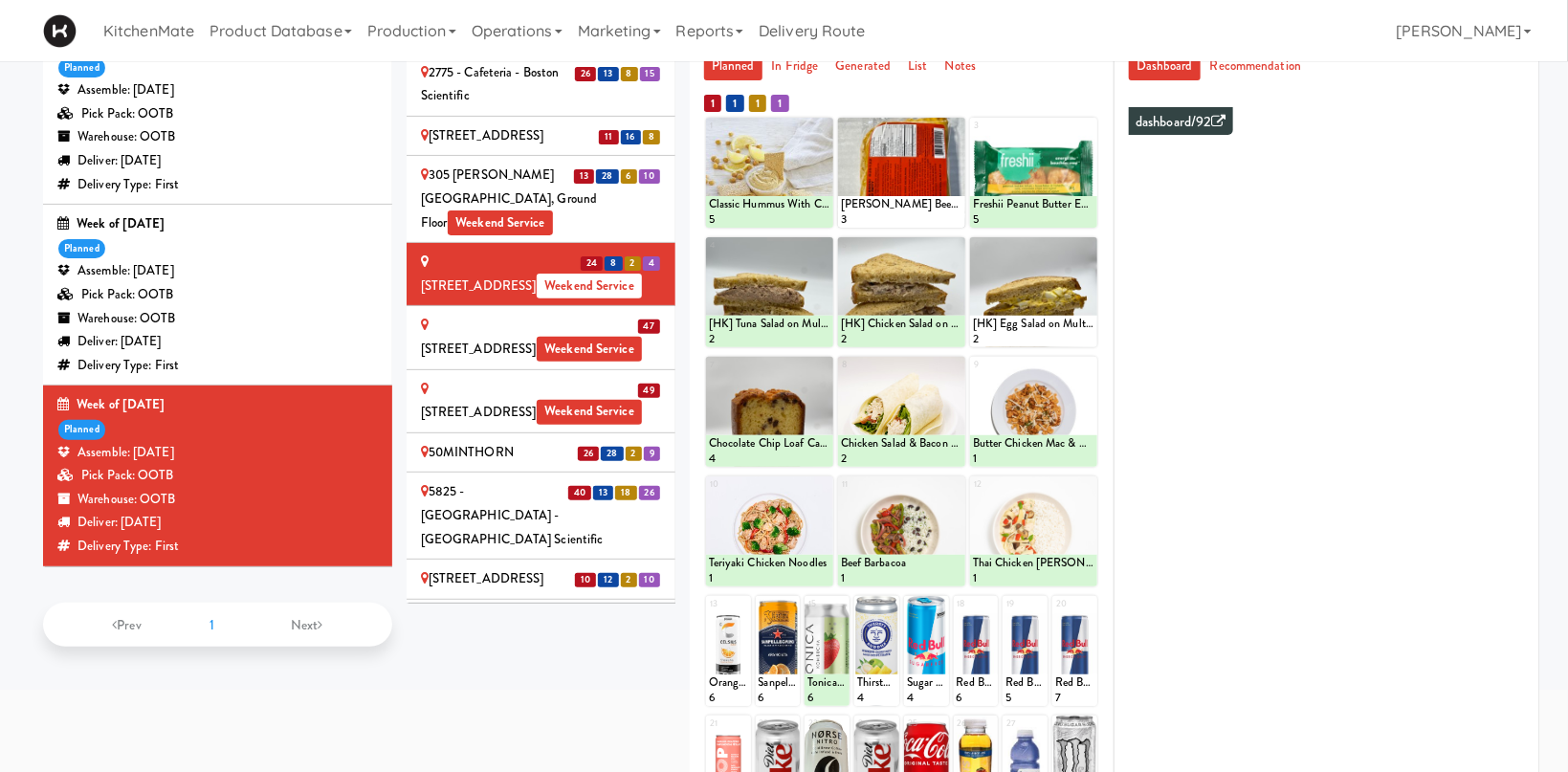
scroll to position [395, 0]
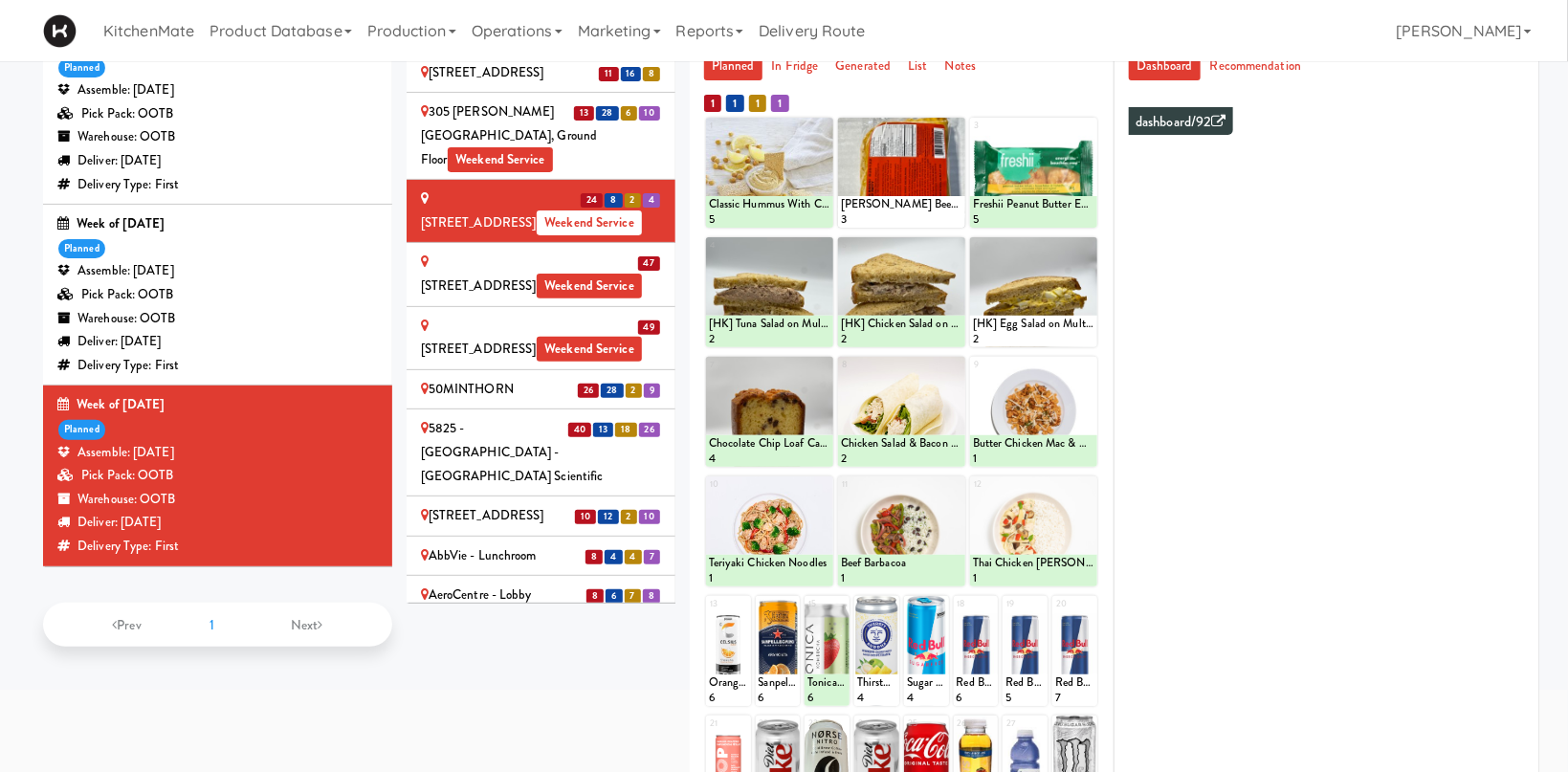
click at [520, 417] on div "5825 - [GEOGRAPHIC_DATA] - [GEOGRAPHIC_DATA] Scientific" at bounding box center [540, 452] width 240 height 71
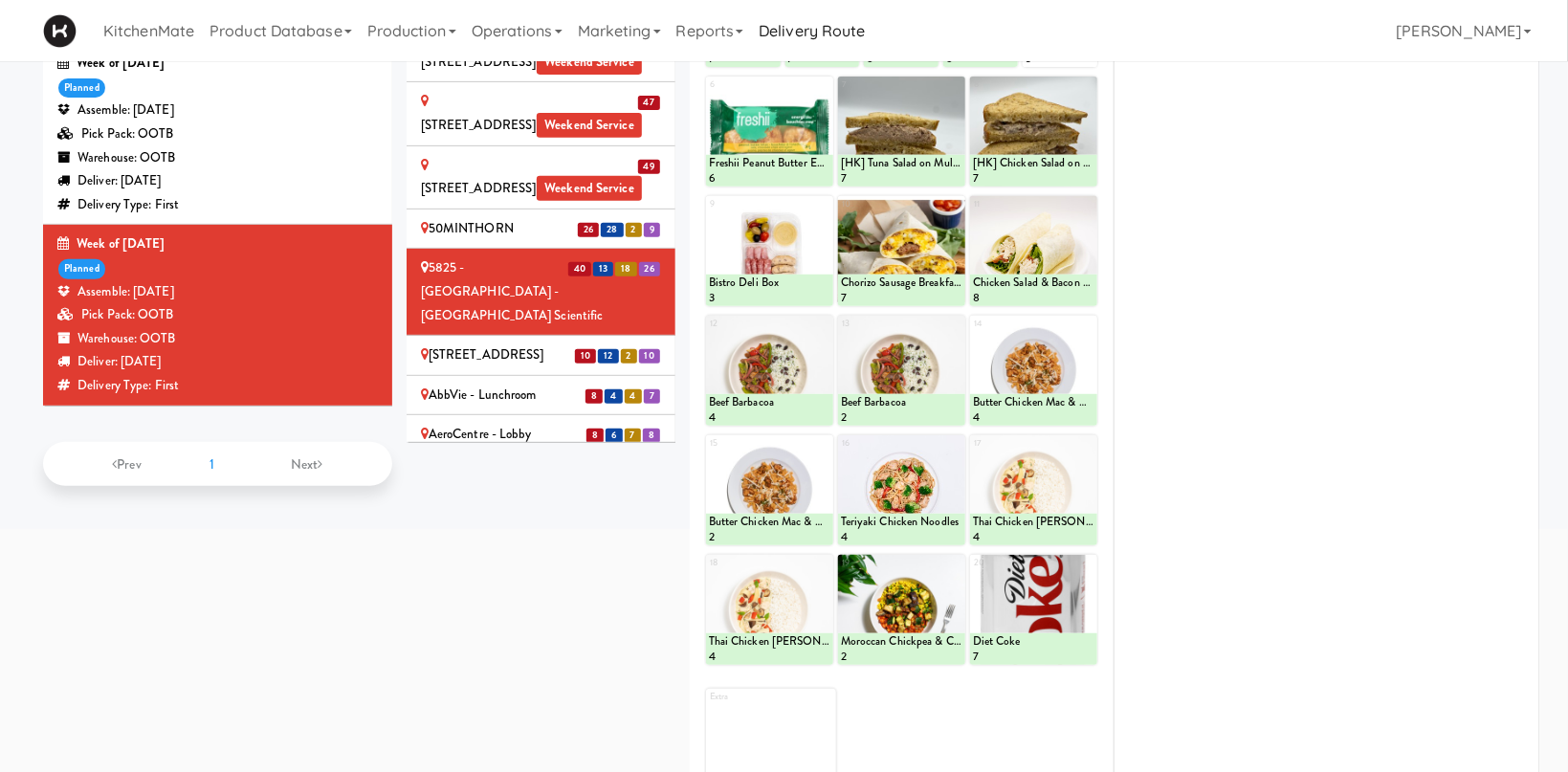
scroll to position [101, 0]
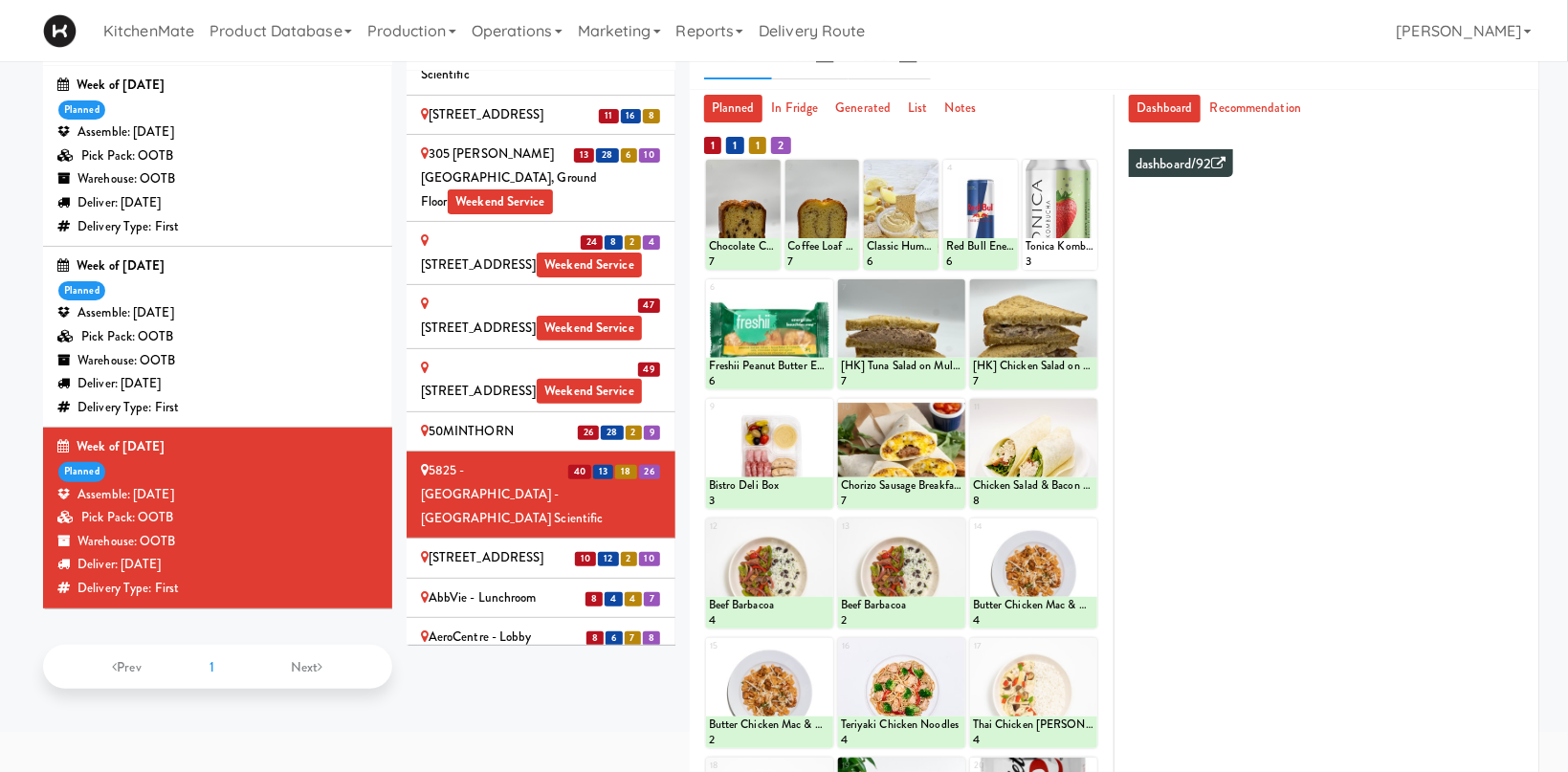
click at [497, 546] on div "[STREET_ADDRESS]" at bounding box center [540, 557] width 240 height 24
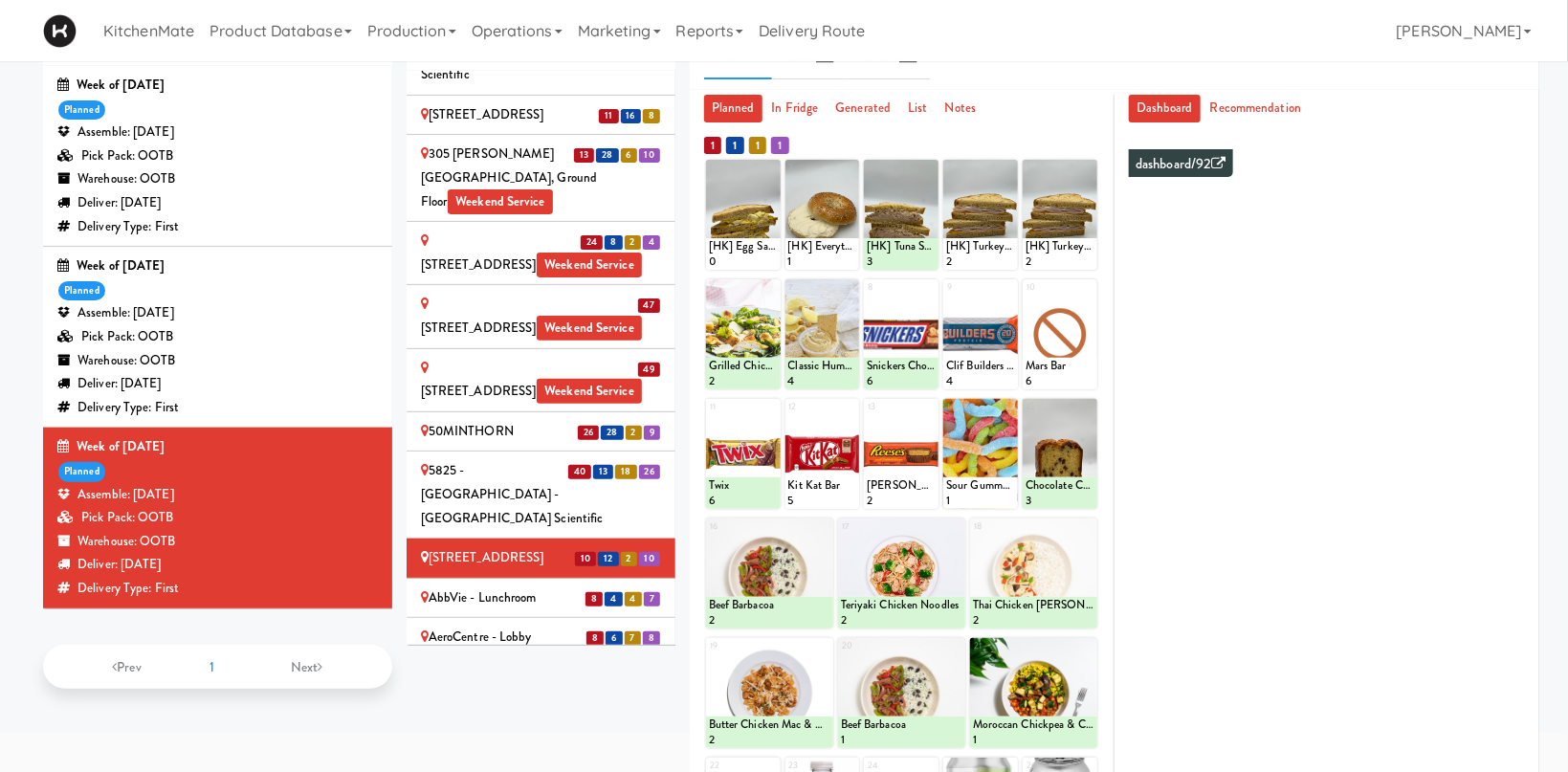
click at [480, 586] on div "AbbVie - Lunchroom" at bounding box center [540, 598] width 240 height 24
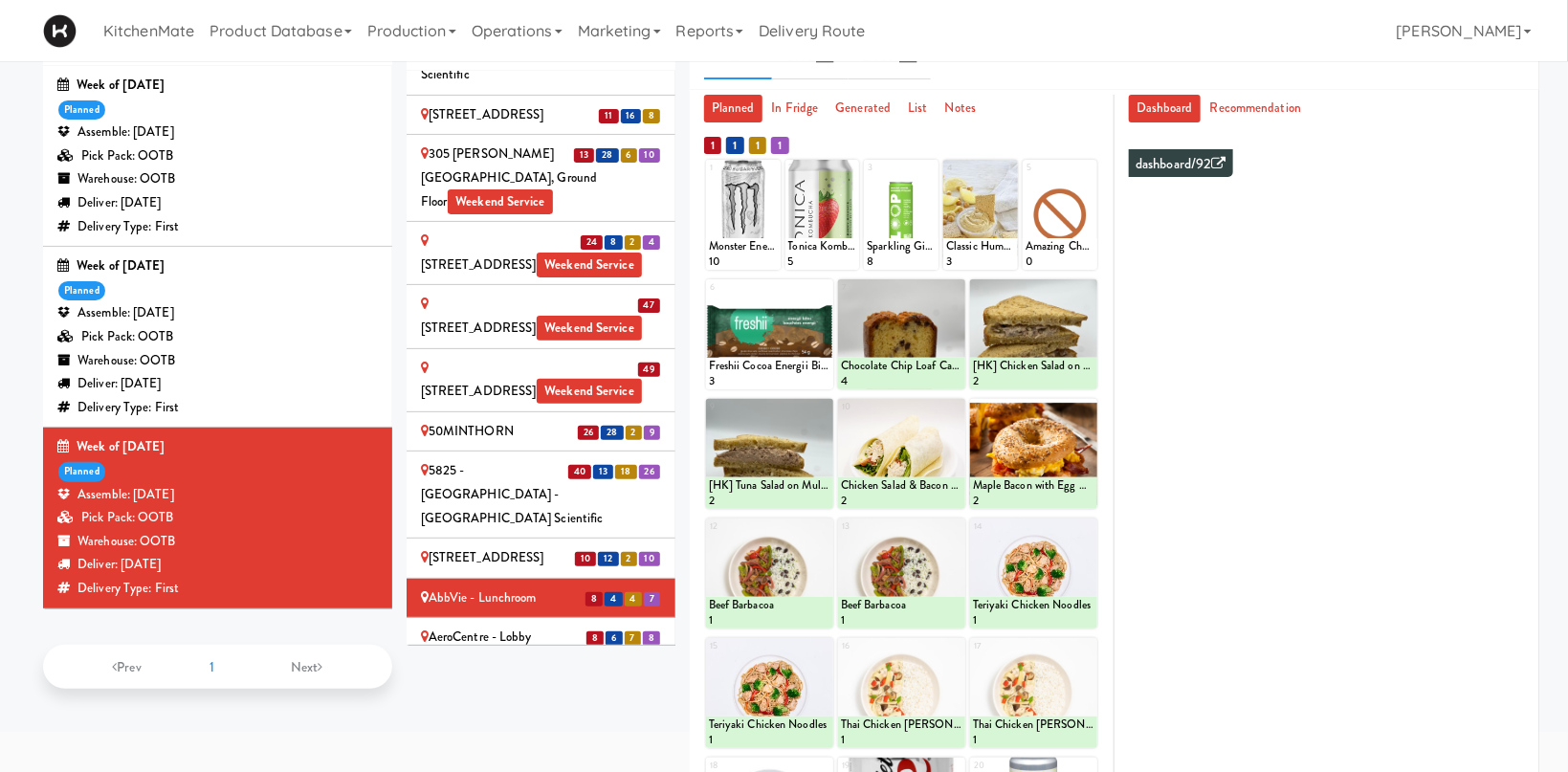
click at [511, 626] on div "AeroCentre - Lobby" at bounding box center [540, 637] width 240 height 24
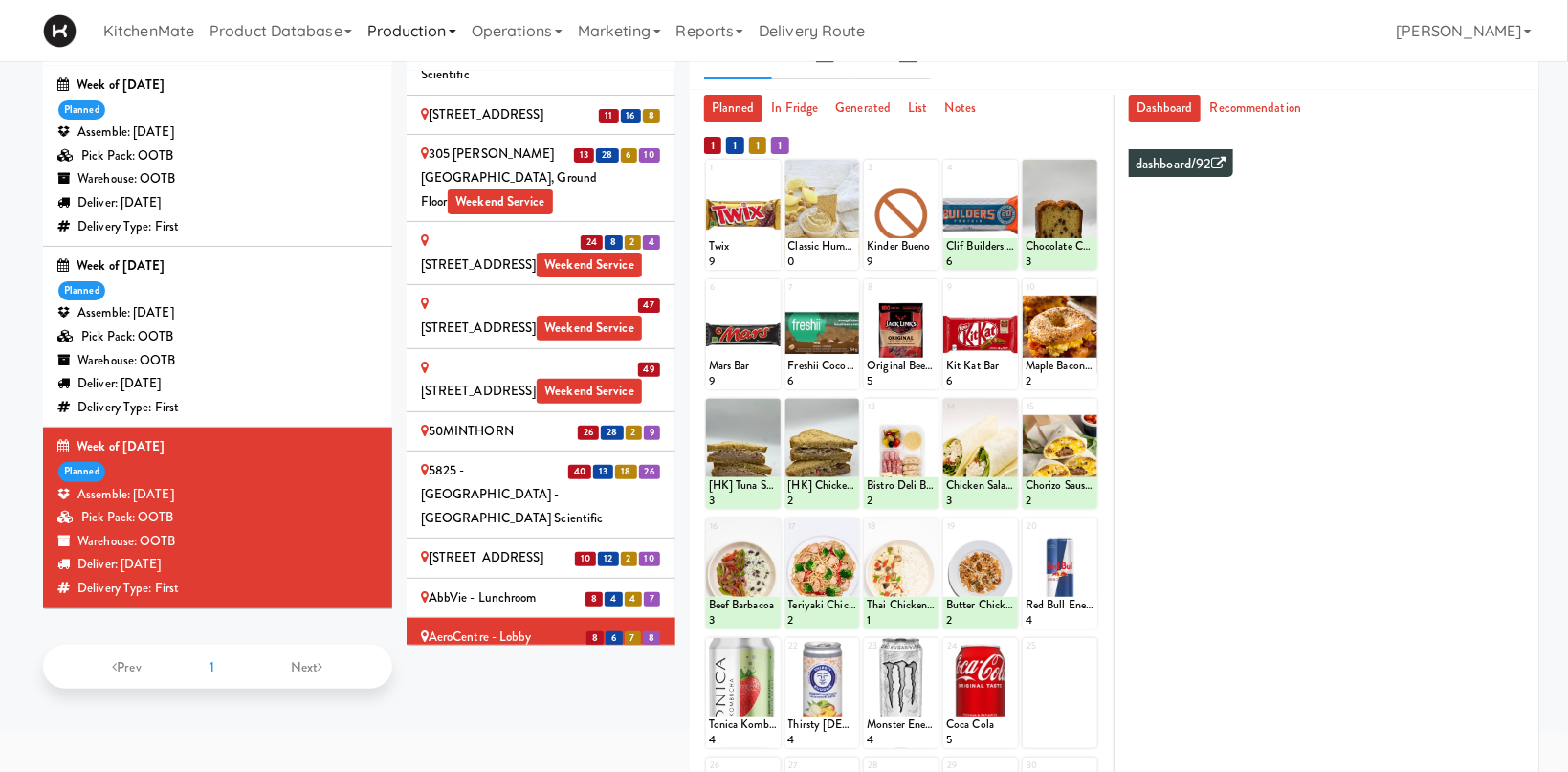
scroll to position [304, 0]
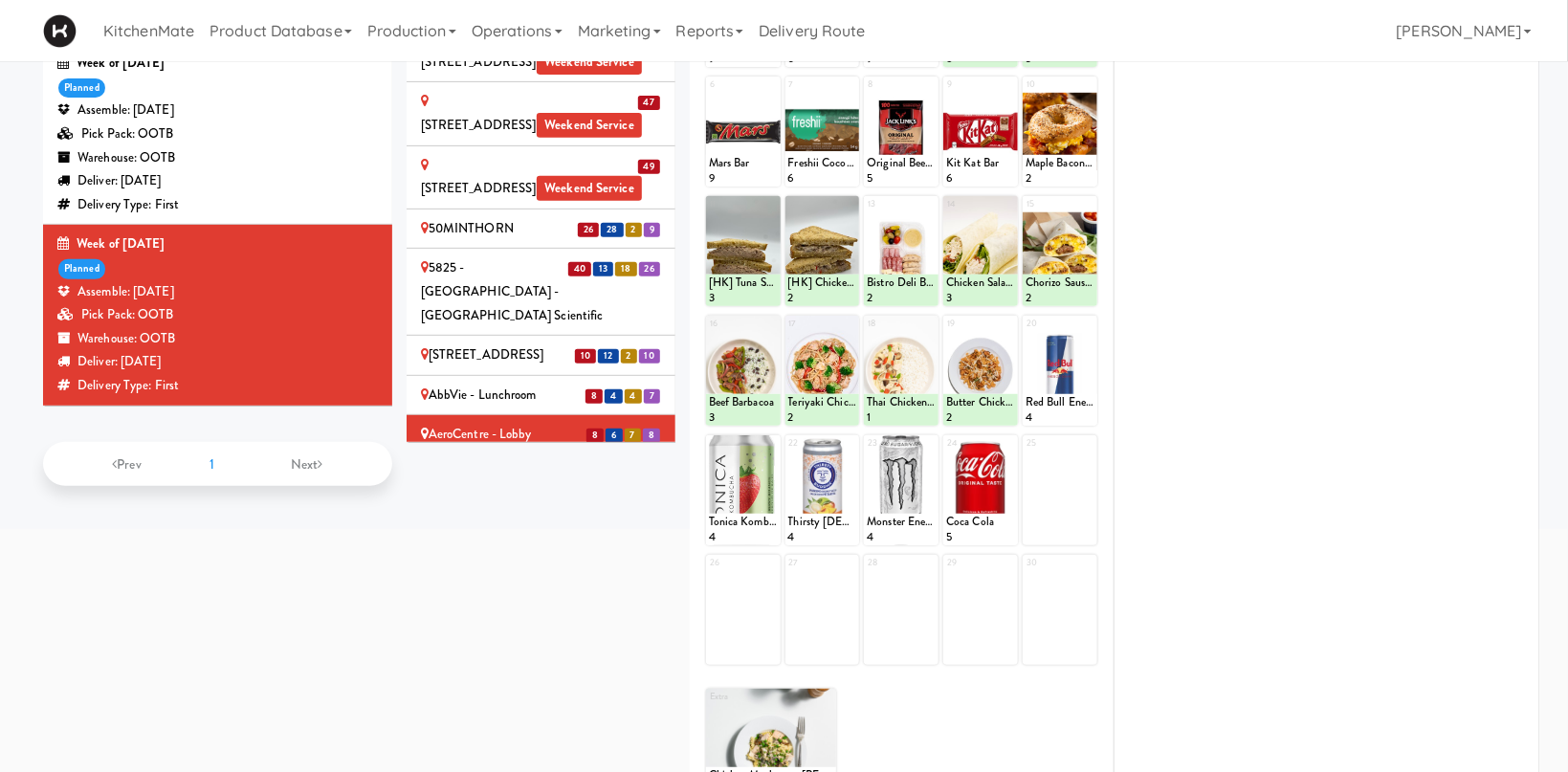
click at [476, 455] on li "47 27 27 Alectra Utilities" at bounding box center [540, 476] width 269 height 40
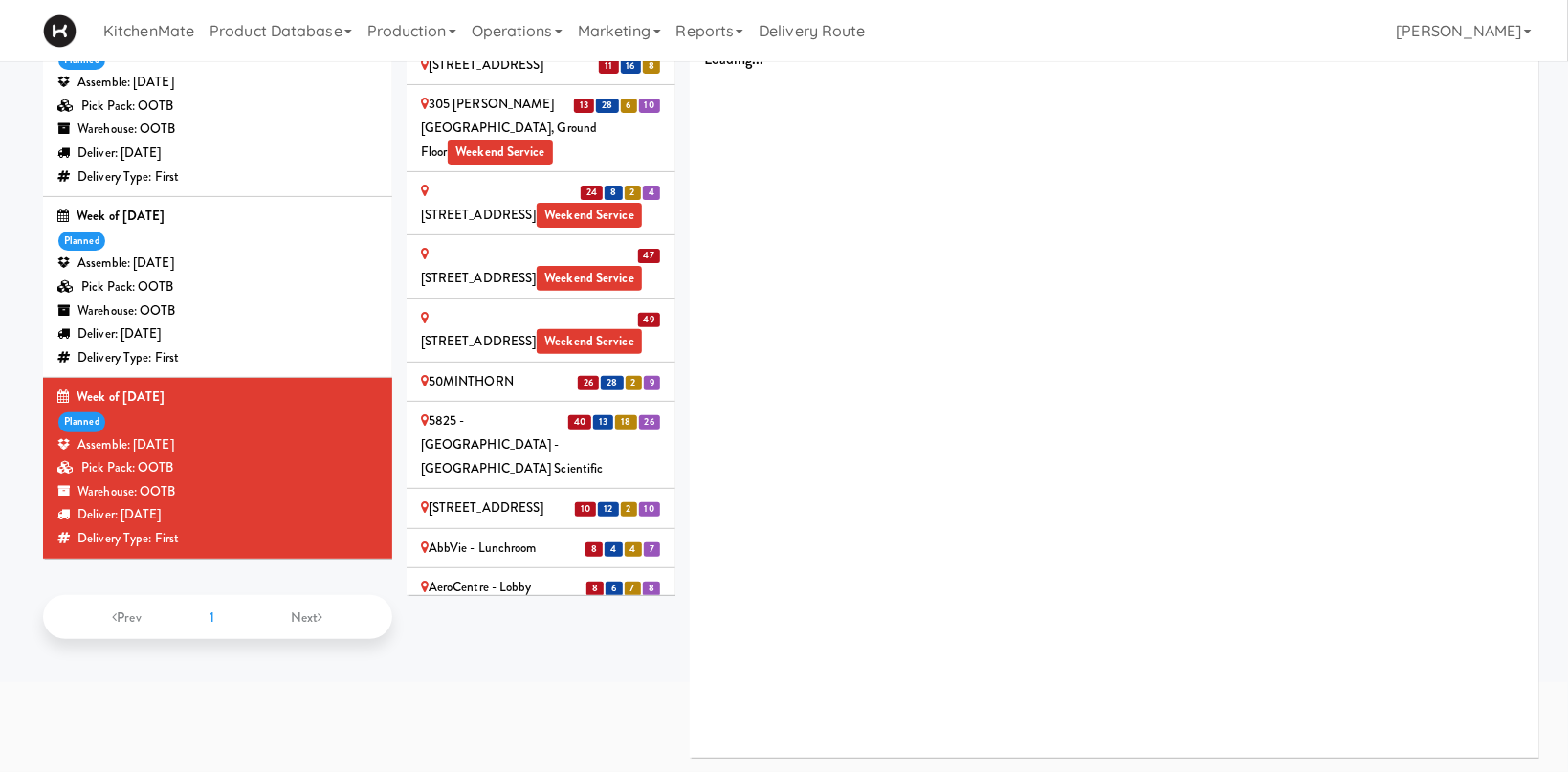
scroll to position [150, 0]
click at [478, 410] on div "5825 - [GEOGRAPHIC_DATA] - [GEOGRAPHIC_DATA] Scientific" at bounding box center [540, 446] width 240 height 71
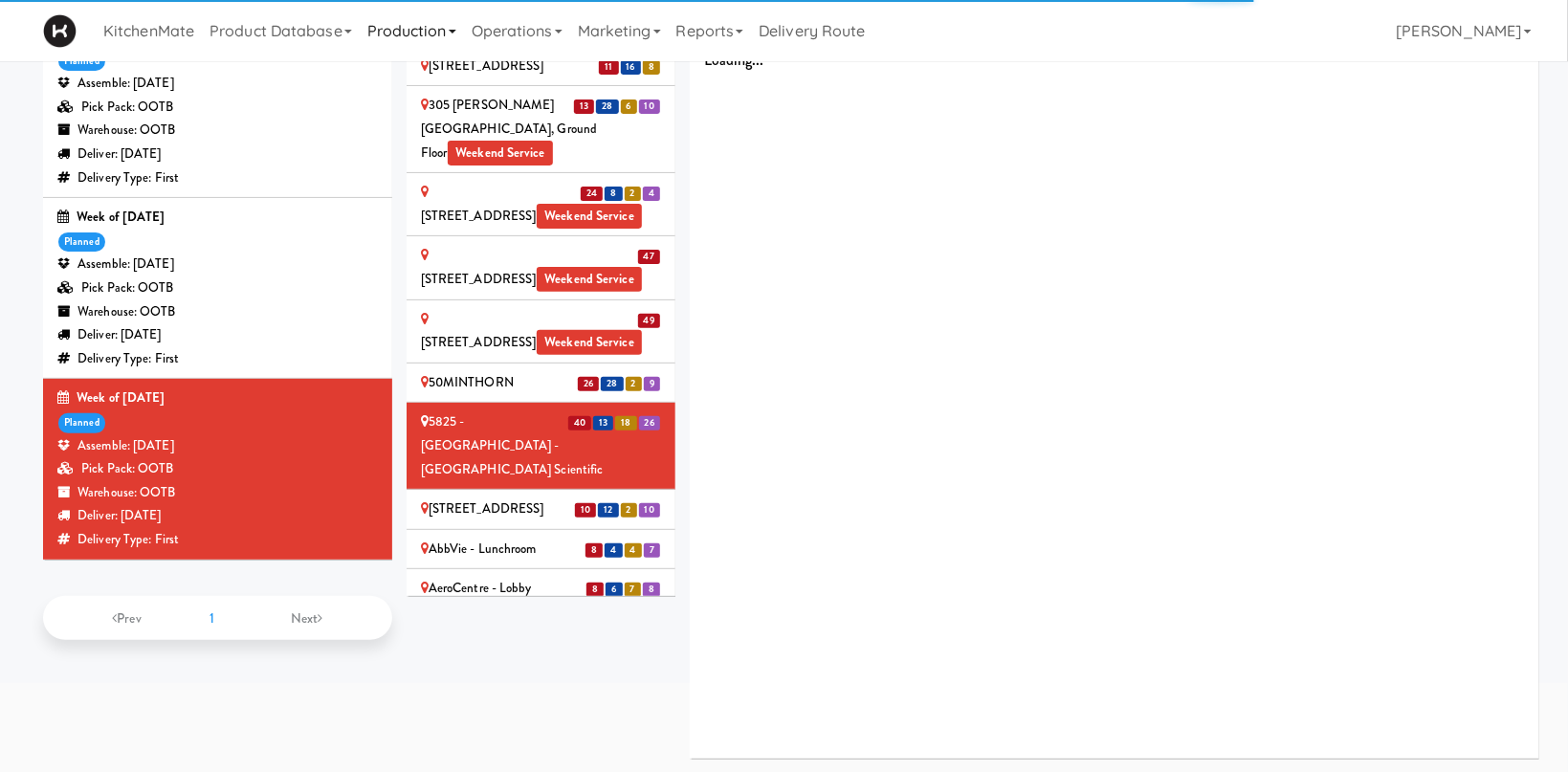
click at [502, 617] on div "Alectra Utilities" at bounding box center [540, 629] width 240 height 24
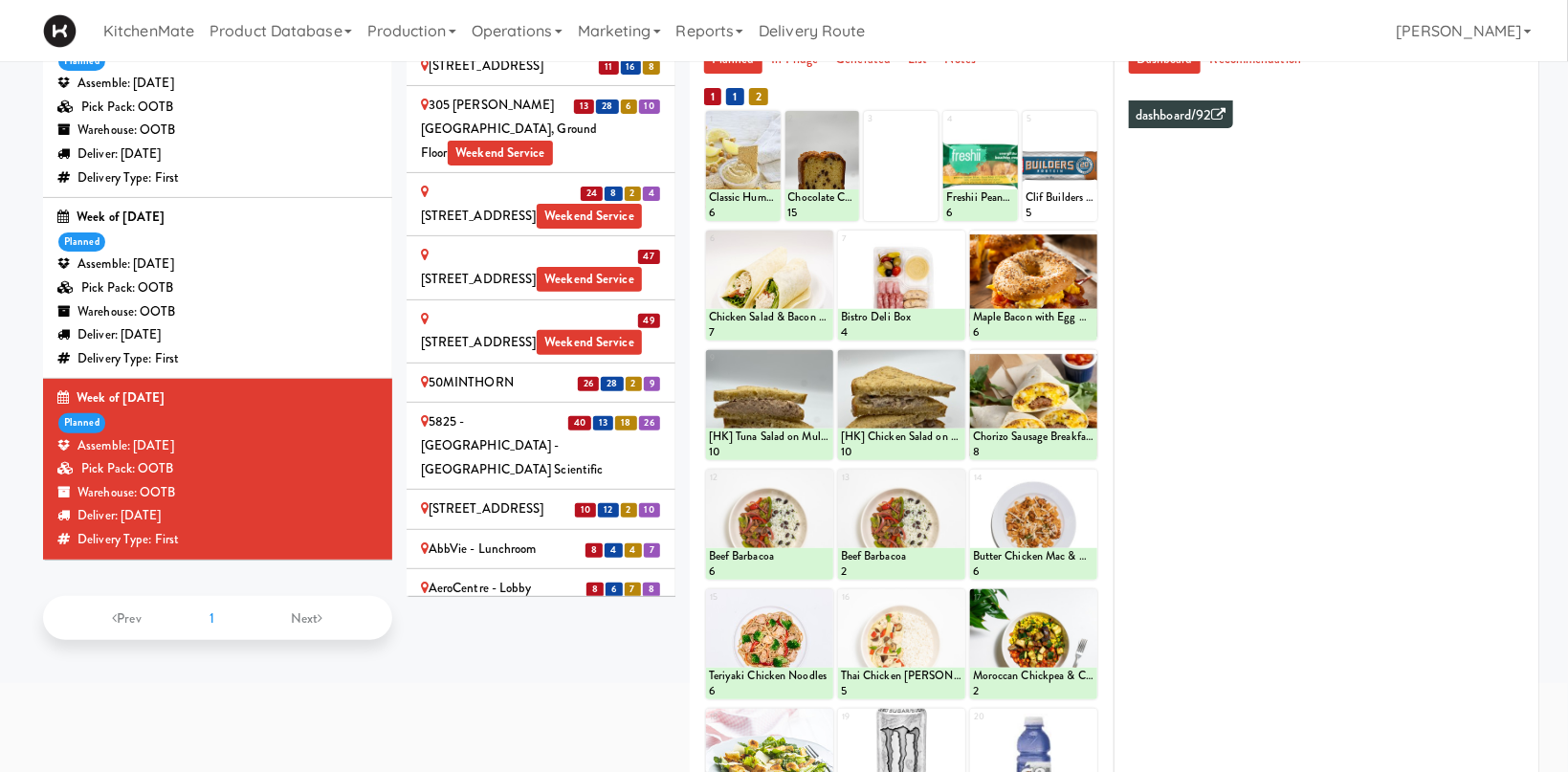
click at [483, 656] on div "BlackBerry - Cafeteria" at bounding box center [540, 668] width 240 height 24
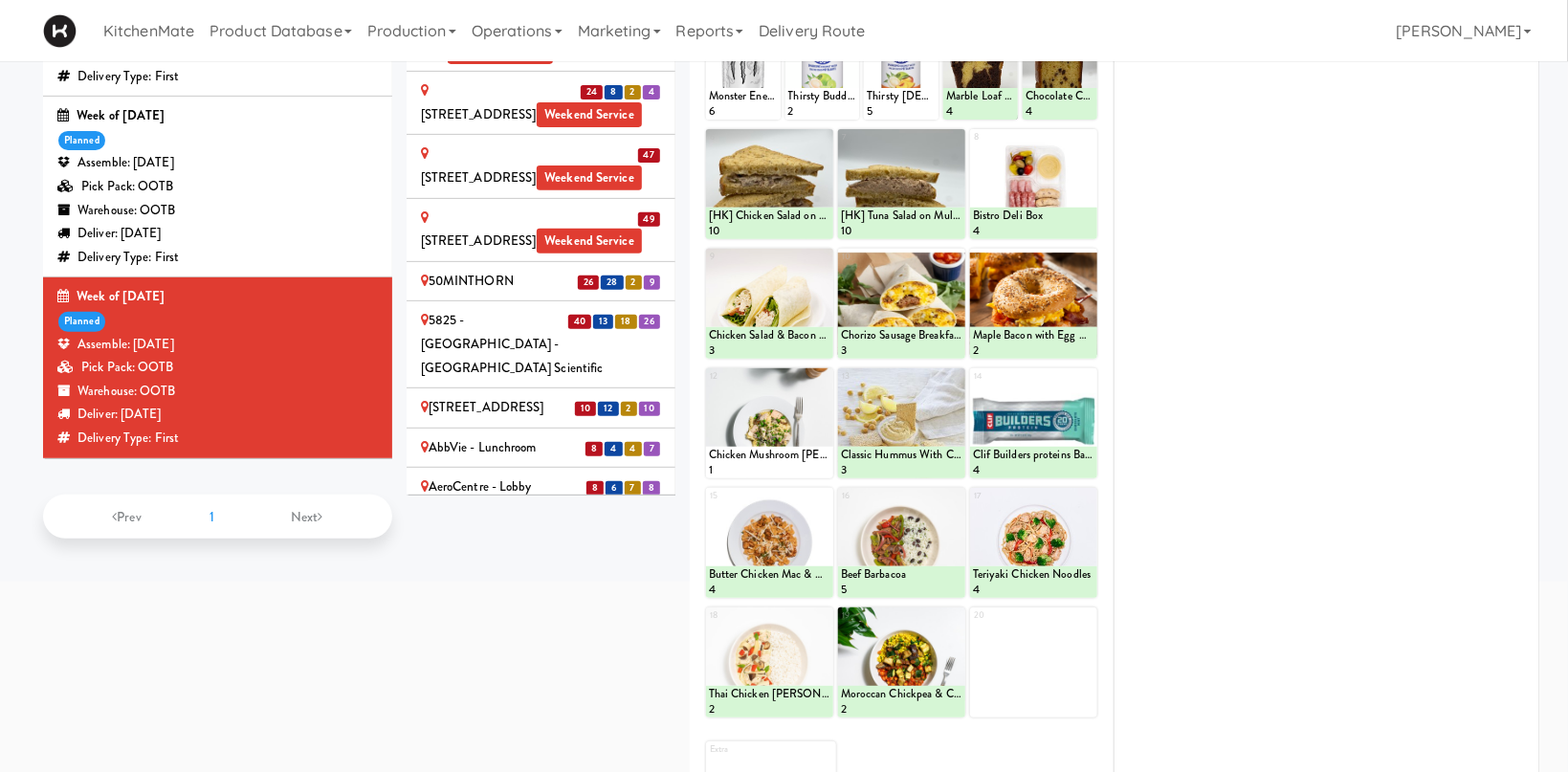
scroll to position [49, 0]
